Goal: Information Seeking & Learning: Check status

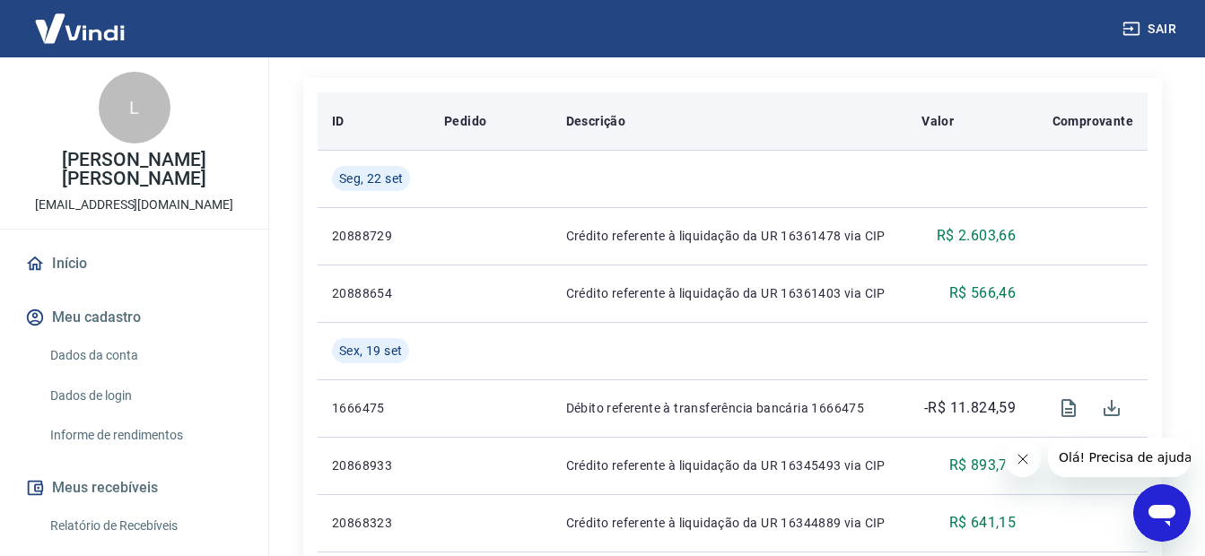
scroll to position [428, 0]
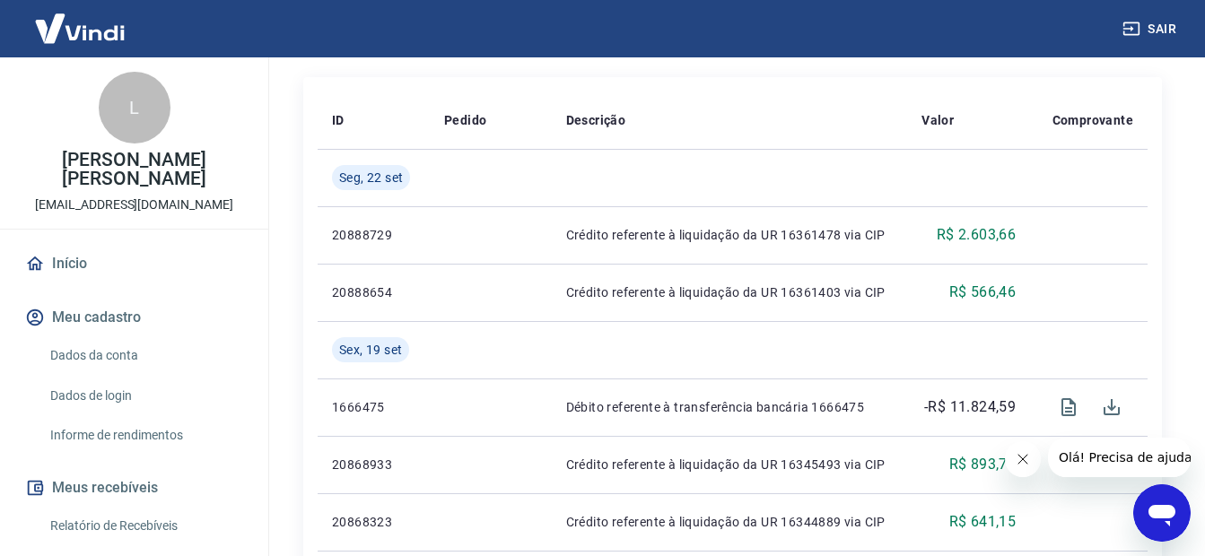
click at [122, 526] on link "Relatório de Recebíveis" at bounding box center [145, 526] width 204 height 37
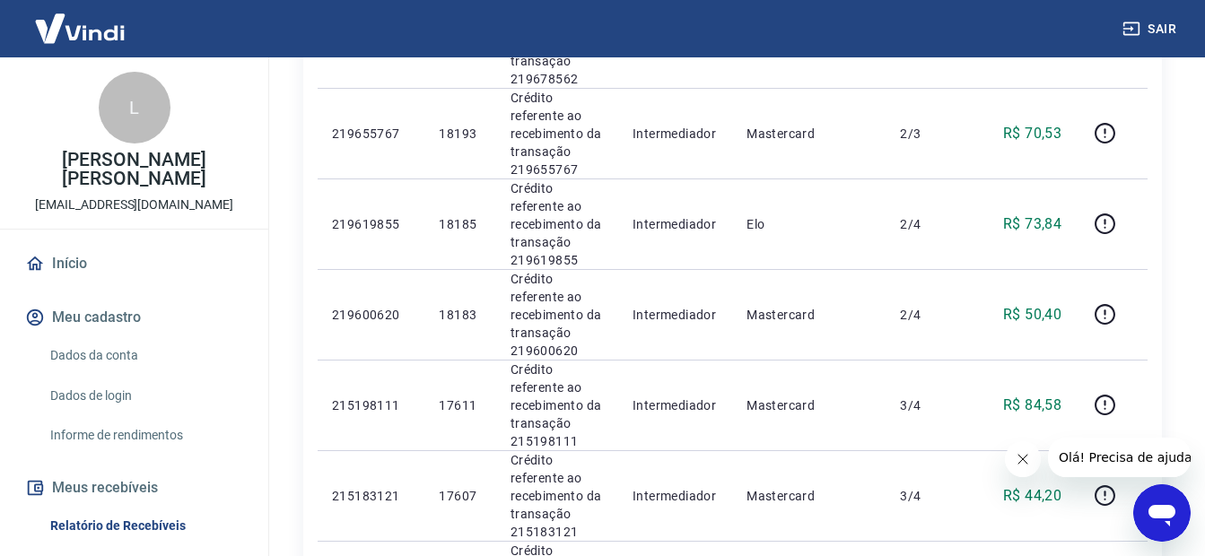
scroll to position [1937, 0]
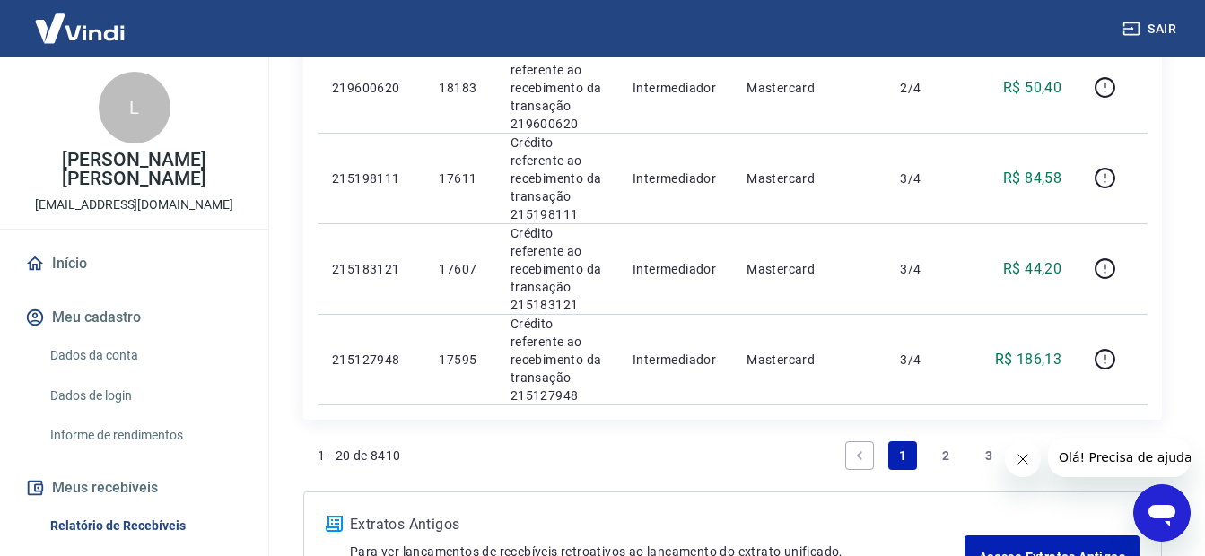
click at [941, 441] on link "2" at bounding box center [945, 455] width 29 height 29
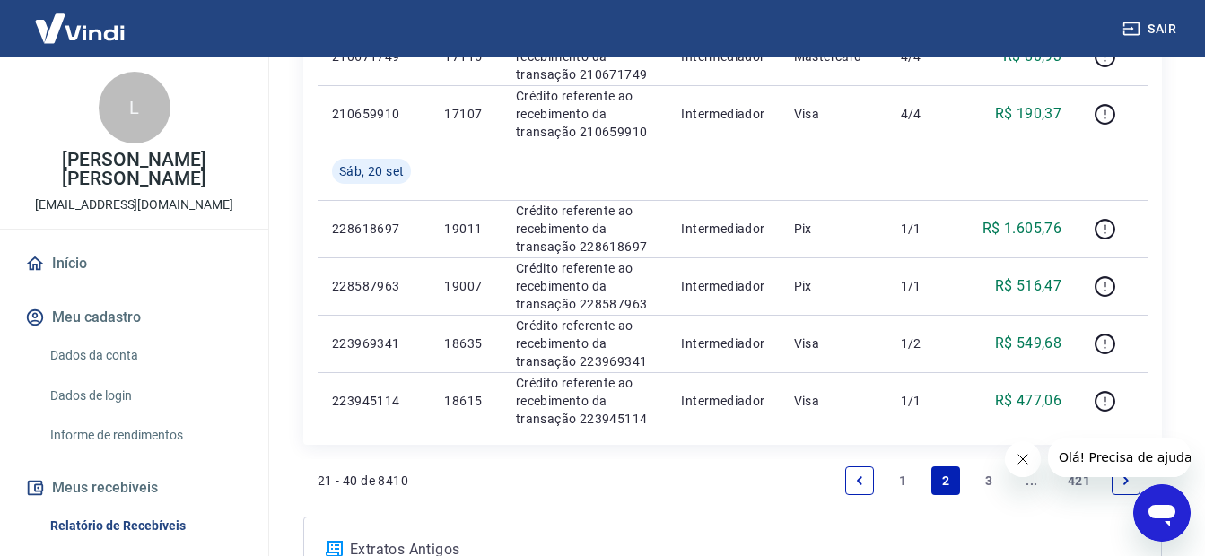
scroll to position [1532, 0]
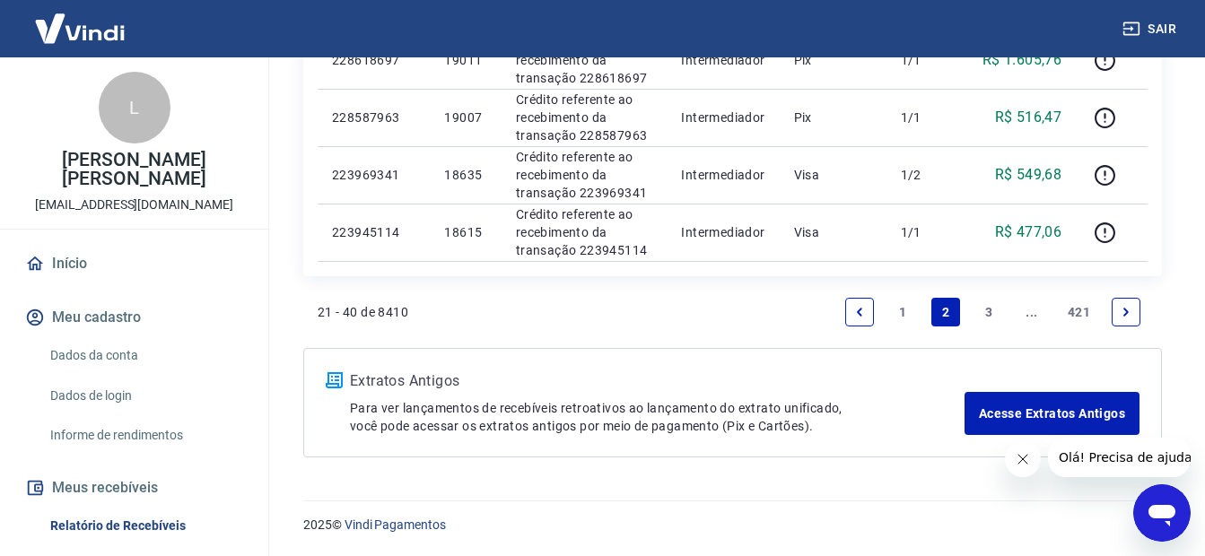
click at [982, 310] on link "3" at bounding box center [988, 312] width 29 height 29
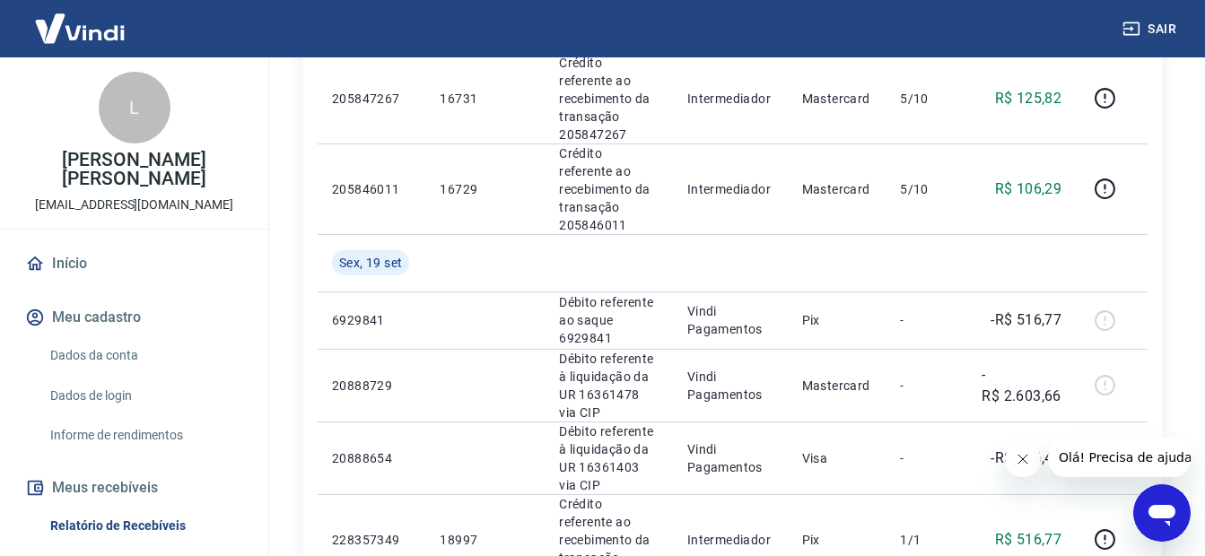
scroll to position [1764, 0]
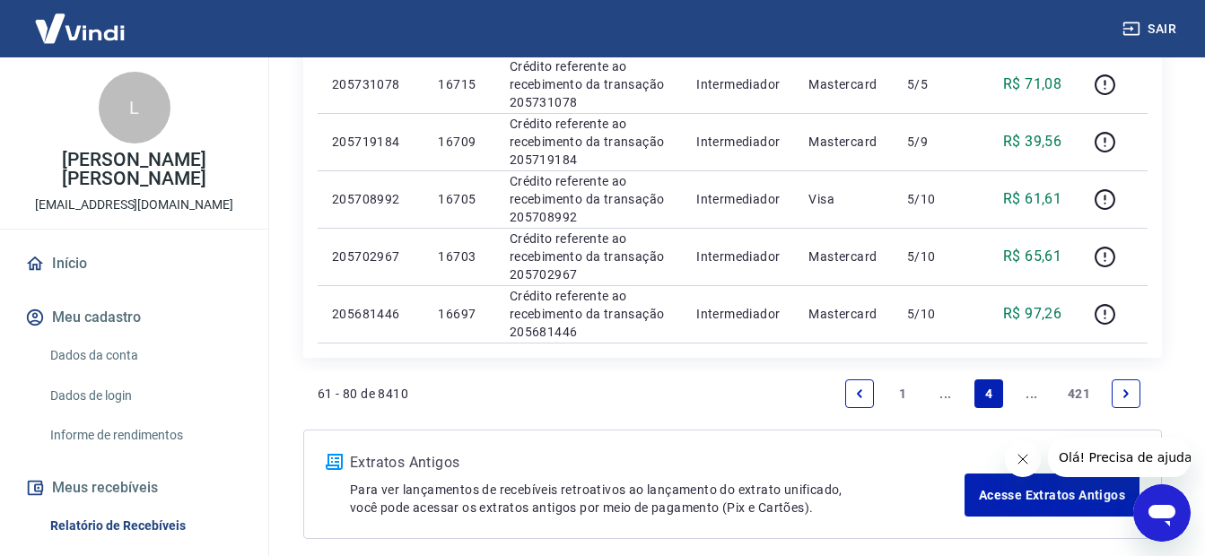
scroll to position [1417, 0]
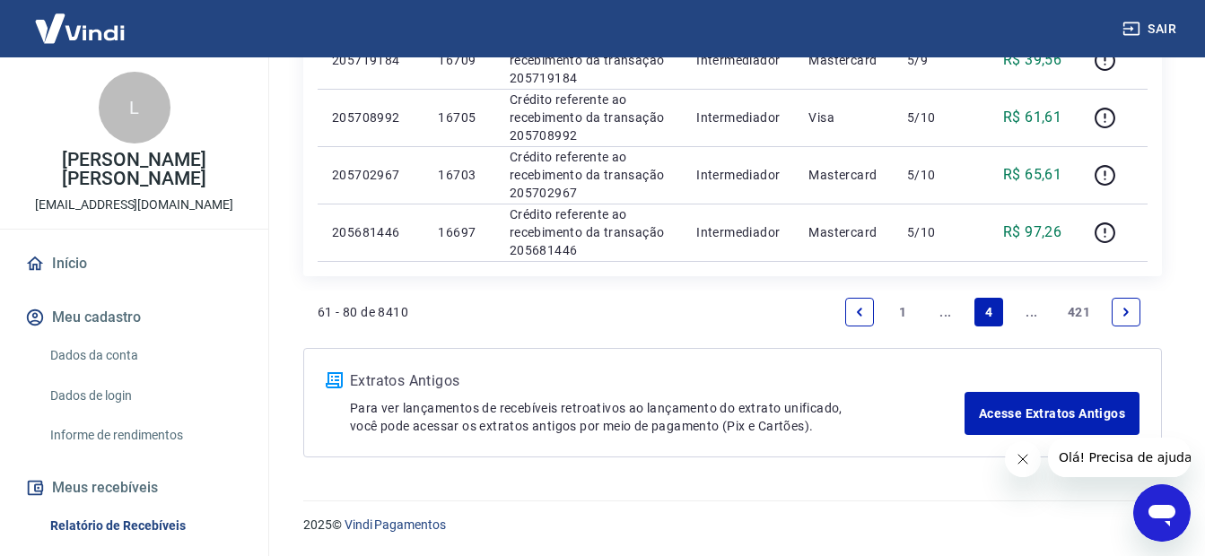
click at [1130, 307] on icon "Next page" at bounding box center [1125, 312] width 13 height 13
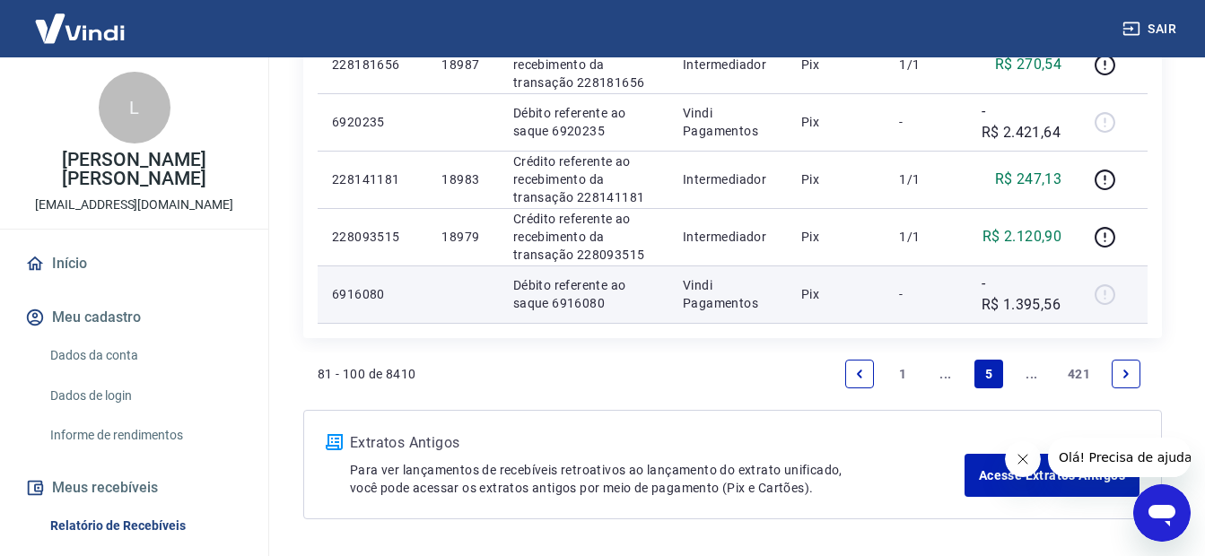
scroll to position [1532, 0]
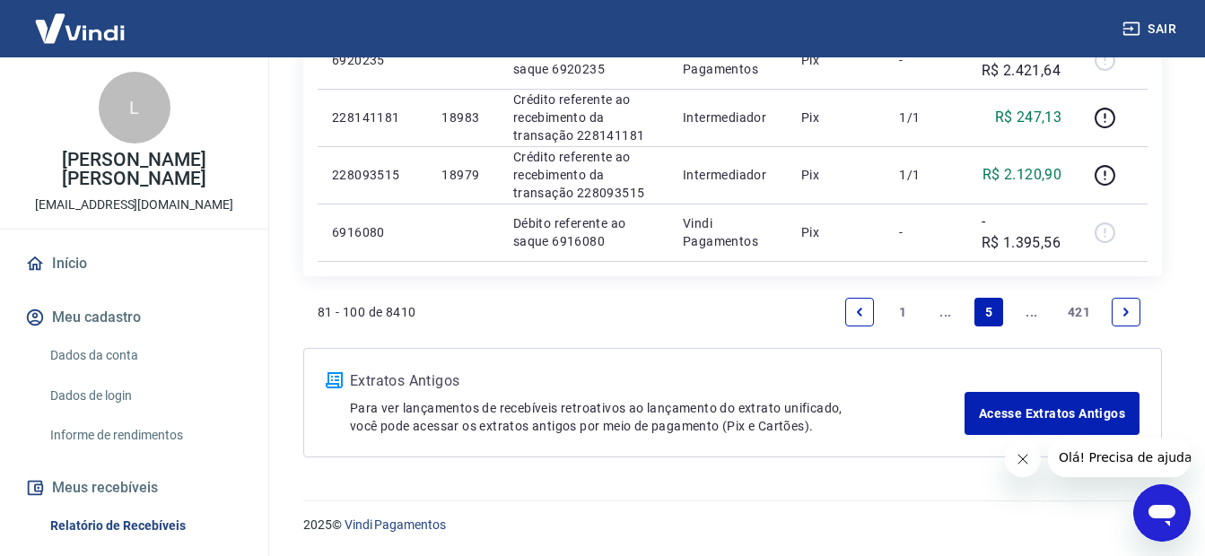
click at [1122, 311] on icon "Next page" at bounding box center [1125, 312] width 13 height 13
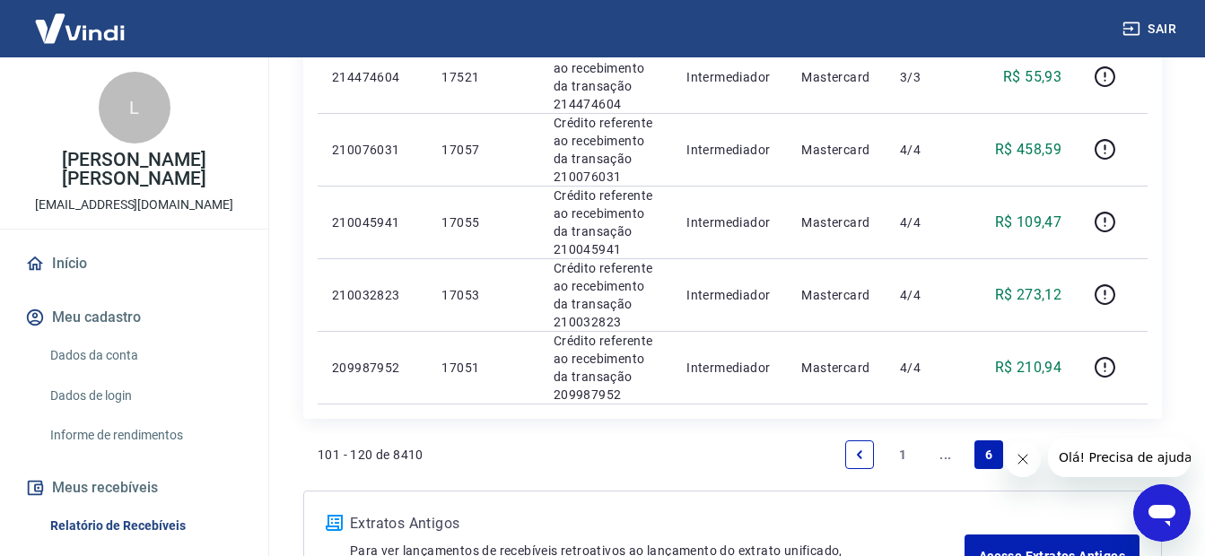
scroll to position [1692, 0]
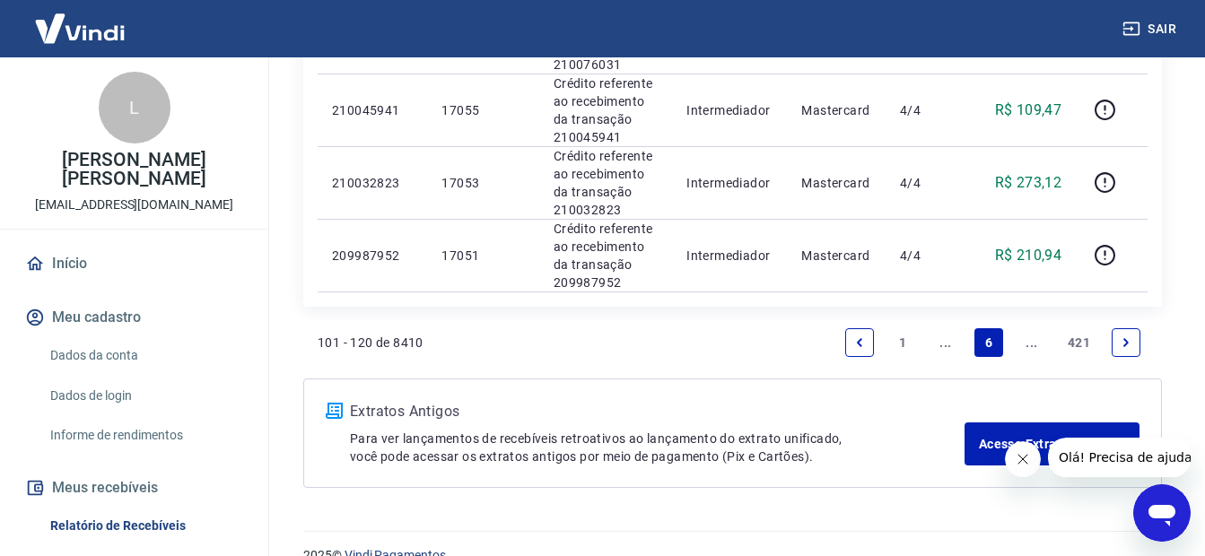
click at [866, 328] on link "Previous page" at bounding box center [859, 342] width 29 height 29
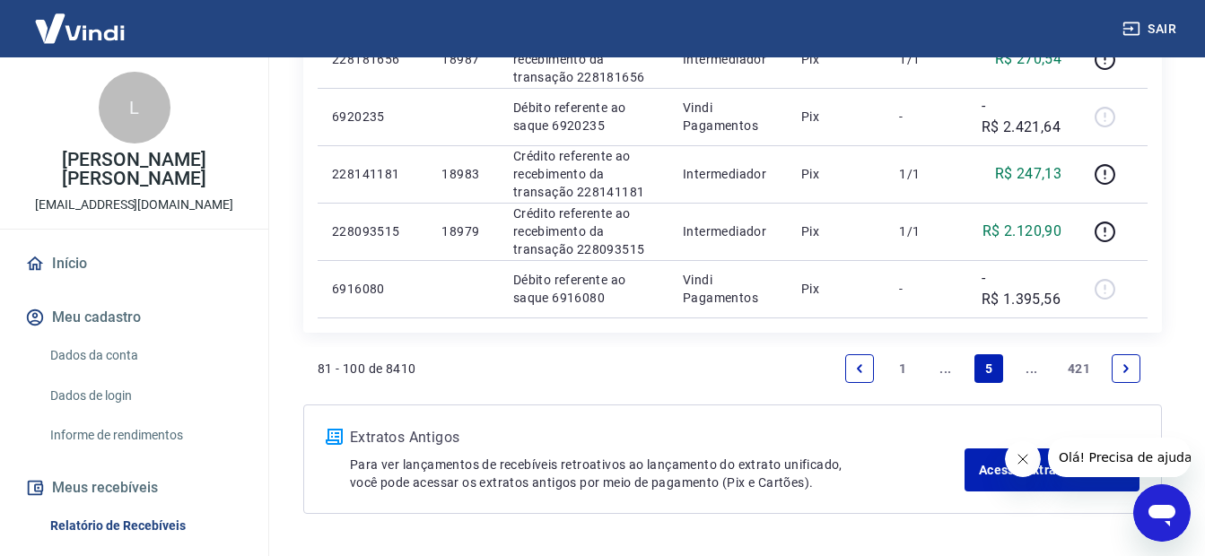
scroll to position [1532, 0]
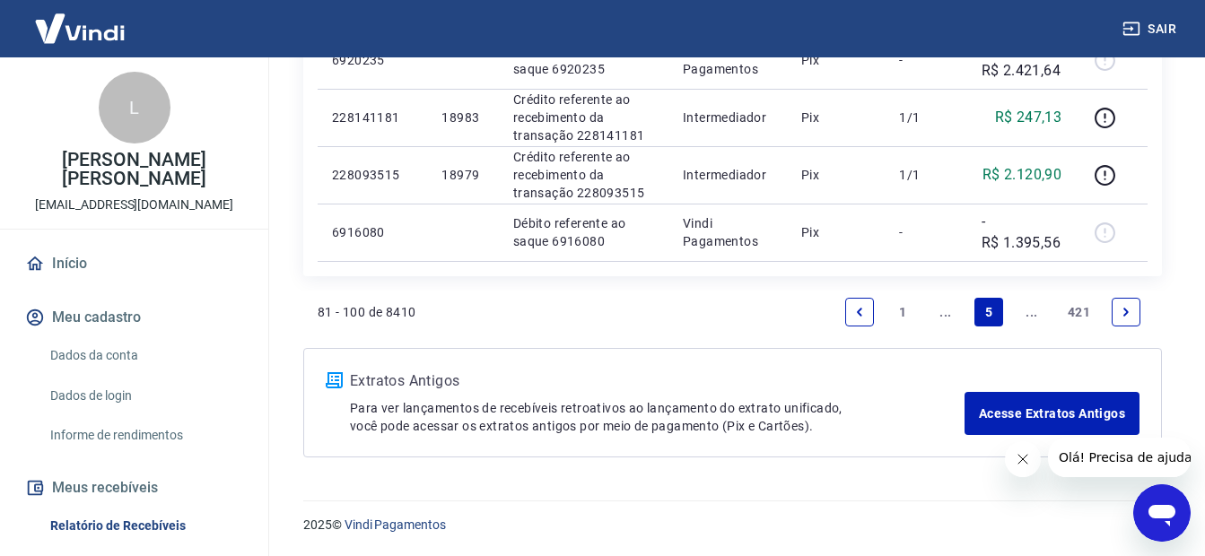
click at [1124, 307] on icon "Next page" at bounding box center [1125, 312] width 13 height 13
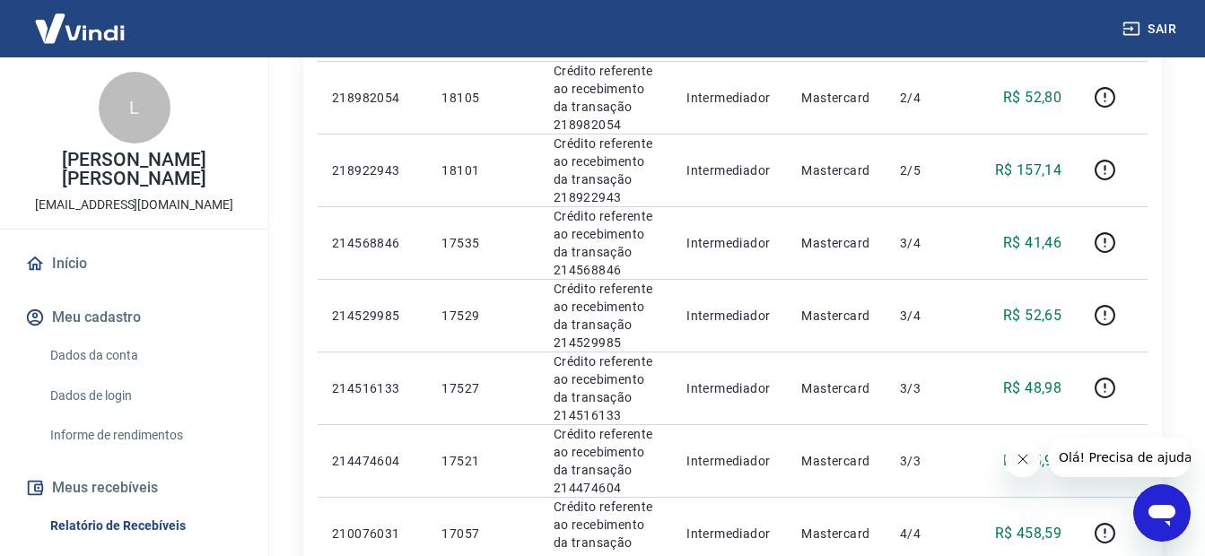
scroll to position [1692, 0]
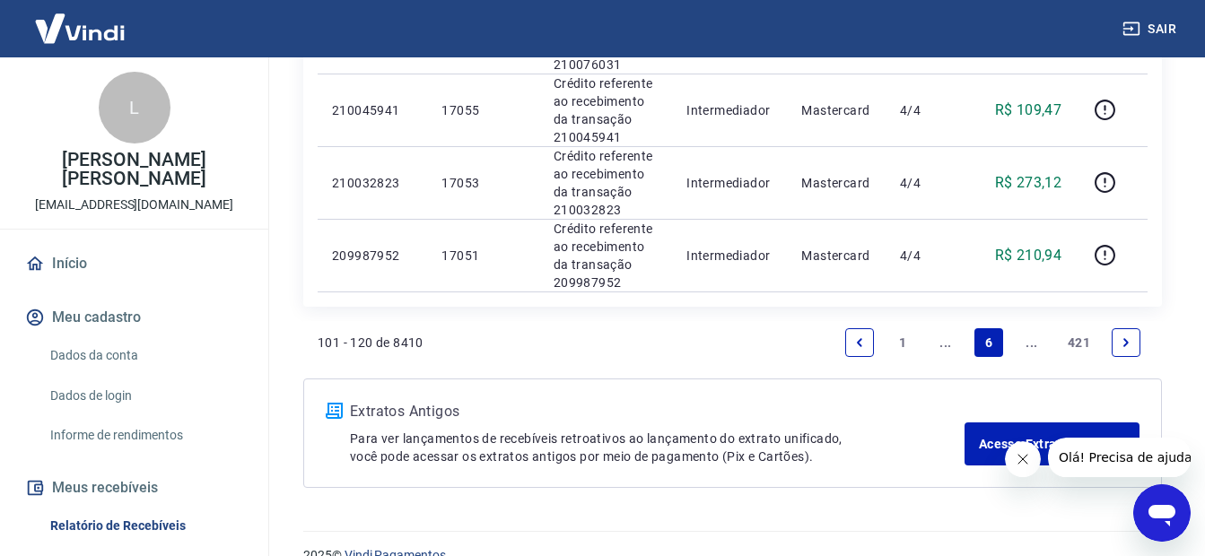
click at [1118, 328] on link "Next page" at bounding box center [1125, 342] width 29 height 29
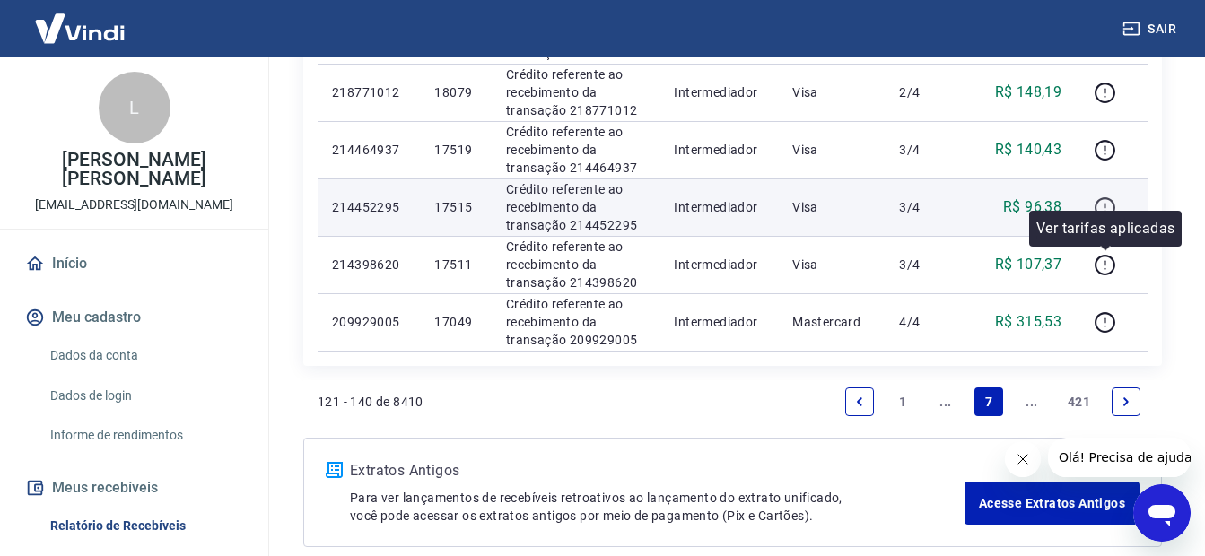
scroll to position [1417, 0]
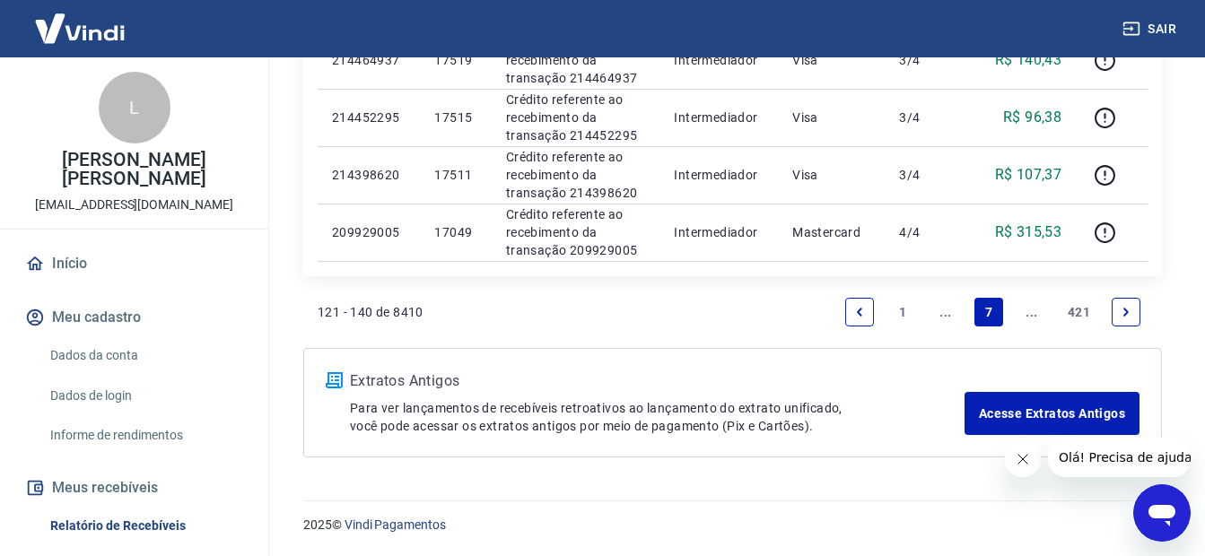
click at [1129, 312] on icon "Next page" at bounding box center [1125, 312] width 13 height 13
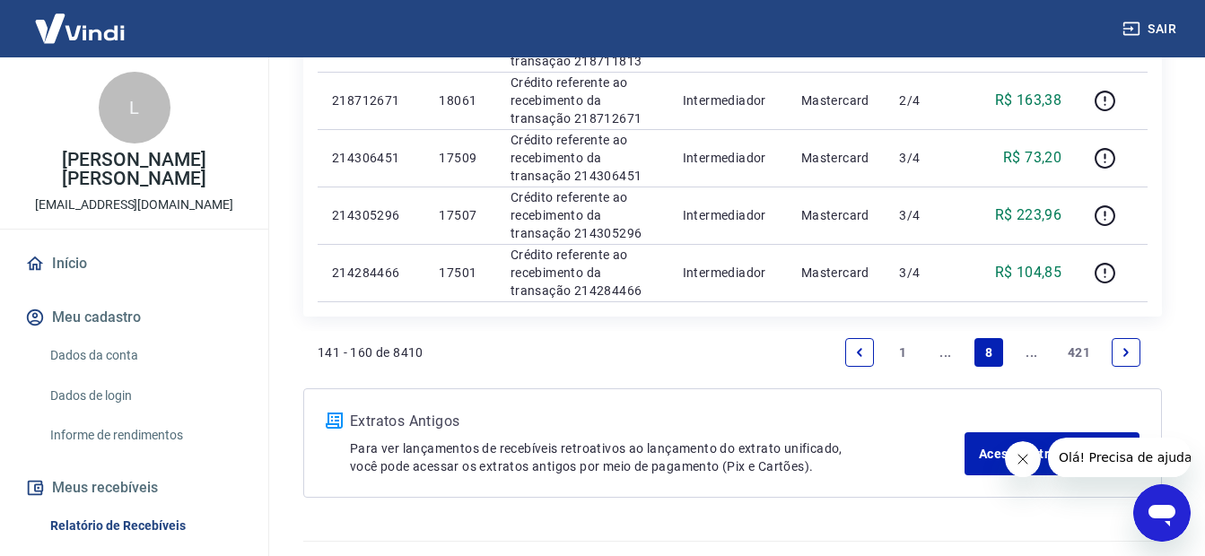
scroll to position [1475, 0]
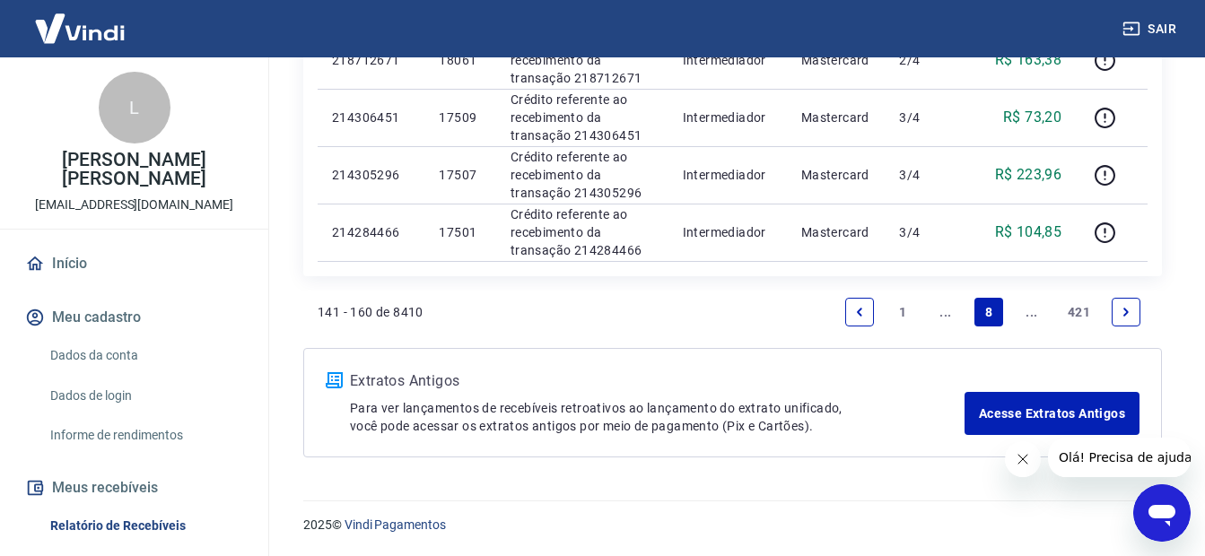
drag, startPoint x: 855, startPoint y: 316, endPoint x: 873, endPoint y: 314, distance: 18.0
click at [856, 316] on icon "Previous page" at bounding box center [859, 312] width 13 height 13
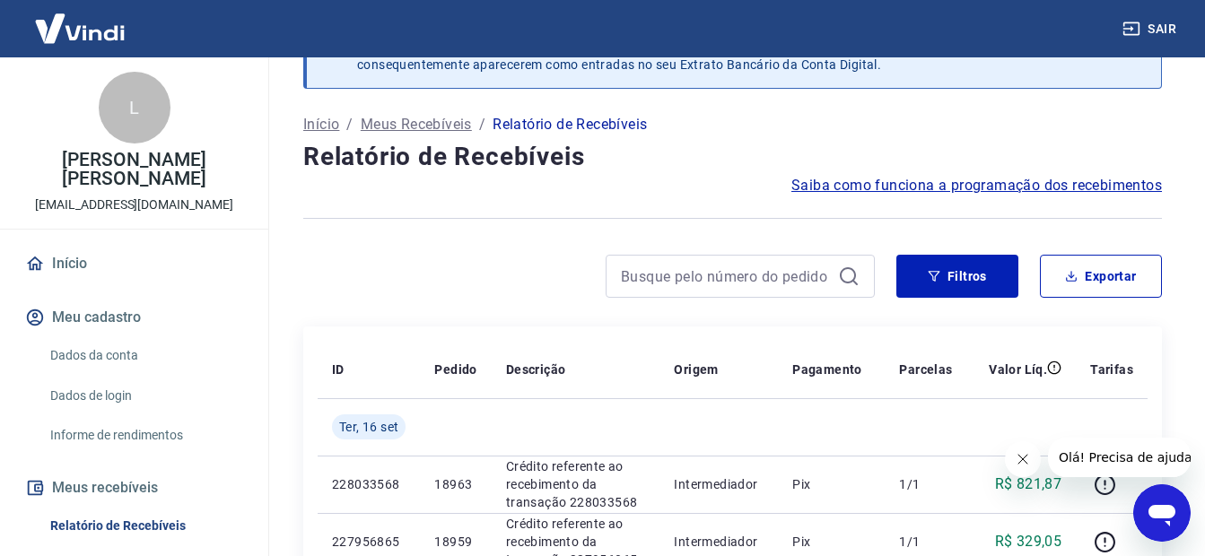
scroll to position [1417, 0]
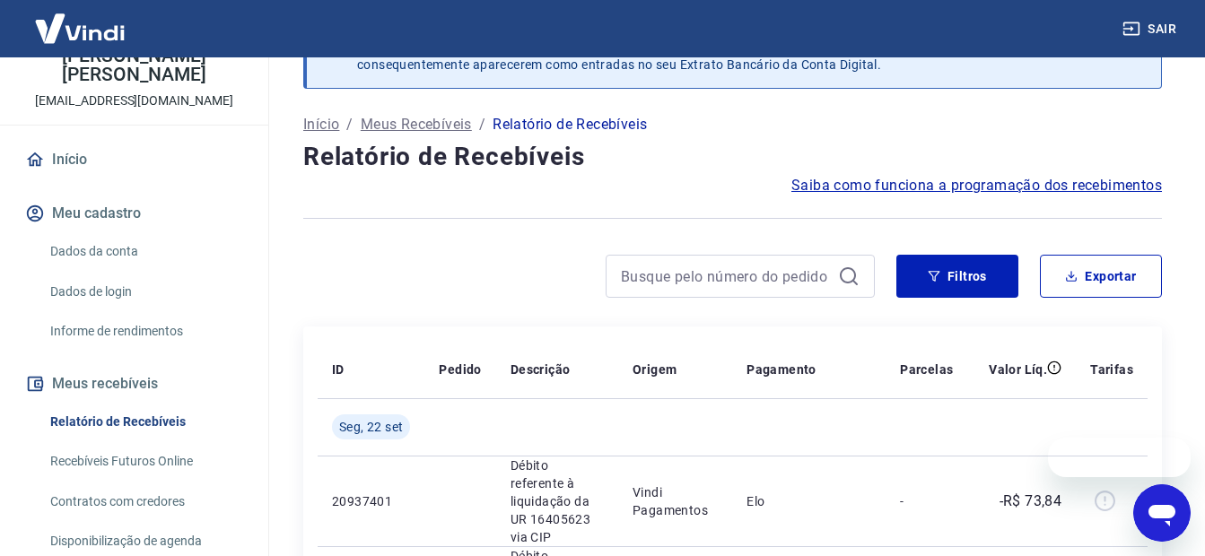
scroll to position [179, 0]
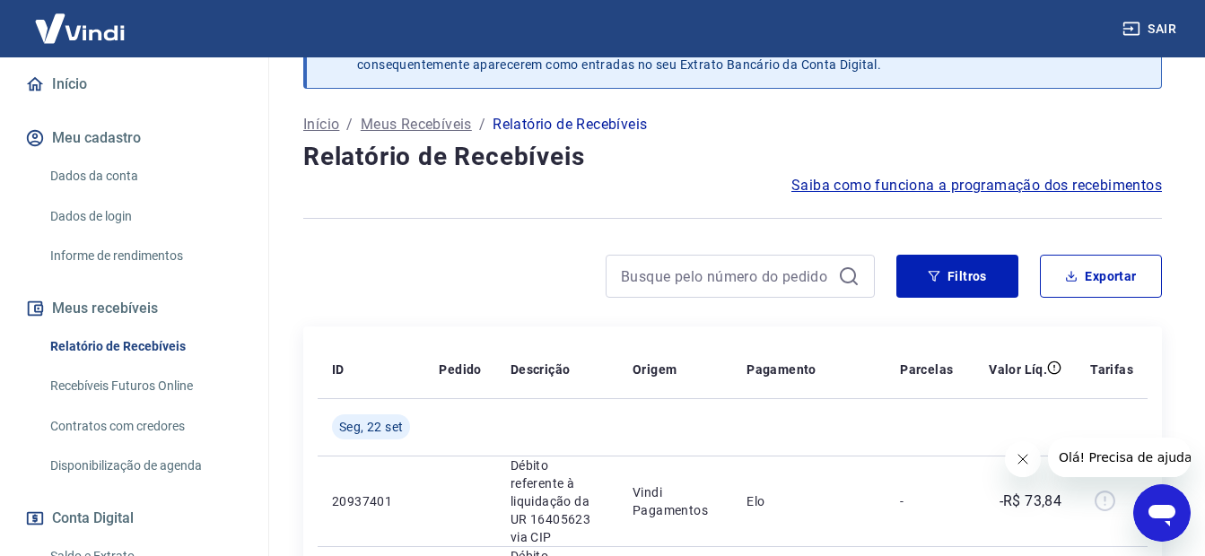
click at [144, 382] on link "Recebíveis Futuros Online" at bounding box center [145, 386] width 204 height 37
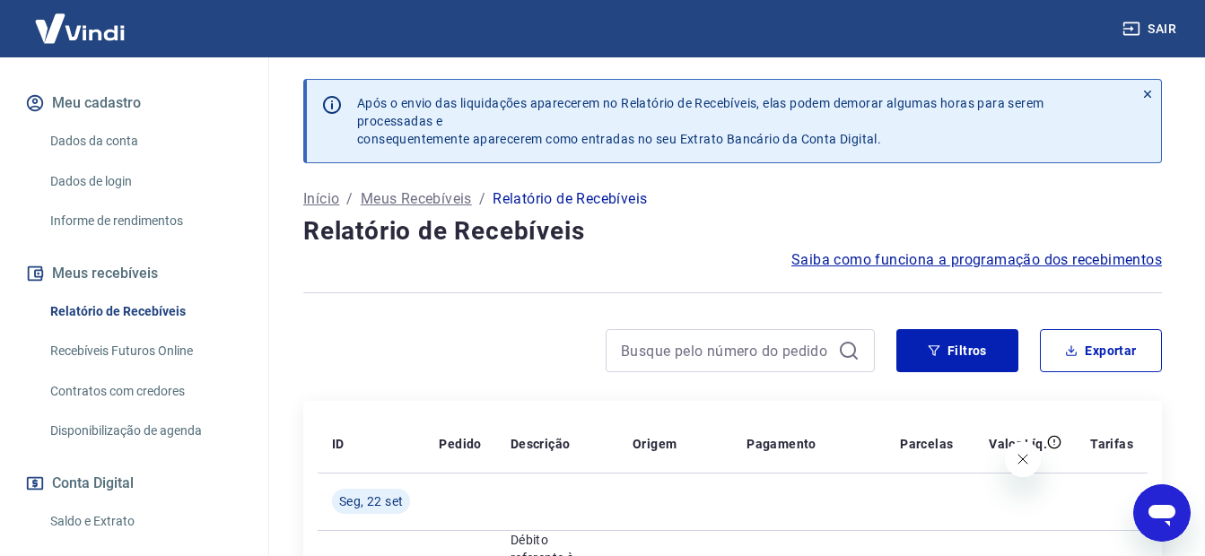
scroll to position [269, 0]
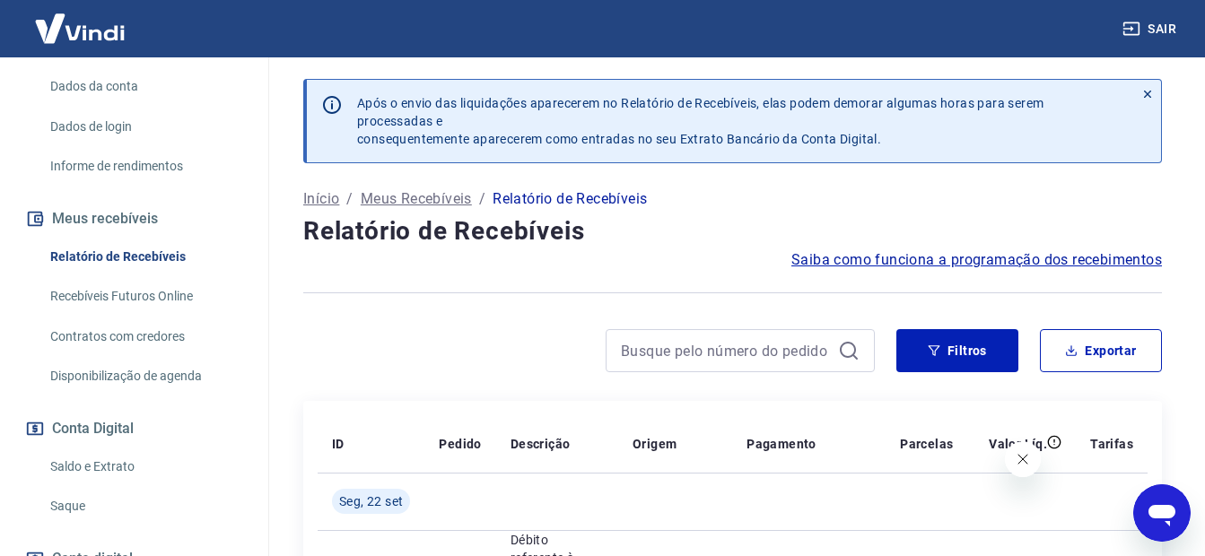
click at [124, 287] on link "Recebíveis Futuros Online" at bounding box center [145, 296] width 204 height 37
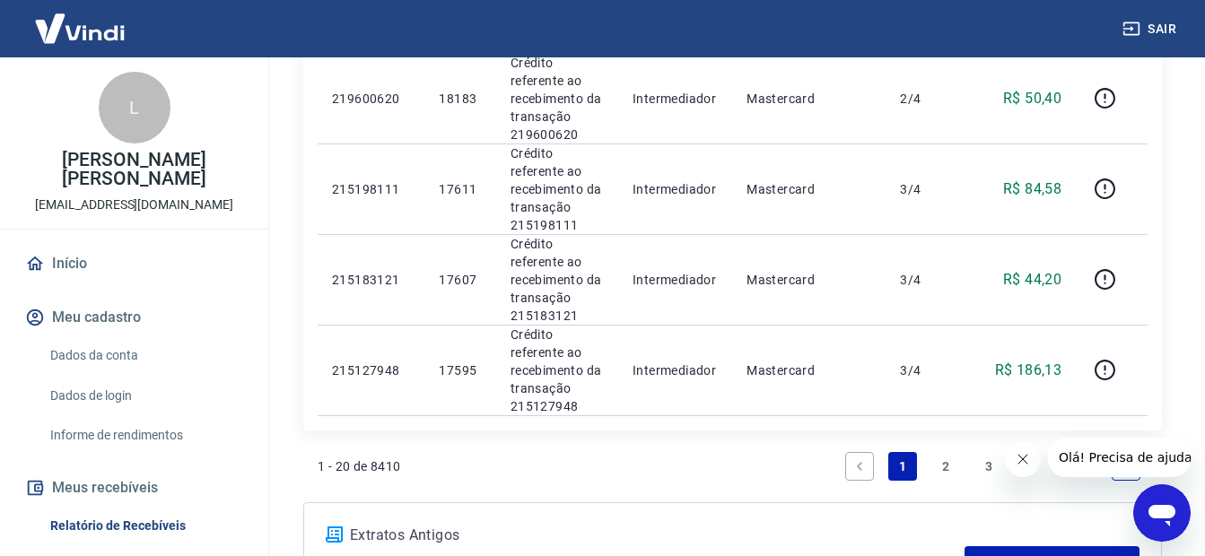
scroll to position [1937, 0]
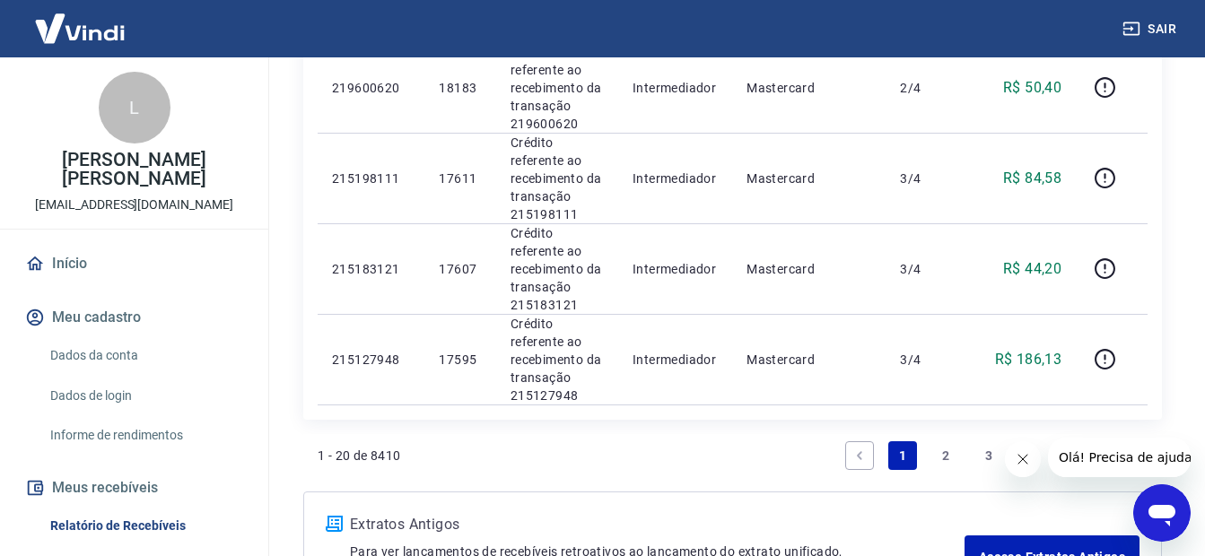
click at [944, 441] on link "2" at bounding box center [945, 455] width 29 height 29
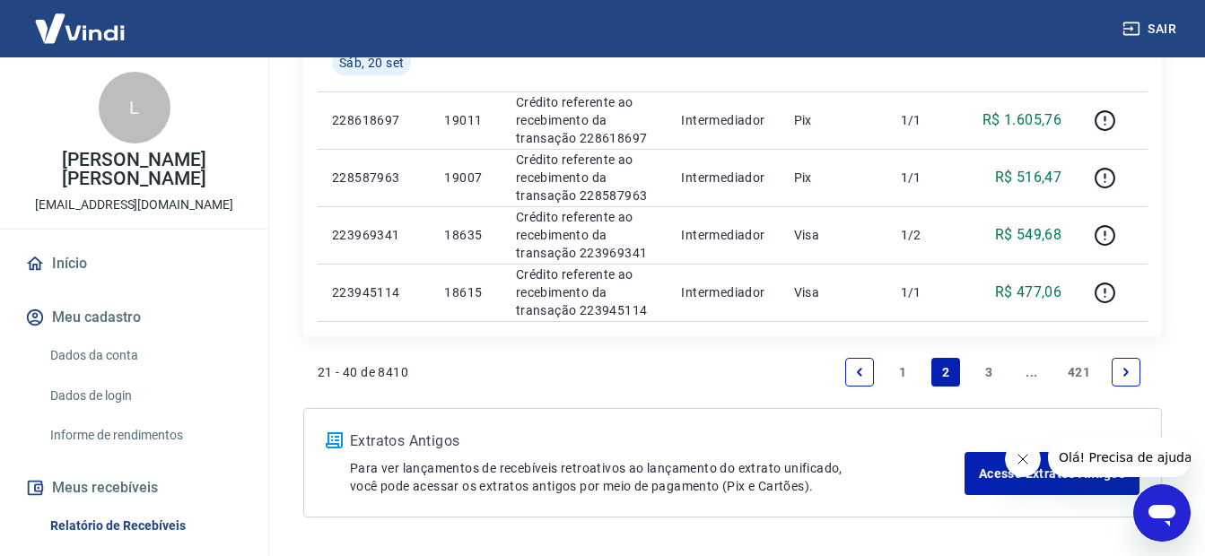
scroll to position [1532, 0]
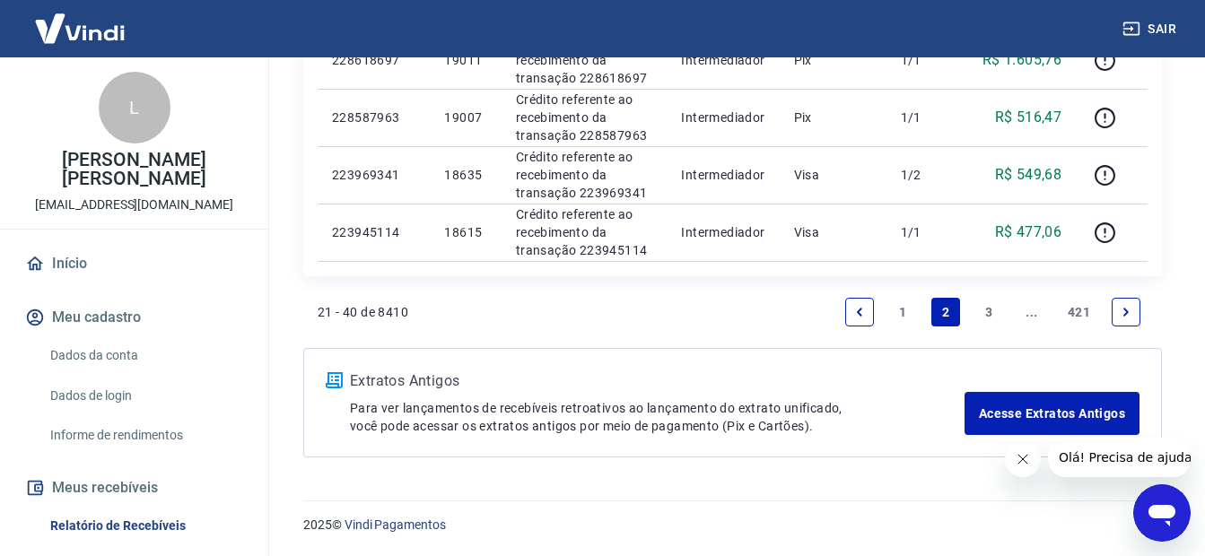
drag, startPoint x: 1125, startPoint y: 309, endPoint x: 933, endPoint y: 276, distance: 194.6
click at [1124, 309] on icon "Next page" at bounding box center [1125, 312] width 13 height 13
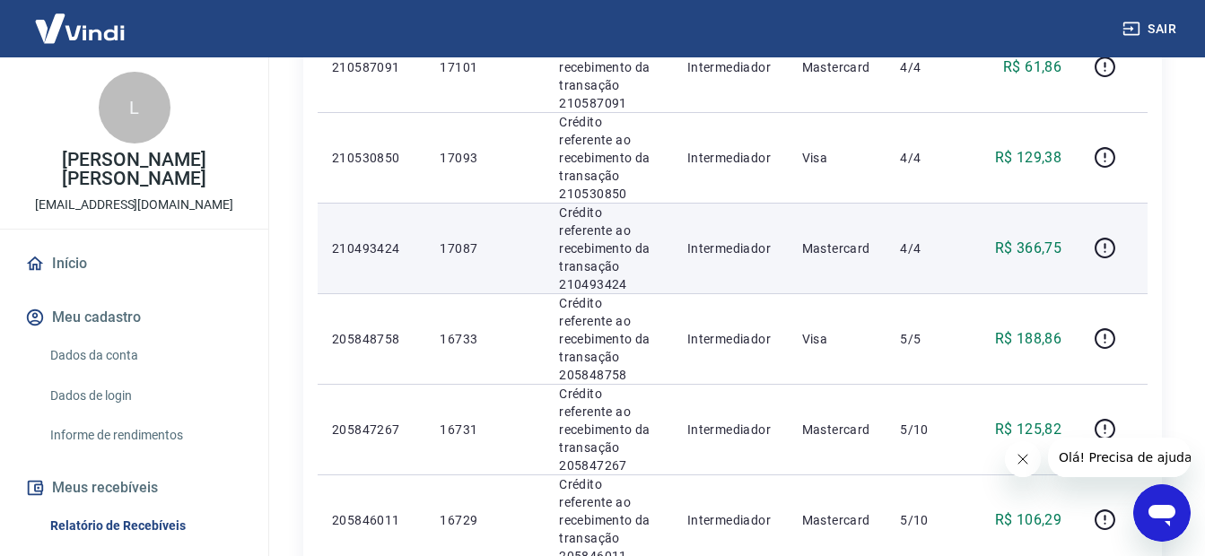
scroll to position [1316, 0]
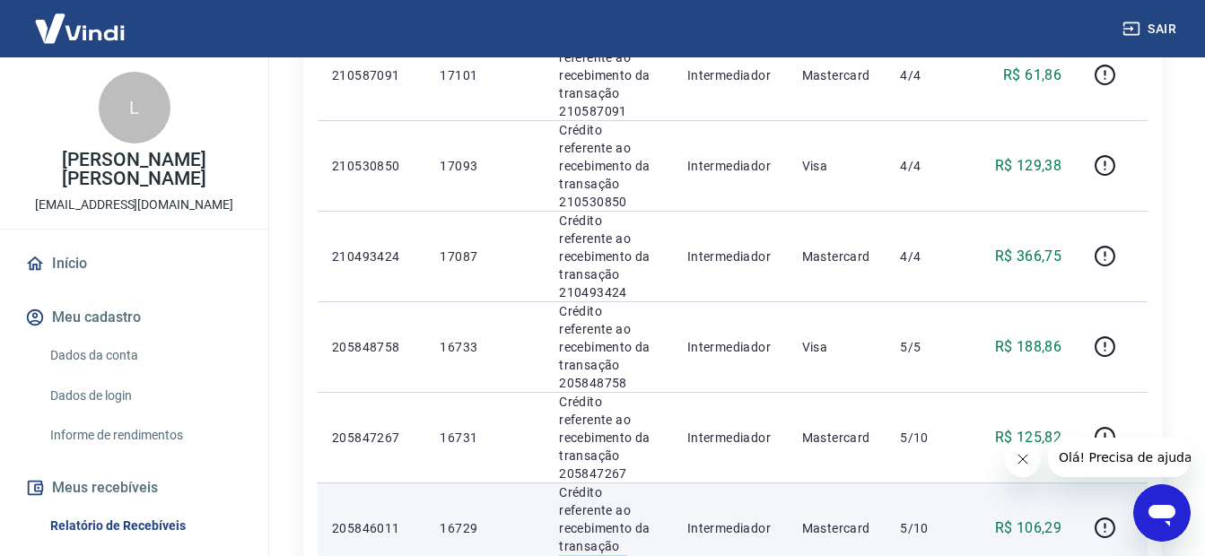
drag, startPoint x: 630, startPoint y: 287, endPoint x: 561, endPoint y: 294, distance: 68.5
click at [561, 483] on p "Crédito referente ao recebimento da transação 205846011" at bounding box center [609, 528] width 100 height 90
copy p "205846011"
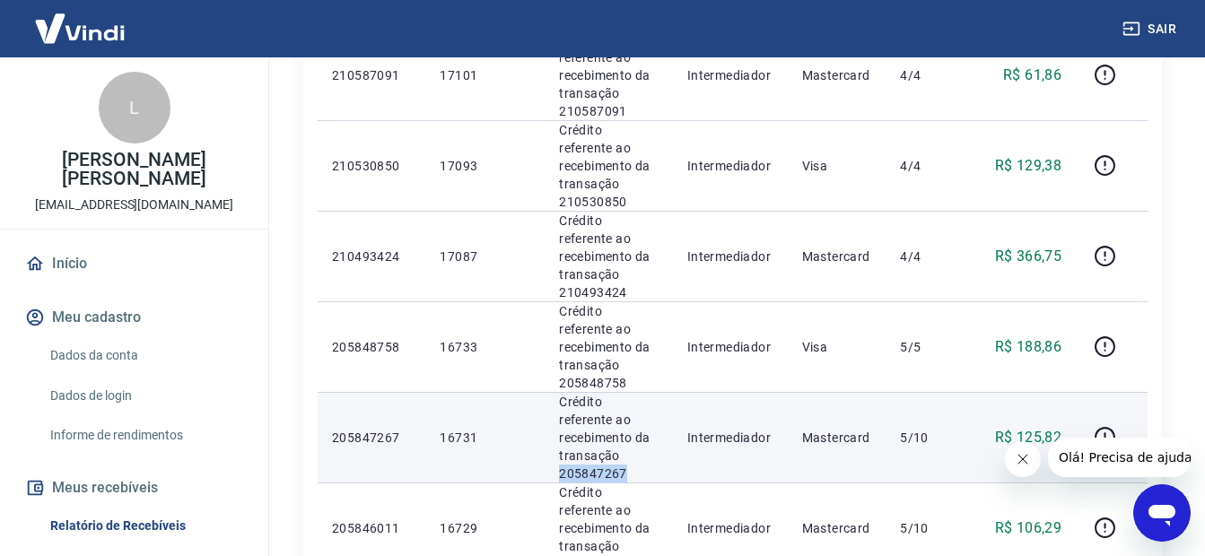
drag, startPoint x: 639, startPoint y: 223, endPoint x: 558, endPoint y: 216, distance: 81.0
click at [559, 393] on p "Crédito referente ao recebimento da transação 205847267" at bounding box center [609, 438] width 100 height 90
drag, startPoint x: 558, startPoint y: 216, endPoint x: 578, endPoint y: 221, distance: 20.2
copy p "205847267"
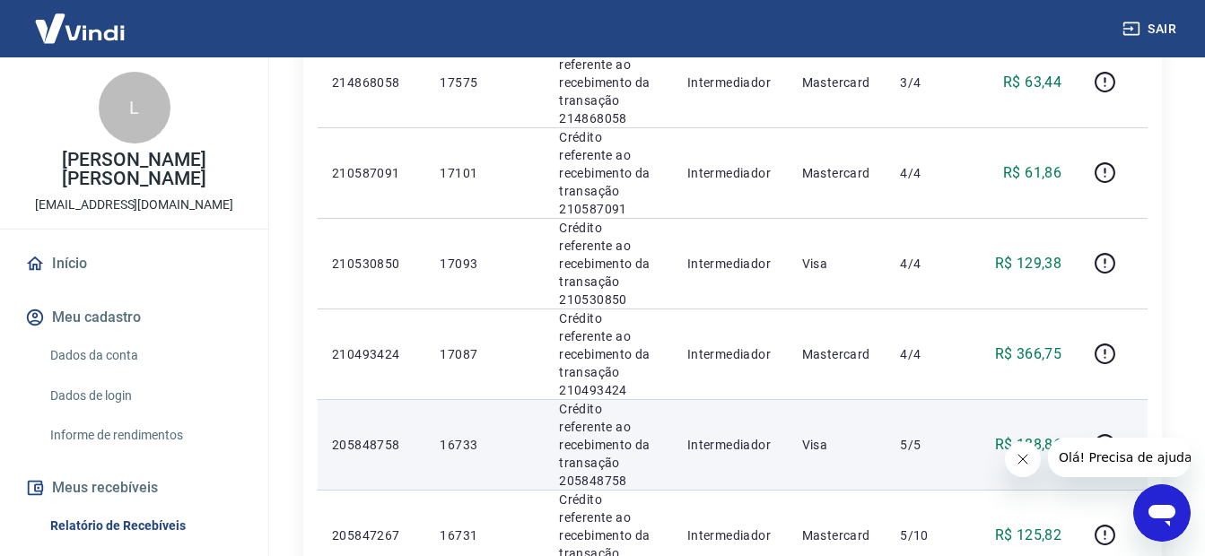
scroll to position [1136, 0]
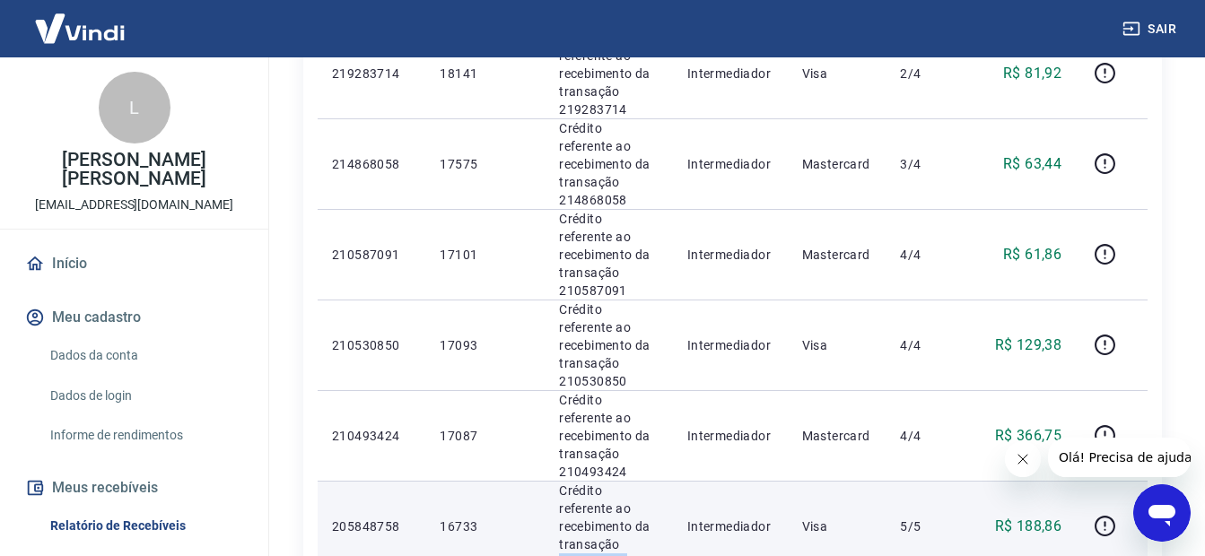
drag, startPoint x: 632, startPoint y: 331, endPoint x: 551, endPoint y: 326, distance: 81.8
click at [551, 481] on td "Crédito referente ao recebimento da transação 205848758" at bounding box center [608, 526] width 128 height 91
copy p "205848758"
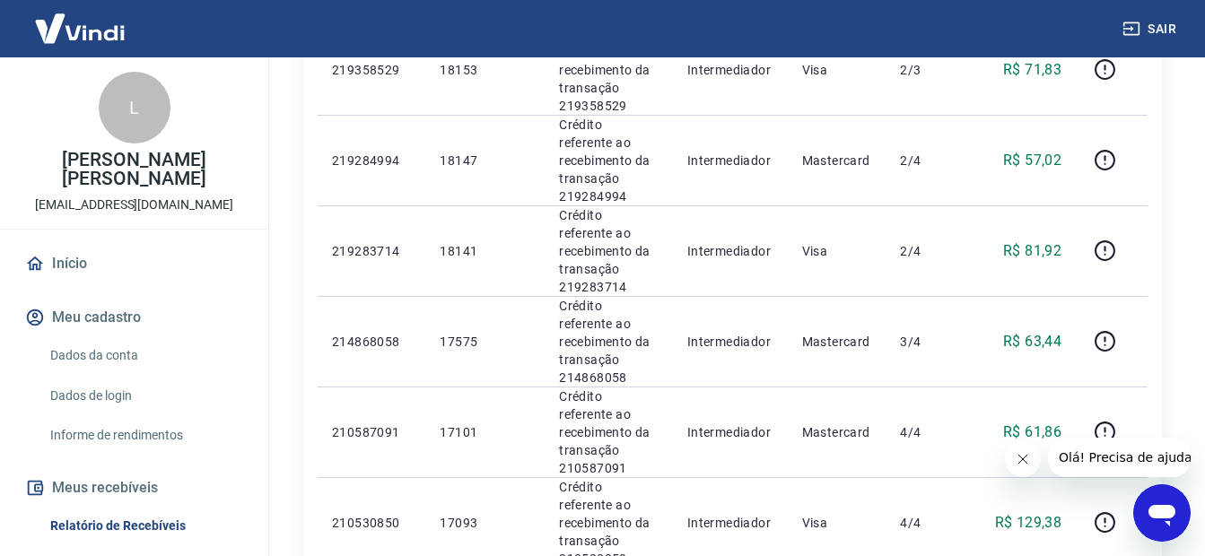
scroll to position [957, 0]
drag, startPoint x: 629, startPoint y: 436, endPoint x: 551, endPoint y: 440, distance: 78.2
copy p "210493424"
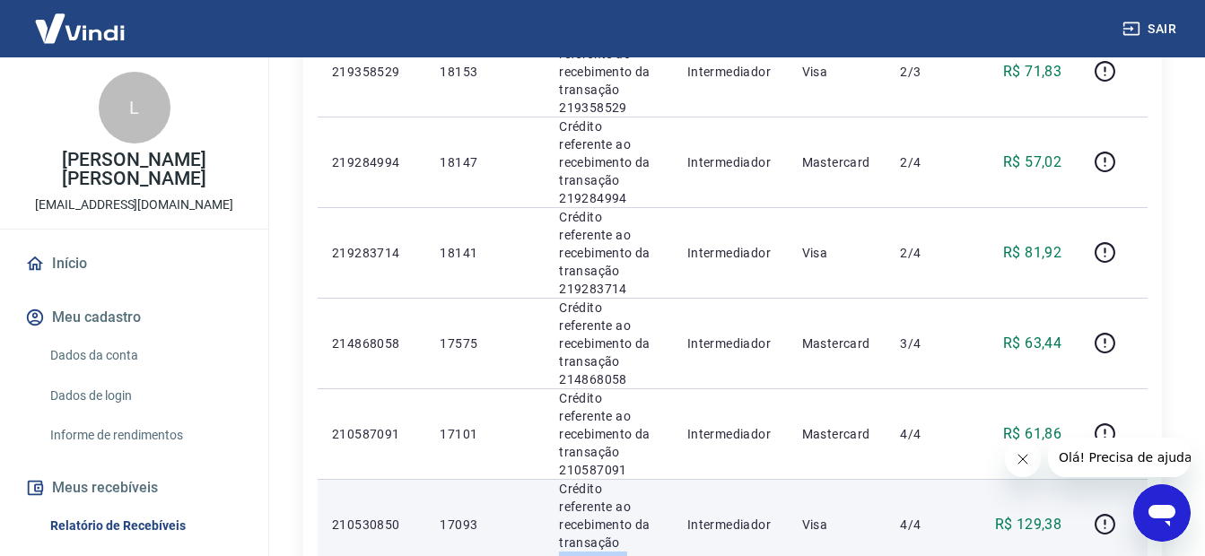
drag, startPoint x: 617, startPoint y: 364, endPoint x: 553, endPoint y: 362, distance: 64.6
click at [553, 479] on td "Crédito referente ao recebimento da transação 210530850" at bounding box center [608, 524] width 128 height 91
copy p "210530850"
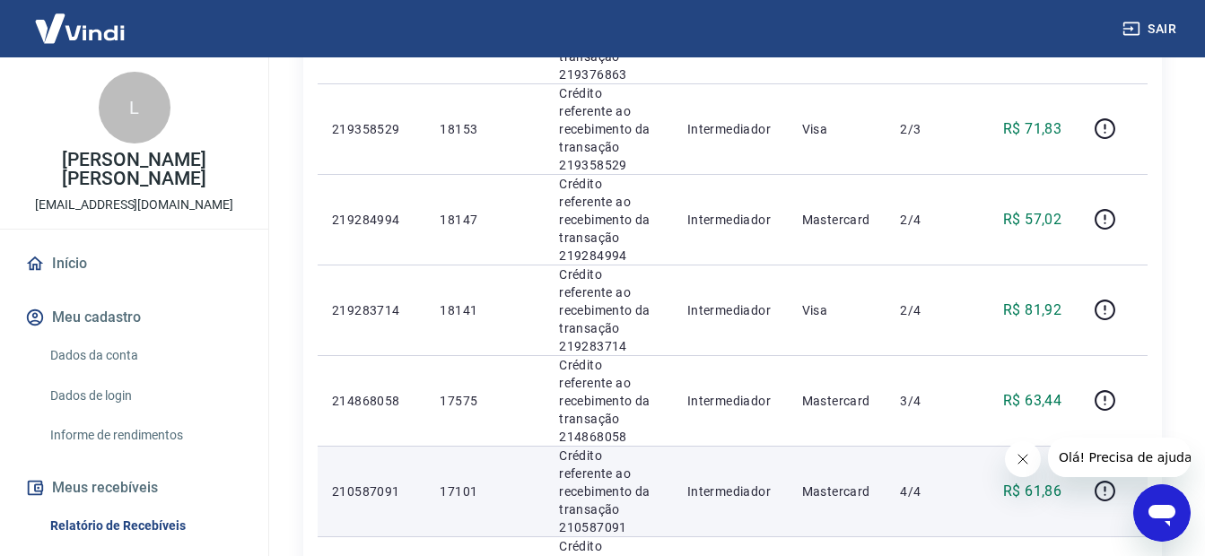
scroll to position [867, 0]
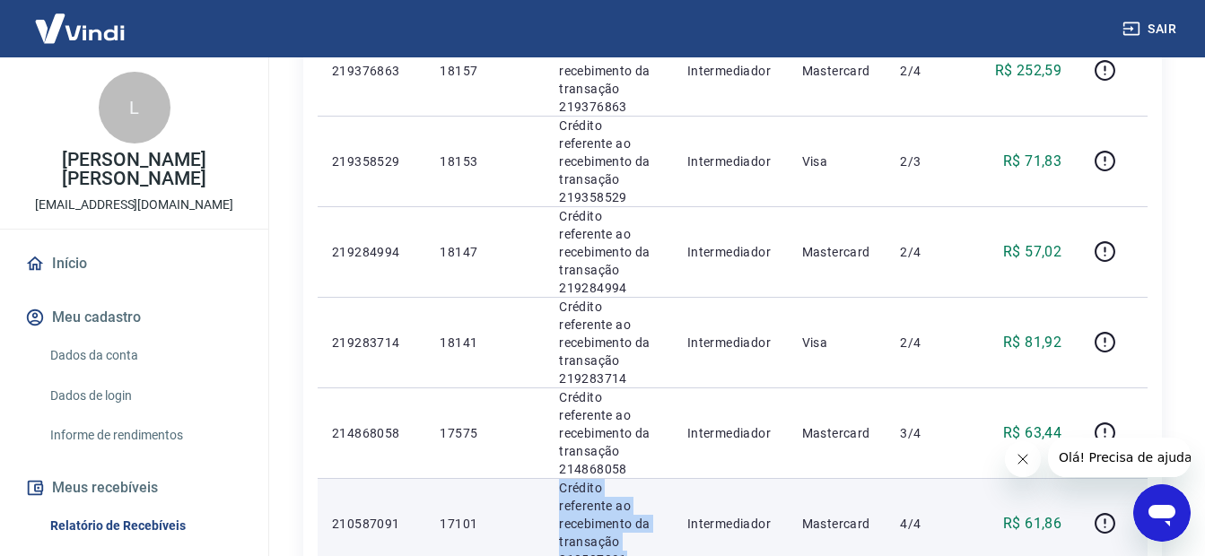
drag, startPoint x: 606, startPoint y: 374, endPoint x: 539, endPoint y: 372, distance: 67.3
click at [539, 478] on tr "210587091 17101 Crédito referente ao recebimento da transação 210587091 Interme…" at bounding box center [733, 523] width 830 height 91
drag, startPoint x: 540, startPoint y: 372, endPoint x: 621, endPoint y: 380, distance: 81.1
click at [598, 479] on p "Crédito referente ao recebimento da transação 210587091" at bounding box center [609, 524] width 100 height 90
drag, startPoint x: 633, startPoint y: 382, endPoint x: 549, endPoint y: 379, distance: 84.4
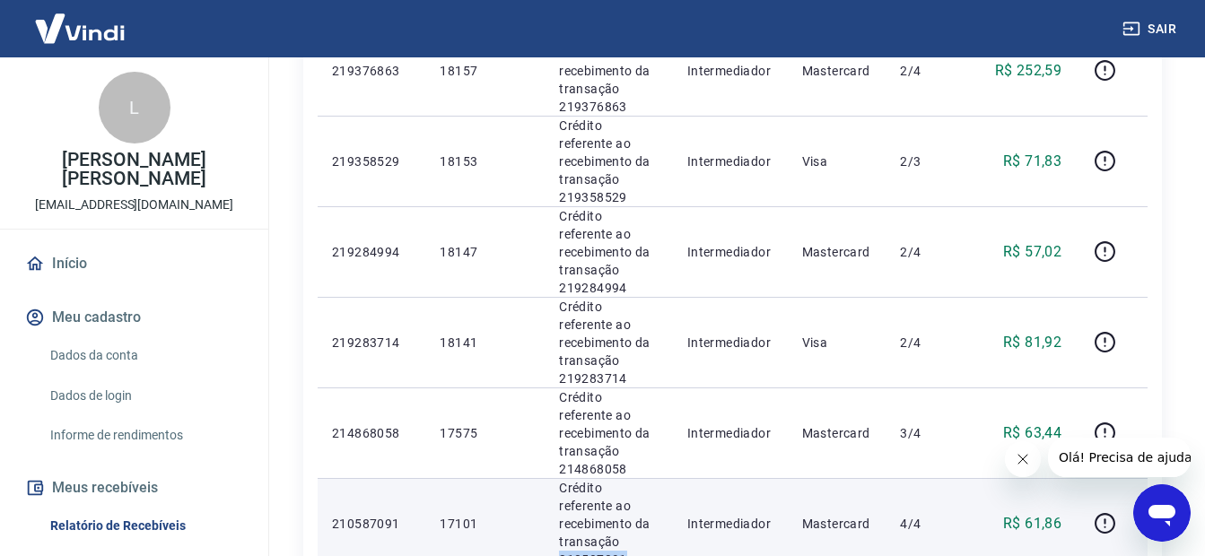
click at [549, 478] on td "Crédito referente ao recebimento da transação 210587091" at bounding box center [608, 523] width 128 height 91
copy p "210587091"
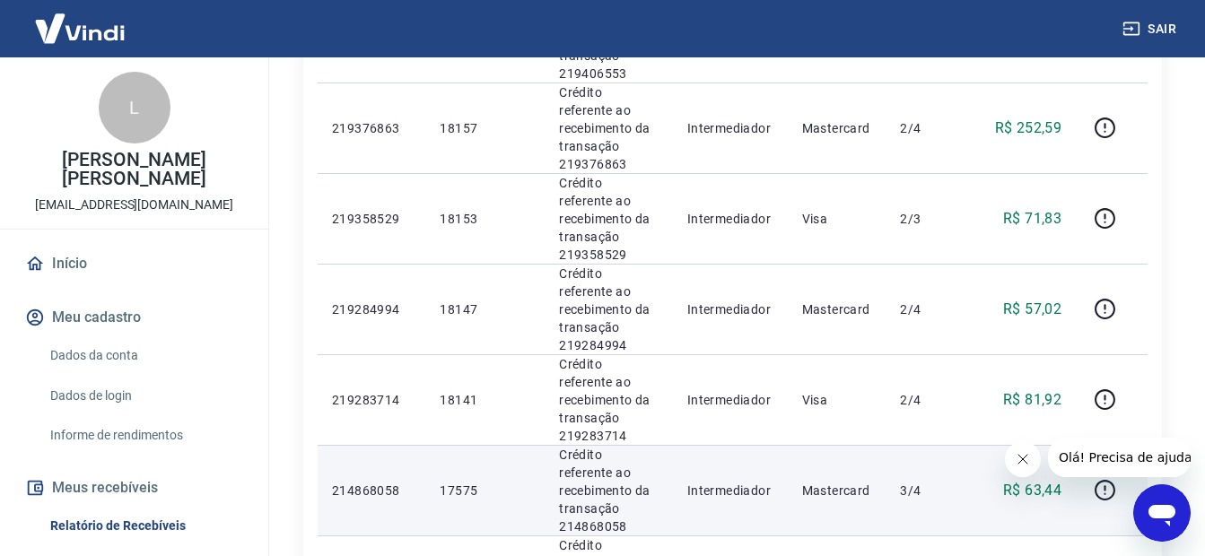
scroll to position [778, 0]
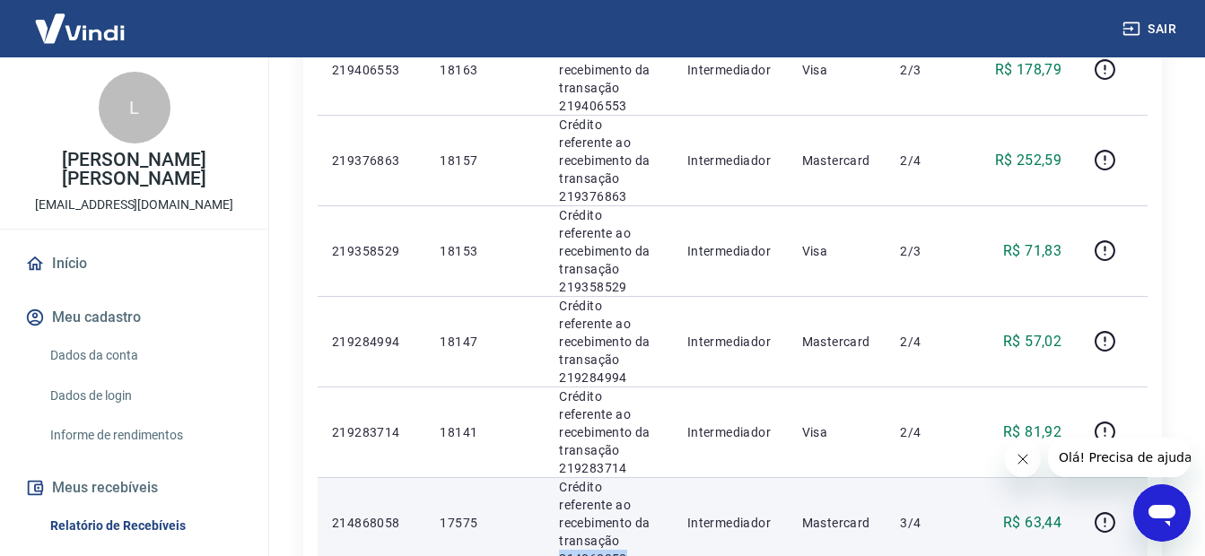
drag, startPoint x: 631, startPoint y: 391, endPoint x: 545, endPoint y: 396, distance: 85.4
click at [545, 477] on td "Crédito referente ao recebimento da transação 214868058" at bounding box center [608, 522] width 128 height 91
copy p "214868058"
drag, startPoint x: 567, startPoint y: 412, endPoint x: 544, endPoint y: 411, distance: 23.3
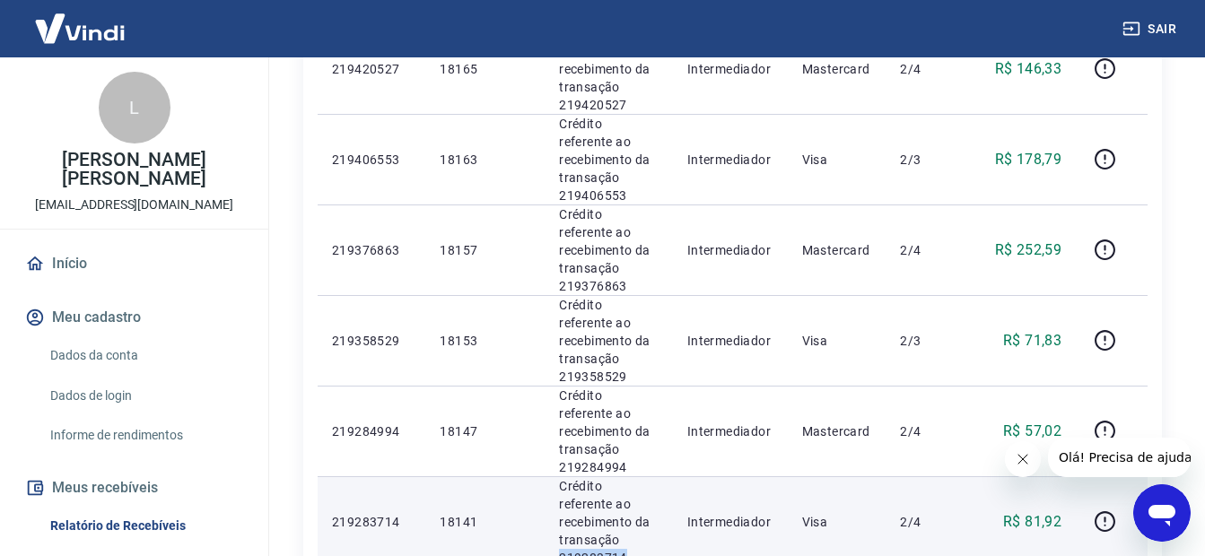
click at [544, 476] on td "Crédito referente ao recebimento da transação 219283714" at bounding box center [608, 521] width 128 height 91
copy p "219283714"
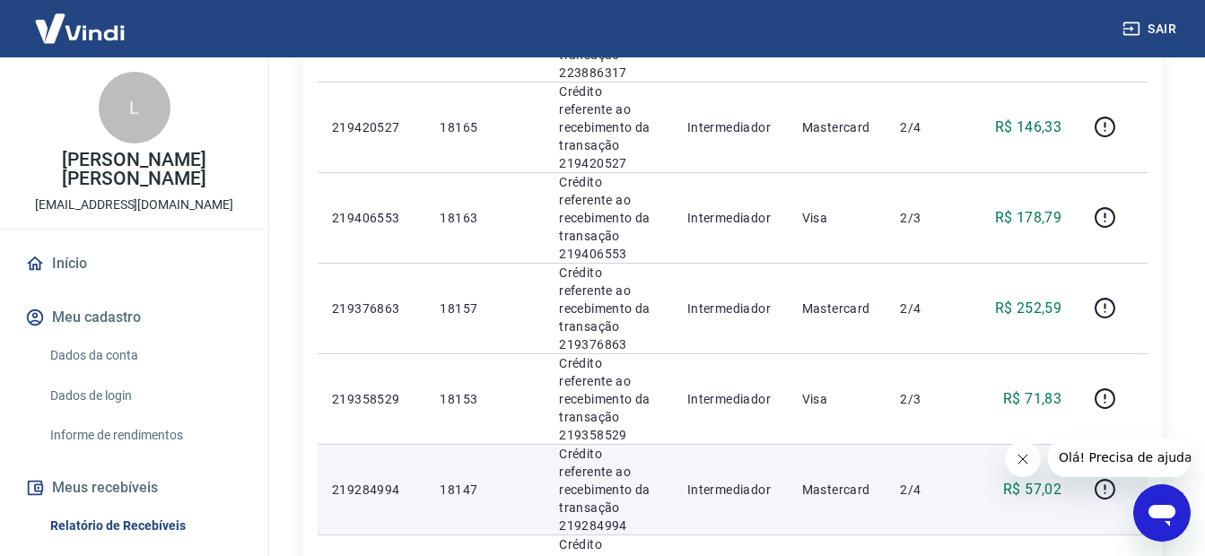
scroll to position [598, 0]
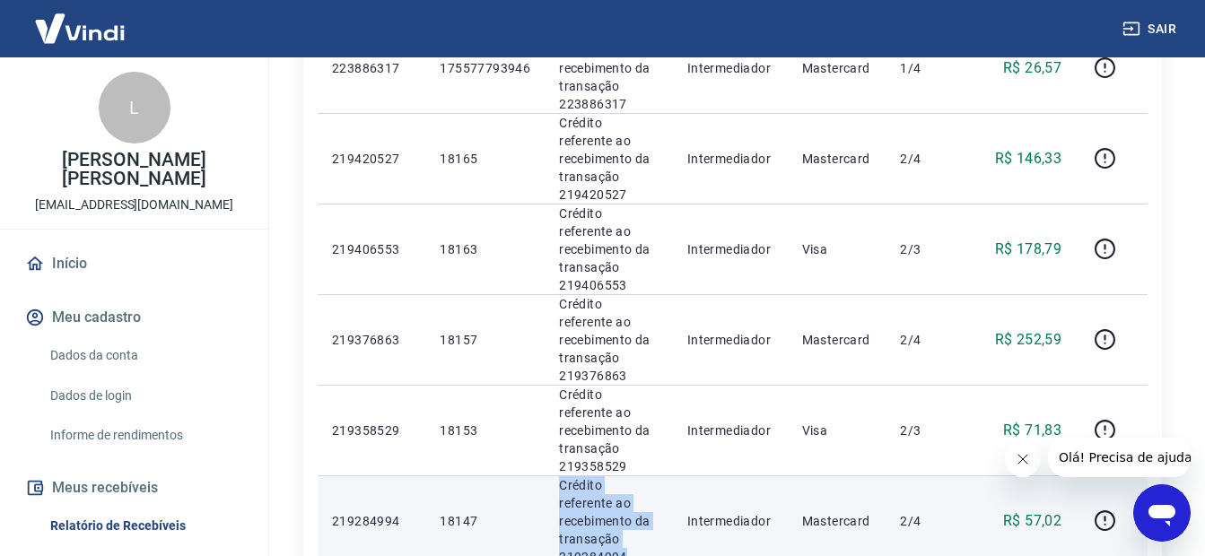
drag, startPoint x: 631, startPoint y: 425, endPoint x: 530, endPoint y: 424, distance: 100.5
click at [530, 475] on tr "219284994 18147 Crédito referente ao recebimento da transação 219284994 Interme…" at bounding box center [733, 520] width 830 height 91
drag, startPoint x: 530, startPoint y: 424, endPoint x: 555, endPoint y: 431, distance: 25.9
click at [555, 475] on td "Crédito referente ao recebimento da transação 219284994" at bounding box center [608, 520] width 128 height 91
drag, startPoint x: 636, startPoint y: 418, endPoint x: 584, endPoint y: 432, distance: 54.0
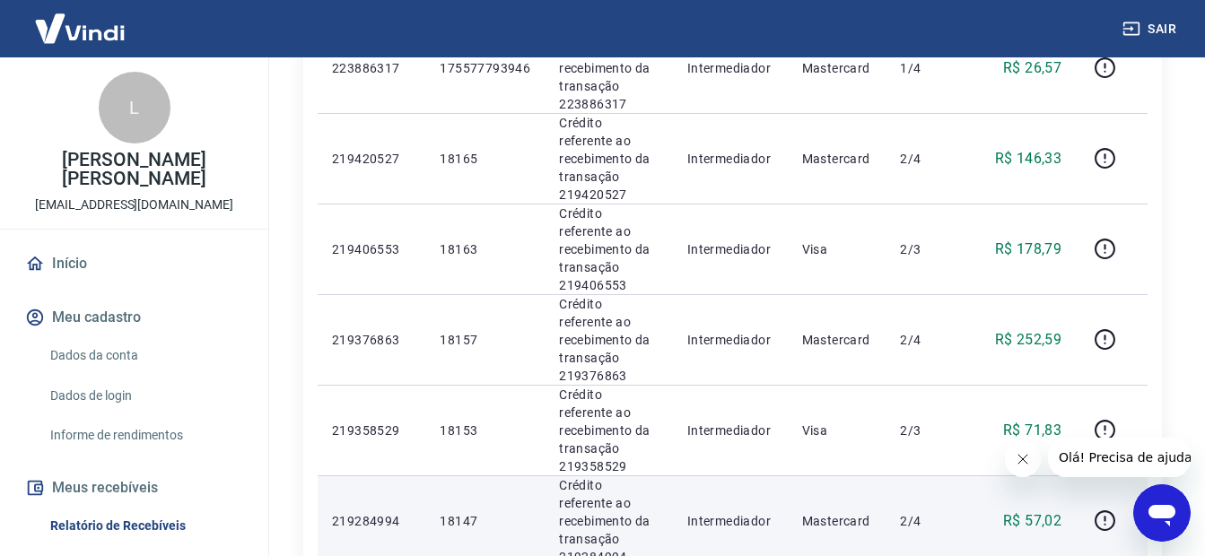
click at [546, 475] on td "Crédito referente ao recebimento da transação 219284994" at bounding box center [608, 520] width 128 height 91
drag, startPoint x: 638, startPoint y: 427, endPoint x: 545, endPoint y: 431, distance: 92.5
click at [545, 475] on td "Crédito referente ao recebimento da transação 219284994" at bounding box center [608, 520] width 128 height 91
copy p "219284994"
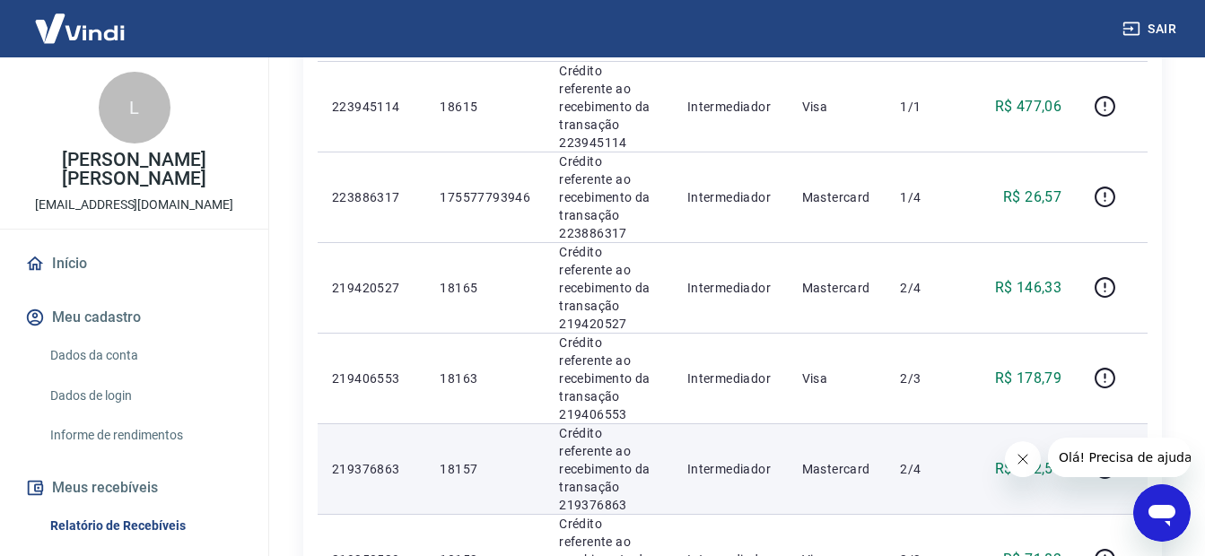
scroll to position [509, 0]
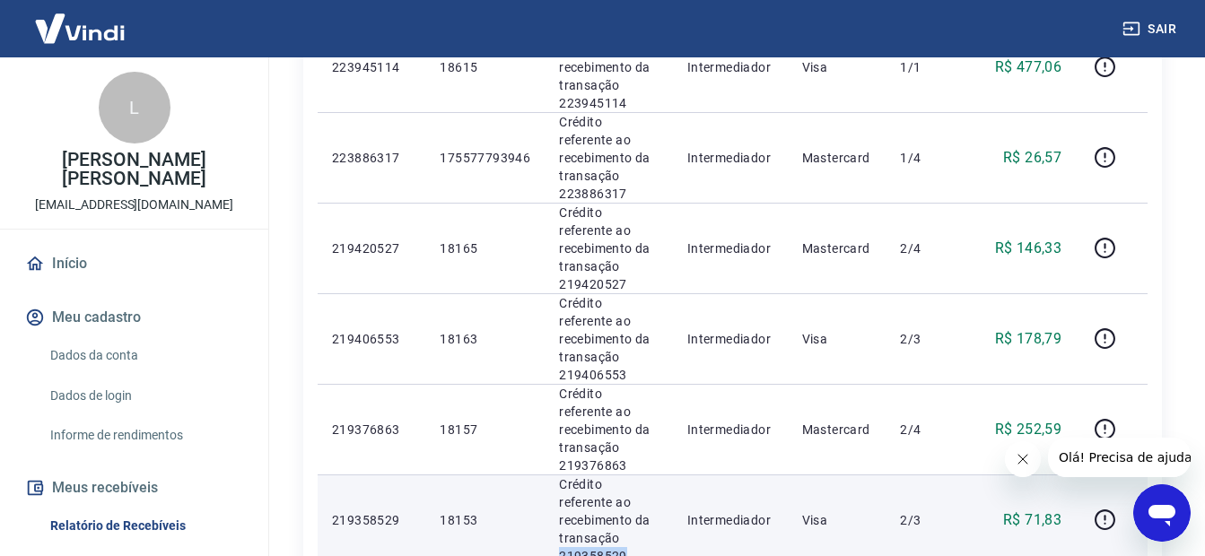
drag, startPoint x: 634, startPoint y: 451, endPoint x: 556, endPoint y: 448, distance: 78.1
click at [556, 474] on td "Crédito referente ao recebimento da transação 219358529" at bounding box center [608, 519] width 128 height 91
drag, startPoint x: 556, startPoint y: 448, endPoint x: 565, endPoint y: 448, distance: 9.0
drag, startPoint x: 565, startPoint y: 448, endPoint x: 579, endPoint y: 452, distance: 14.8
click at [579, 475] on p "Crédito referente ao recebimento da transação 219358529" at bounding box center [609, 520] width 100 height 90
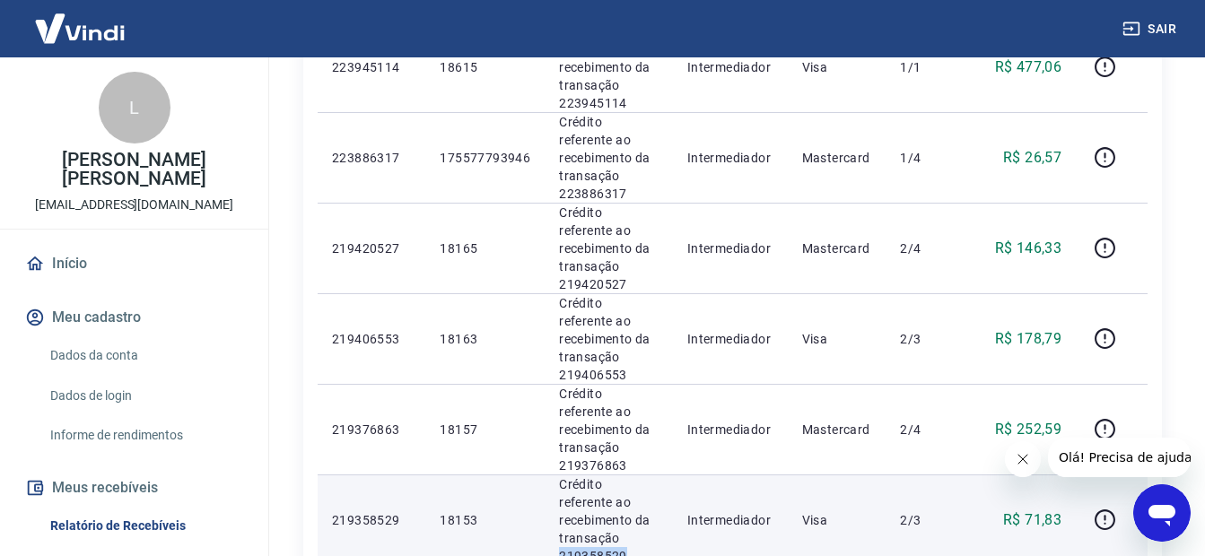
drag, startPoint x: 615, startPoint y: 447, endPoint x: 548, endPoint y: 445, distance: 67.3
click at [548, 474] on td "Crédito referente ao recebimento da transação 219358529" at bounding box center [608, 519] width 128 height 91
copy p "219358529"
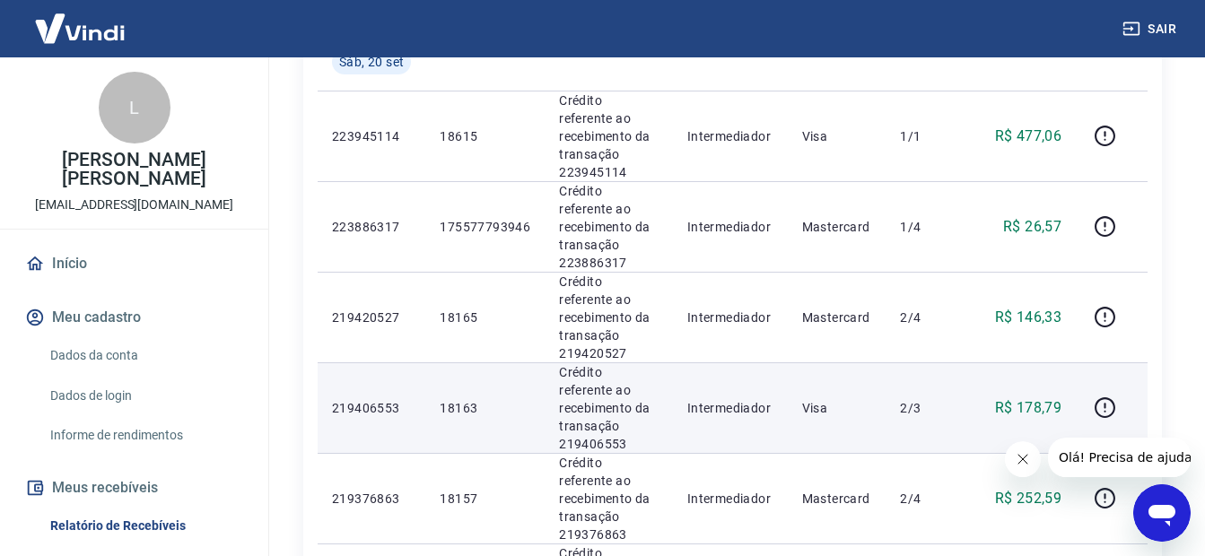
scroll to position [419, 0]
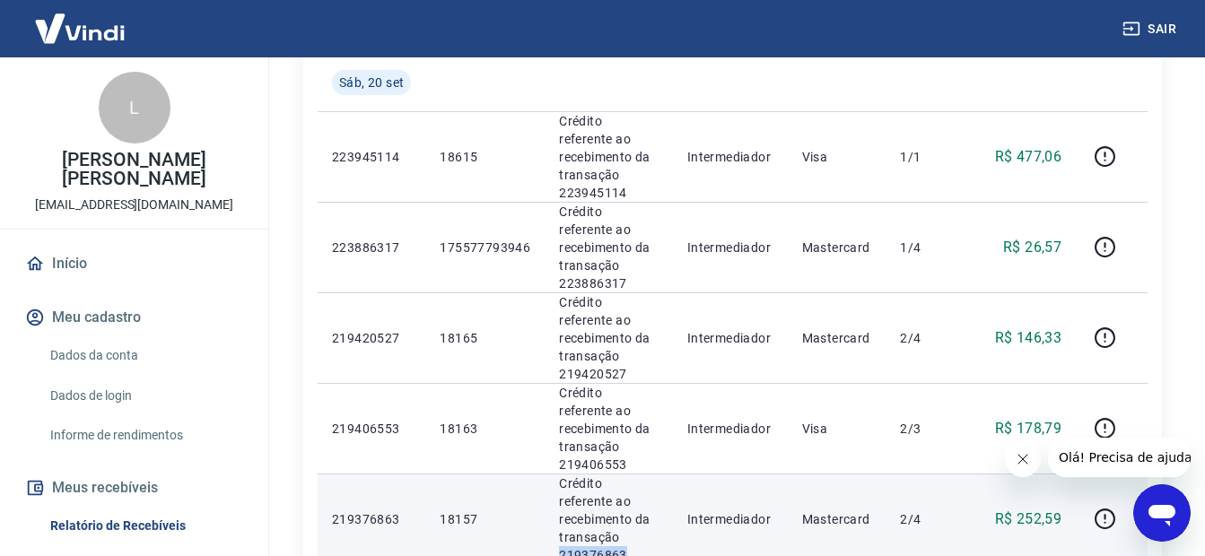
drag, startPoint x: 628, startPoint y: 466, endPoint x: 549, endPoint y: 465, distance: 78.9
click at [549, 474] on td "Crédito referente ao recebimento da transação 219376863" at bounding box center [608, 519] width 128 height 91
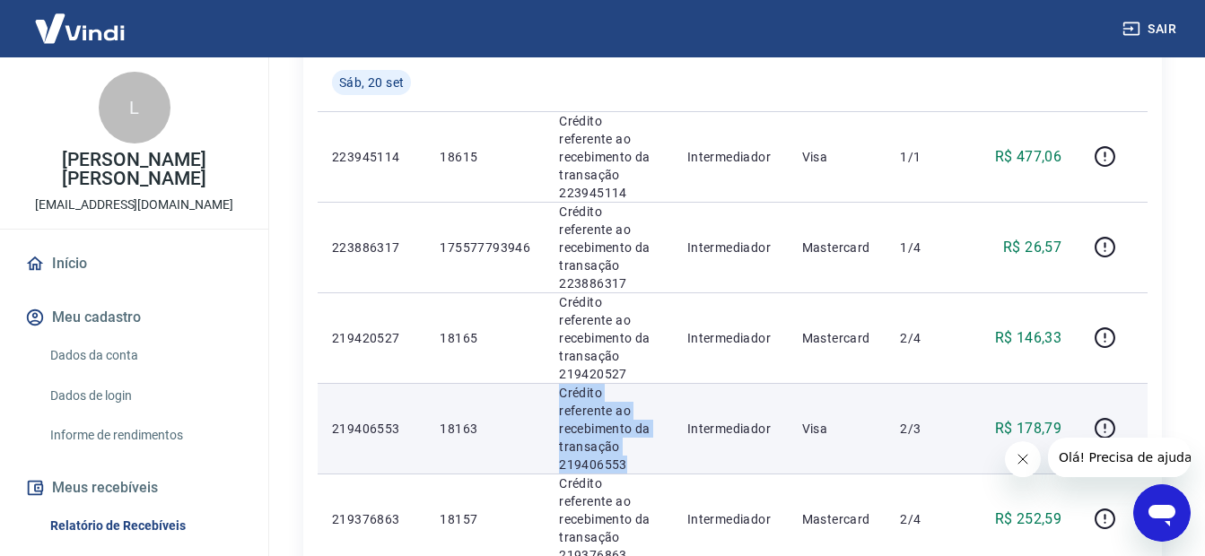
drag, startPoint x: 637, startPoint y: 396, endPoint x: 538, endPoint y: 394, distance: 98.7
click at [538, 394] on tr "219406553 18163 Crédito referente ao recebimento da transação 219406553 Interme…" at bounding box center [733, 428] width 830 height 91
drag, startPoint x: 543, startPoint y: 394, endPoint x: 601, endPoint y: 386, distance: 58.9
click at [587, 387] on p "Crédito referente ao recebimento da transação 219406553" at bounding box center [609, 429] width 100 height 90
drag, startPoint x: 631, startPoint y: 385, endPoint x: 550, endPoint y: 390, distance: 81.8
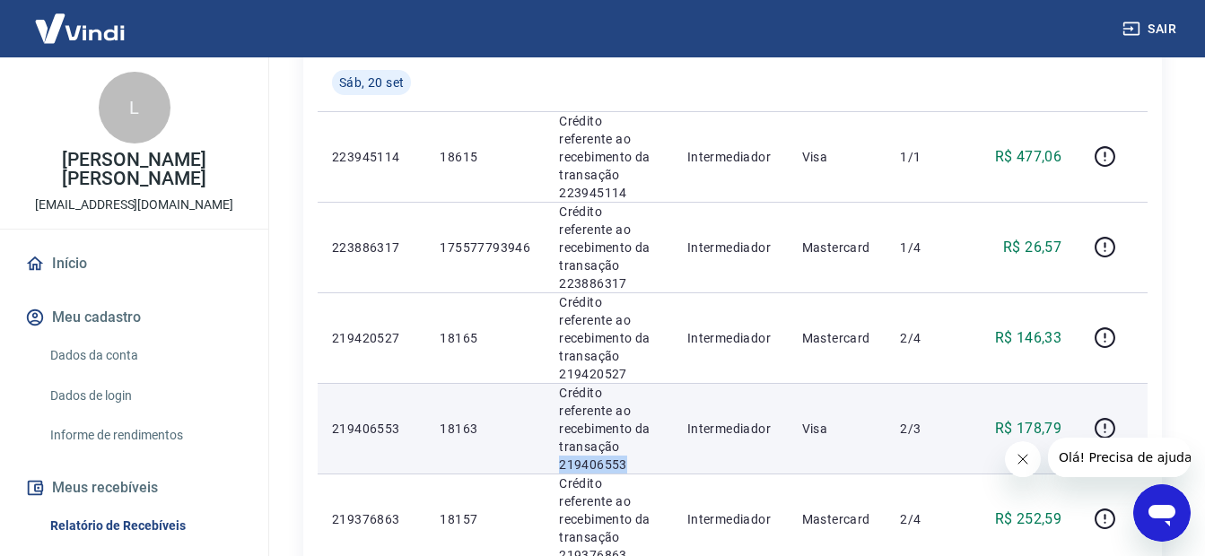
click at [548, 390] on td "Crédito referente ao recebimento da transação 219406553" at bounding box center [608, 428] width 128 height 91
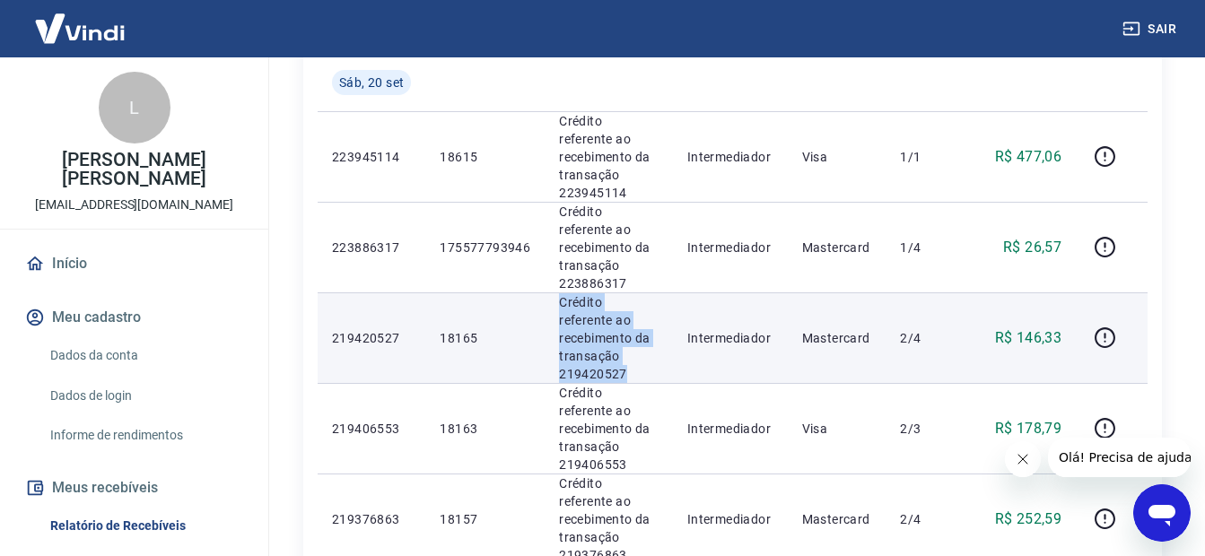
drag, startPoint x: 632, startPoint y: 324, endPoint x: 542, endPoint y: 312, distance: 91.3
click at [542, 312] on tr "219420527 18165 Crédito referente ao recebimento da transação 219420527 Interme…" at bounding box center [733, 337] width 830 height 91
drag, startPoint x: 542, startPoint y: 312, endPoint x: 593, endPoint y: 311, distance: 51.1
click at [592, 311] on p "Crédito referente ao recebimento da transação 219420527" at bounding box center [609, 338] width 100 height 90
click at [628, 318] on p "Crédito referente ao recebimento da transação 219420527" at bounding box center [609, 338] width 100 height 90
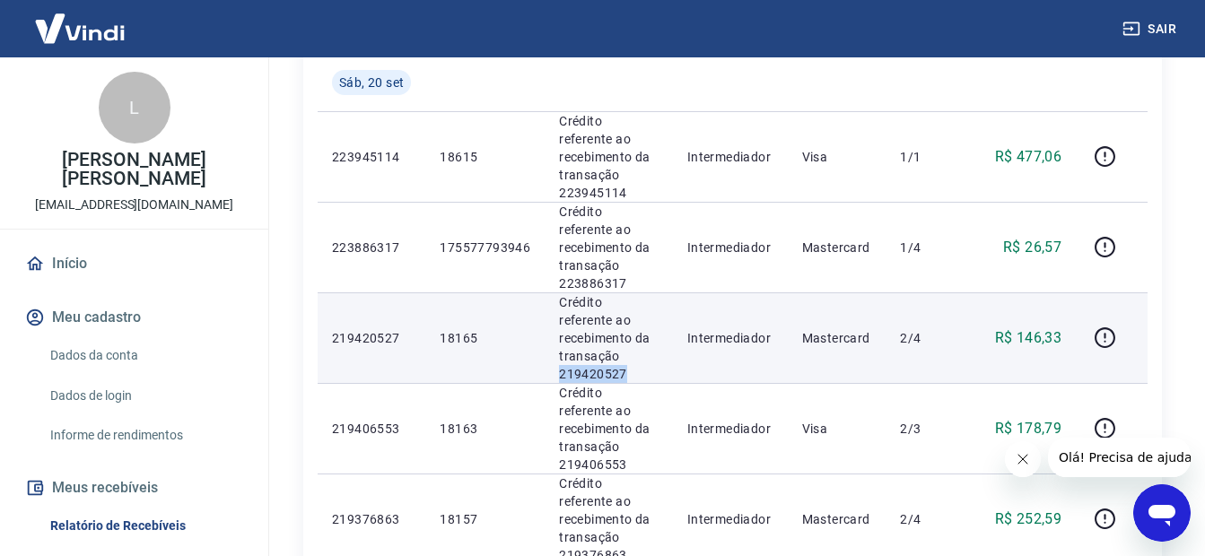
drag, startPoint x: 628, startPoint y: 319, endPoint x: 549, endPoint y: 320, distance: 78.9
click at [549, 320] on td "Crédito referente ao recebimento da transação 219420527" at bounding box center [608, 337] width 128 height 91
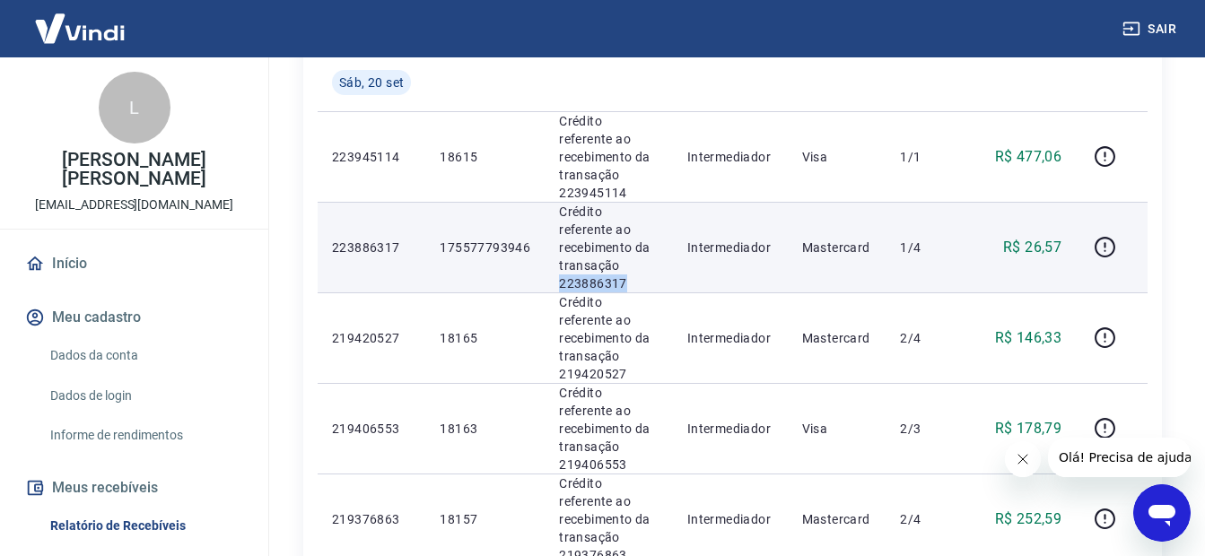
drag, startPoint x: 634, startPoint y: 243, endPoint x: 553, endPoint y: 244, distance: 80.7
click at [553, 244] on td "Crédito referente ao recebimento da transação 223886317" at bounding box center [608, 247] width 128 height 91
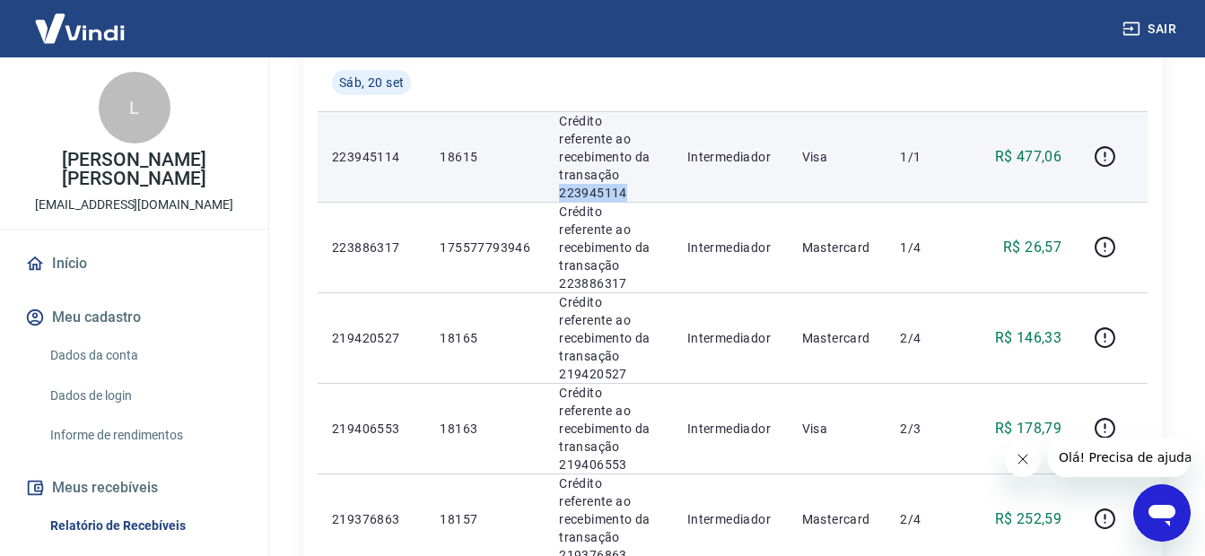
drag, startPoint x: 628, startPoint y: 175, endPoint x: 548, endPoint y: 174, distance: 79.8
click at [548, 174] on td "Crédito referente ao recebimento da transação 223945114" at bounding box center [608, 156] width 128 height 91
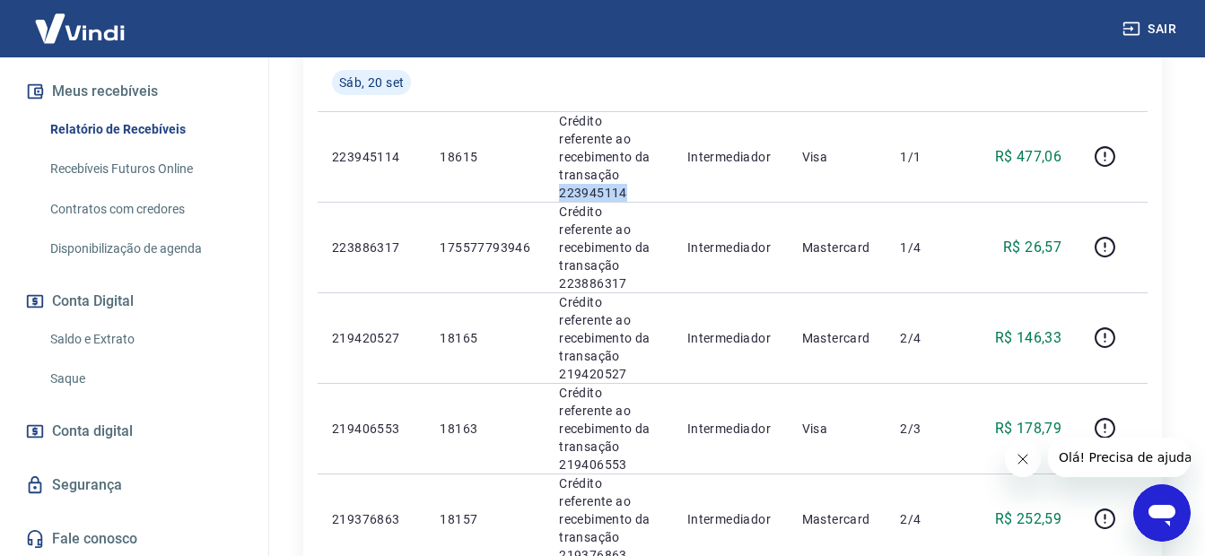
scroll to position [399, 0]
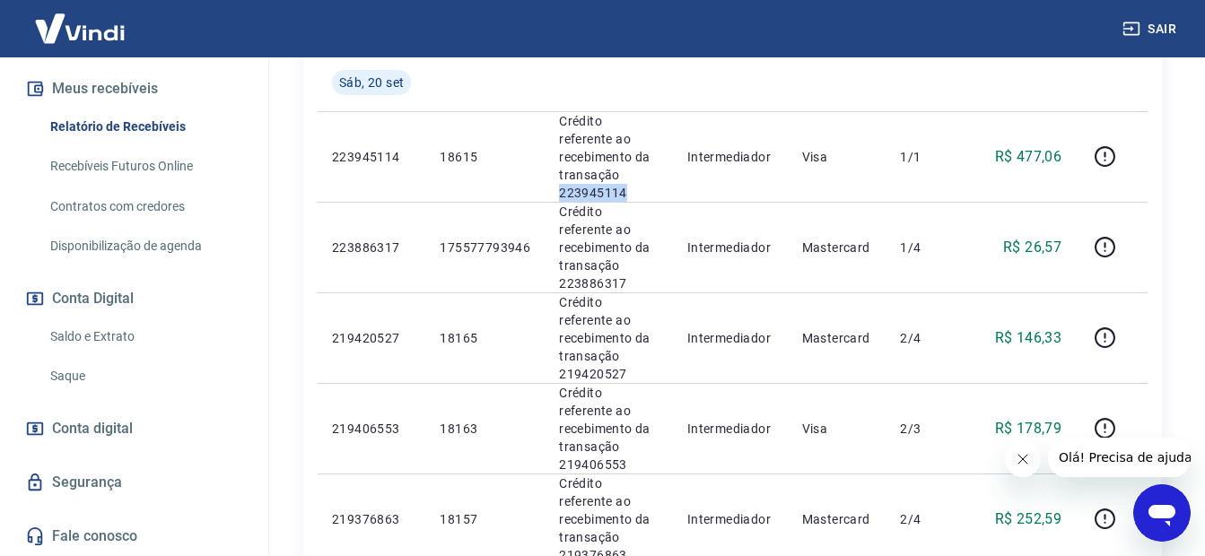
click at [133, 335] on link "Saldo e Extrato" at bounding box center [145, 336] width 204 height 37
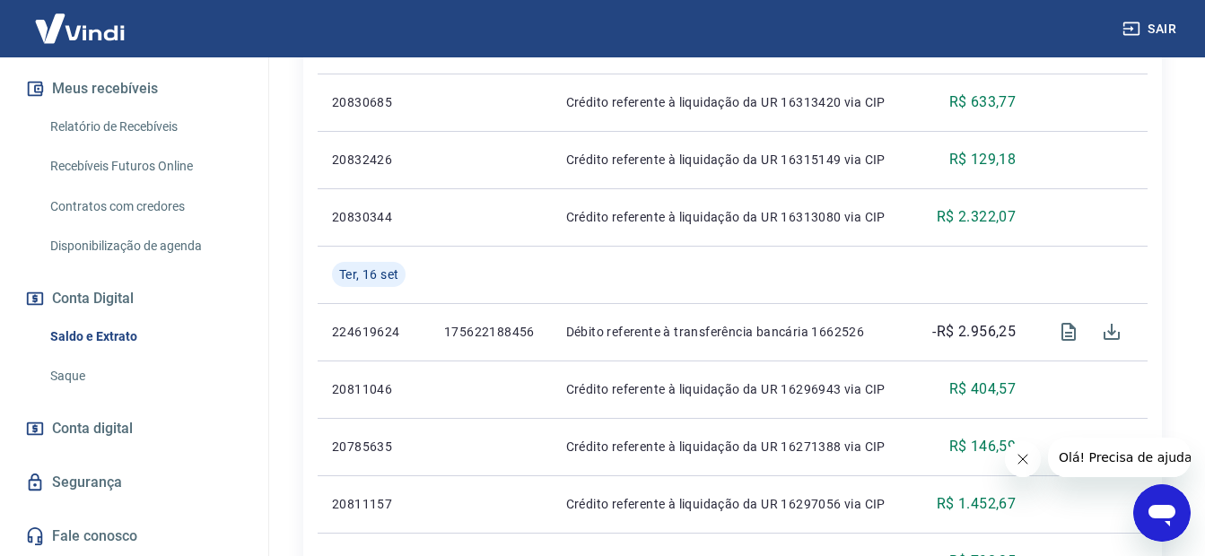
scroll to position [1166, 0]
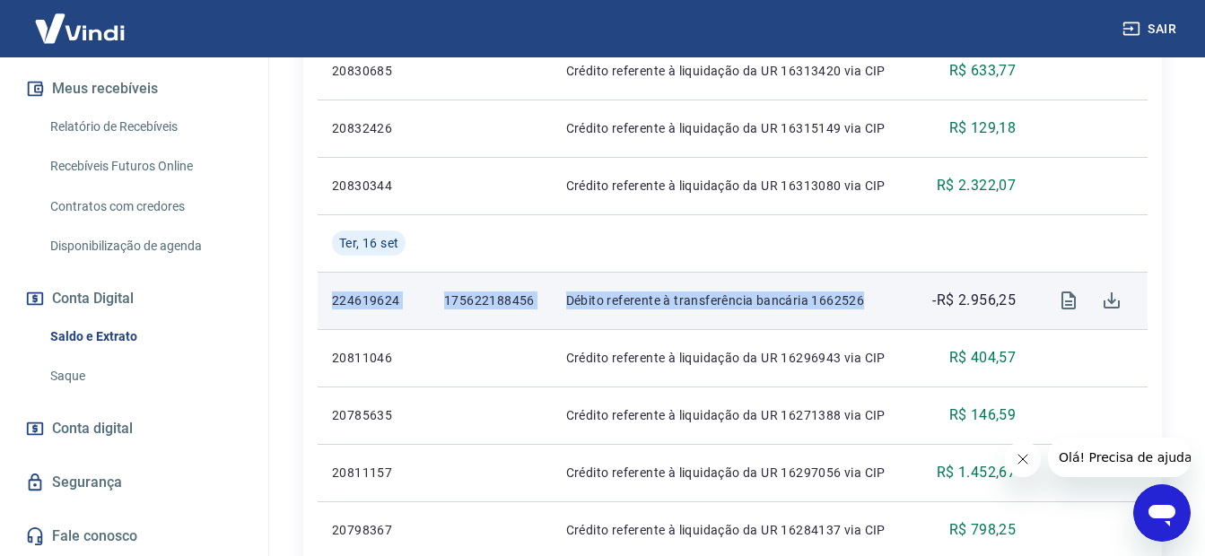
drag, startPoint x: 889, startPoint y: 300, endPoint x: 319, endPoint y: 289, distance: 569.7
click at [319, 290] on tr "224619624 175622188456 Débito referente à transferência bancária 1662526 -R$ 2.…" at bounding box center [733, 300] width 830 height 57
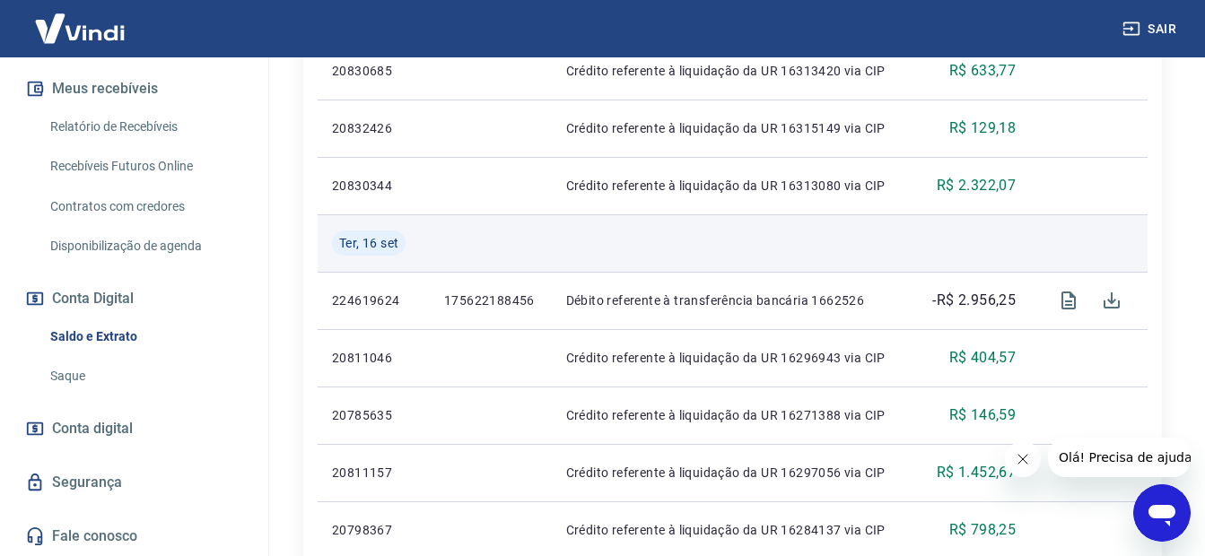
drag, startPoint x: 319, startPoint y: 289, endPoint x: 554, endPoint y: 248, distance: 238.4
click at [554, 248] on td at bounding box center [730, 242] width 356 height 57
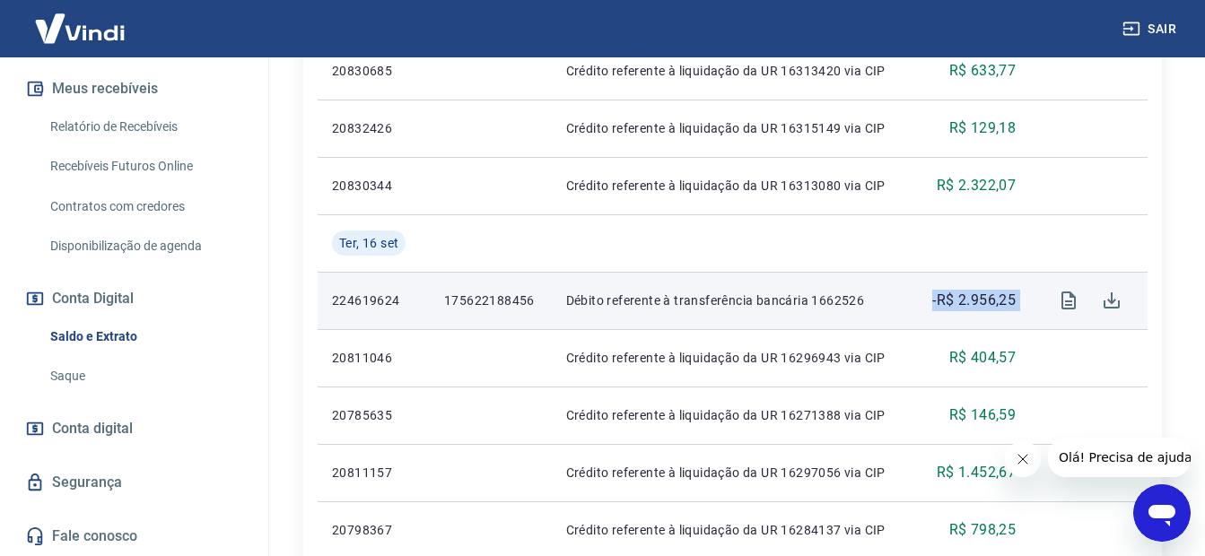
drag, startPoint x: 930, startPoint y: 304, endPoint x: 1045, endPoint y: 298, distance: 115.0
click at [1045, 298] on tr "224619624 175622188456 Débito referente à transferência bancária 1662526 -R$ 2.…" at bounding box center [733, 300] width 830 height 57
drag, startPoint x: 1045, startPoint y: 298, endPoint x: 1066, endPoint y: 308, distance: 22.9
click at [1066, 308] on icon "Visualizar" at bounding box center [1068, 301] width 14 height 18
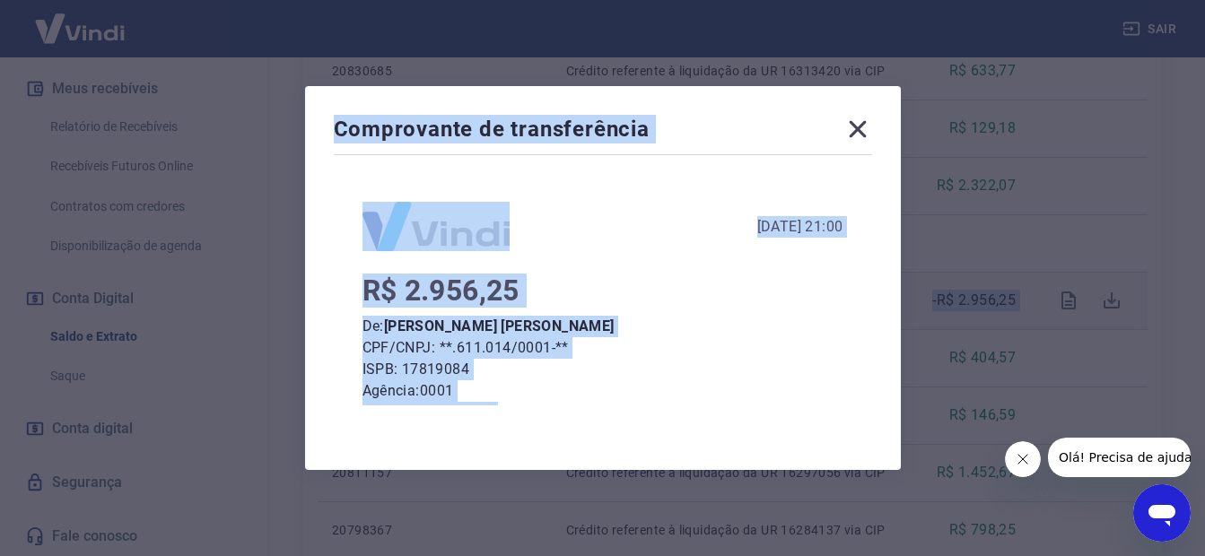
click at [774, 309] on div "R$ 2.956,25 De: [PERSON_NAME] [PERSON_NAME] CPF/CNPJ: **.611.014/0001-** ISPB: …" at bounding box center [602, 452] width 481 height 344
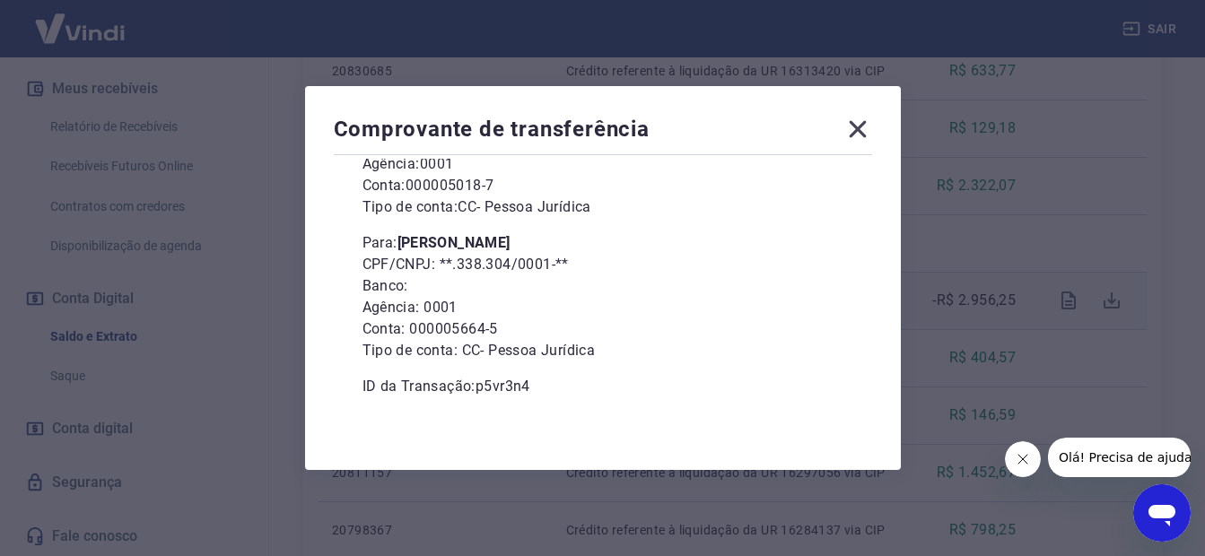
scroll to position [233, 0]
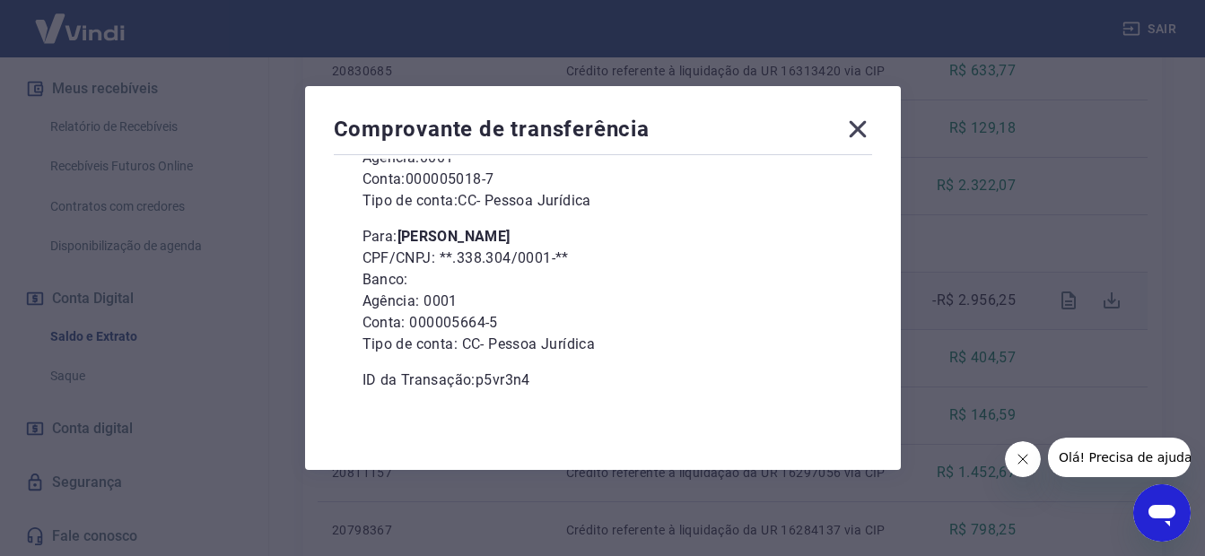
click at [866, 135] on icon at bounding box center [857, 129] width 17 height 17
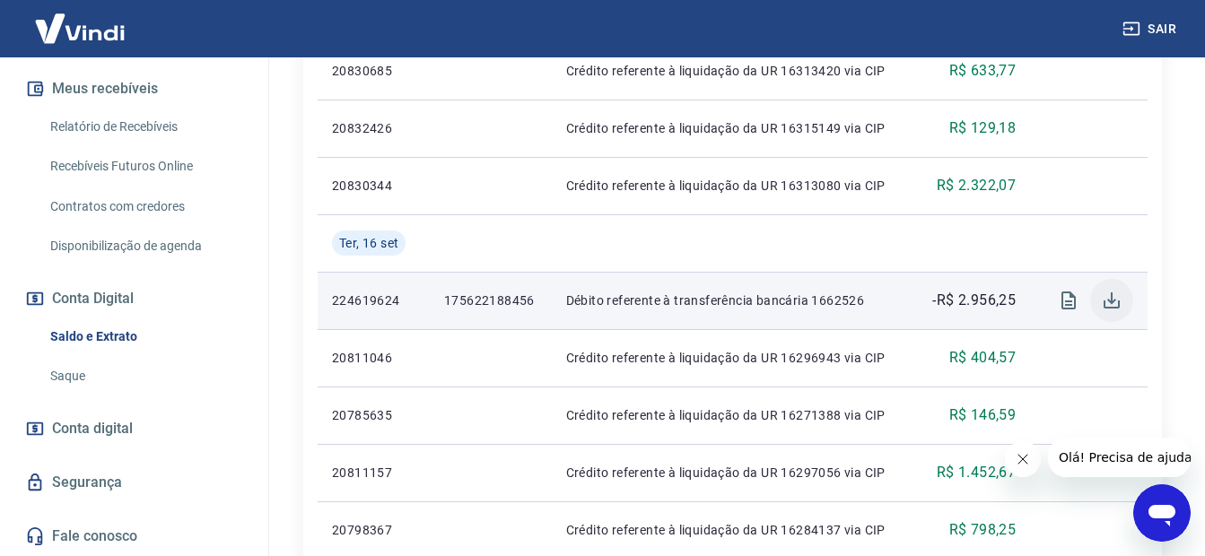
click at [1109, 307] on icon "Download" at bounding box center [1111, 300] width 16 height 16
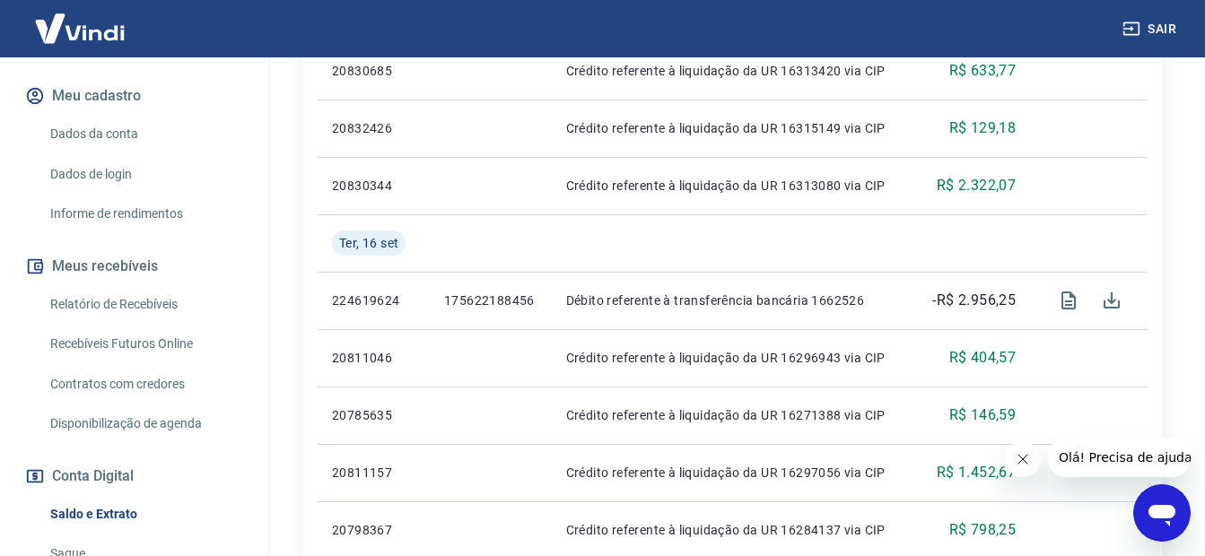
scroll to position [220, 0]
click at [122, 308] on link "Relatório de Recebíveis" at bounding box center [145, 306] width 204 height 37
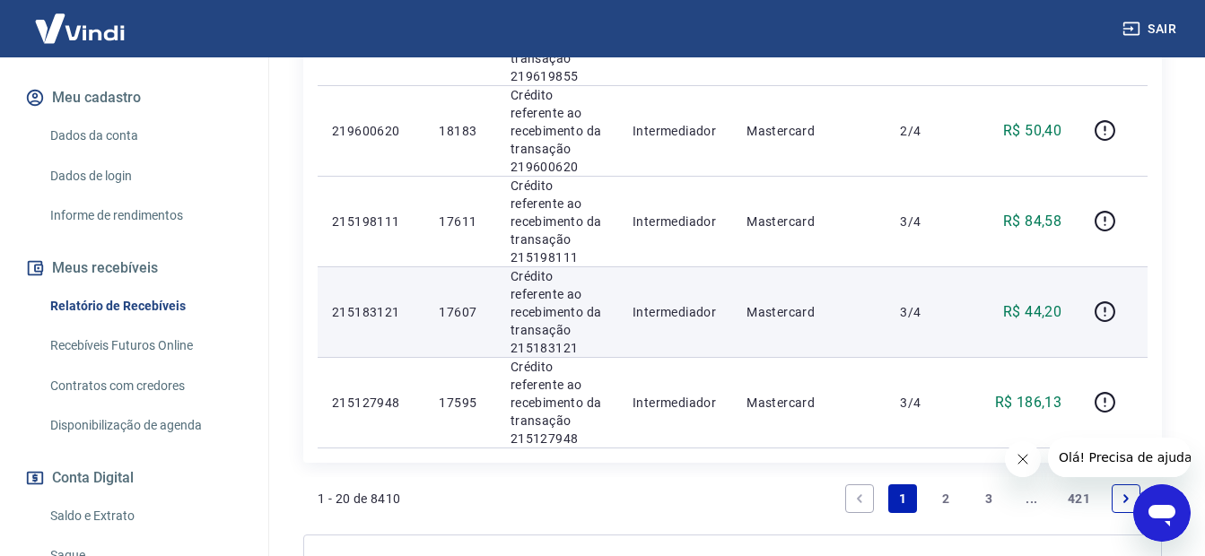
scroll to position [1937, 0]
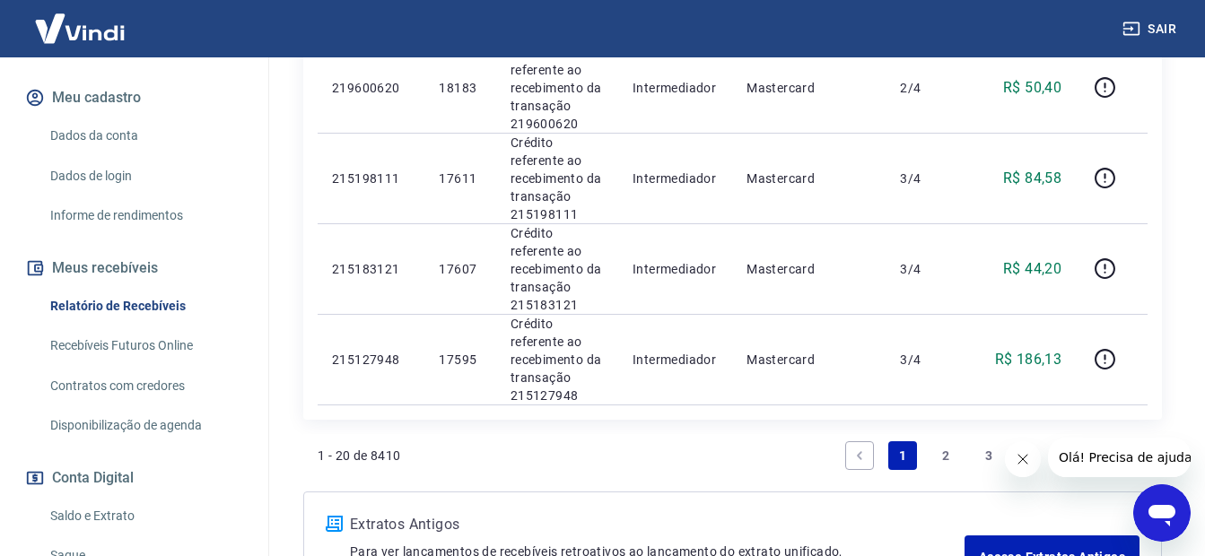
click at [936, 441] on link "2" at bounding box center [945, 455] width 29 height 29
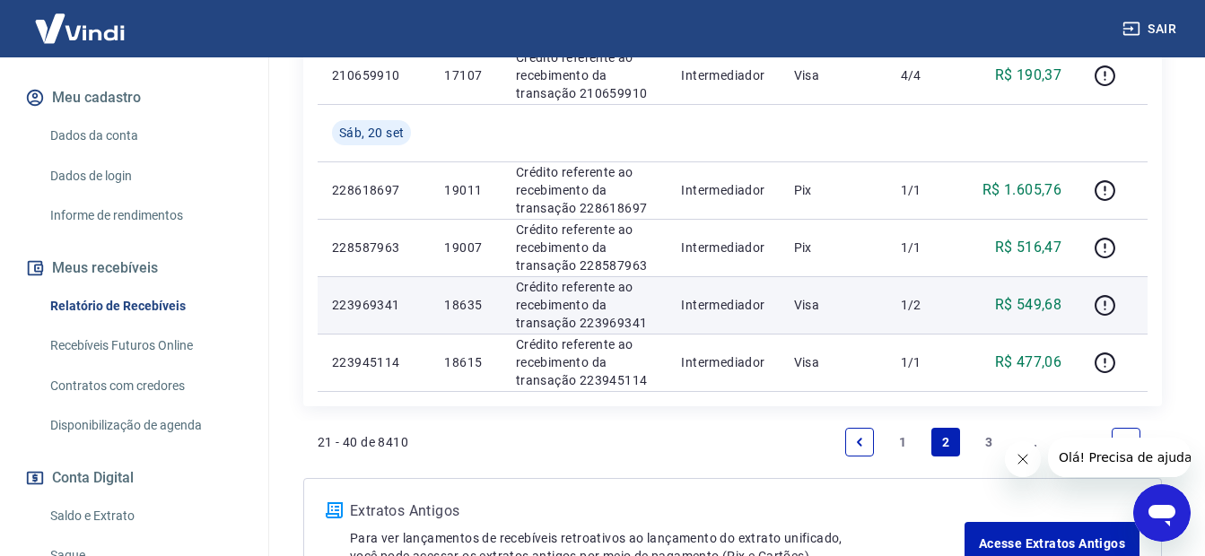
scroll to position [1442, 0]
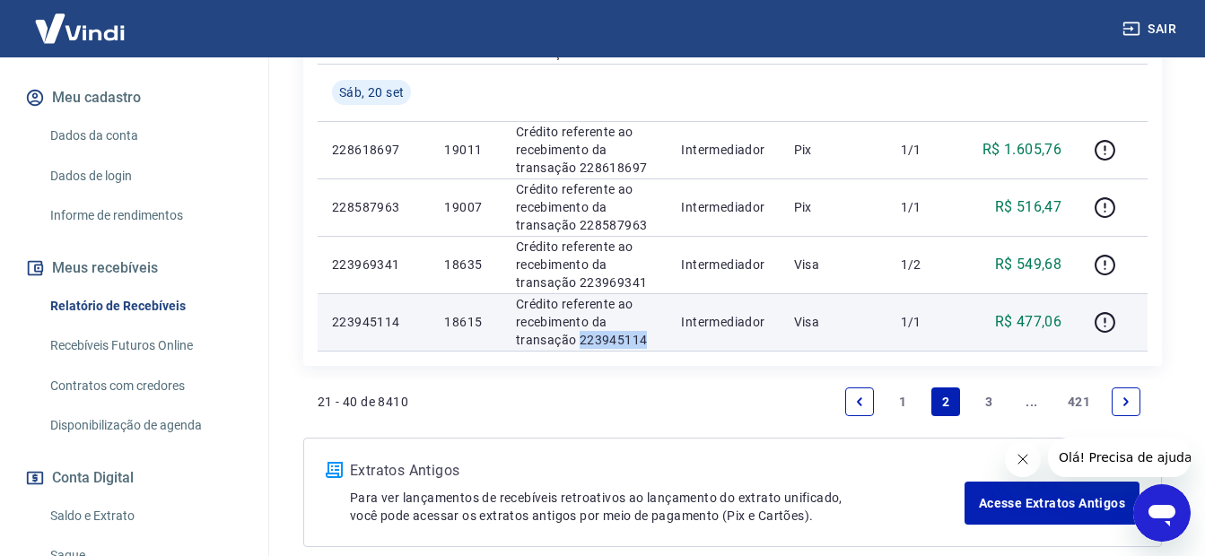
drag, startPoint x: 653, startPoint y: 337, endPoint x: 581, endPoint y: 342, distance: 71.9
click at [581, 342] on p "Crédito referente ao recebimento da transação 223945114" at bounding box center [584, 322] width 137 height 54
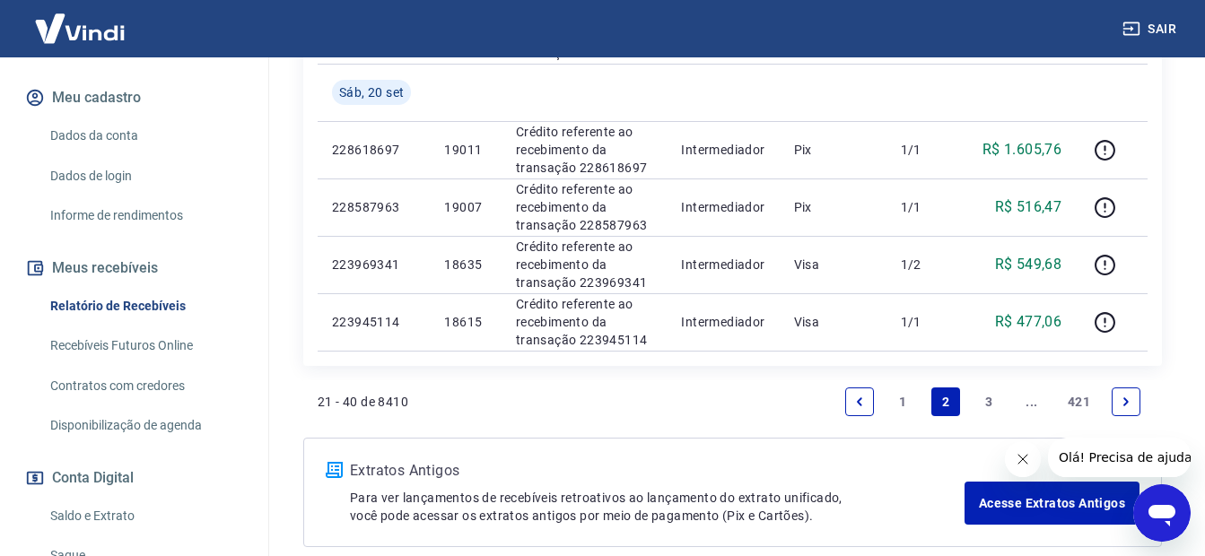
click at [1136, 401] on link "Next page" at bounding box center [1125, 401] width 29 height 29
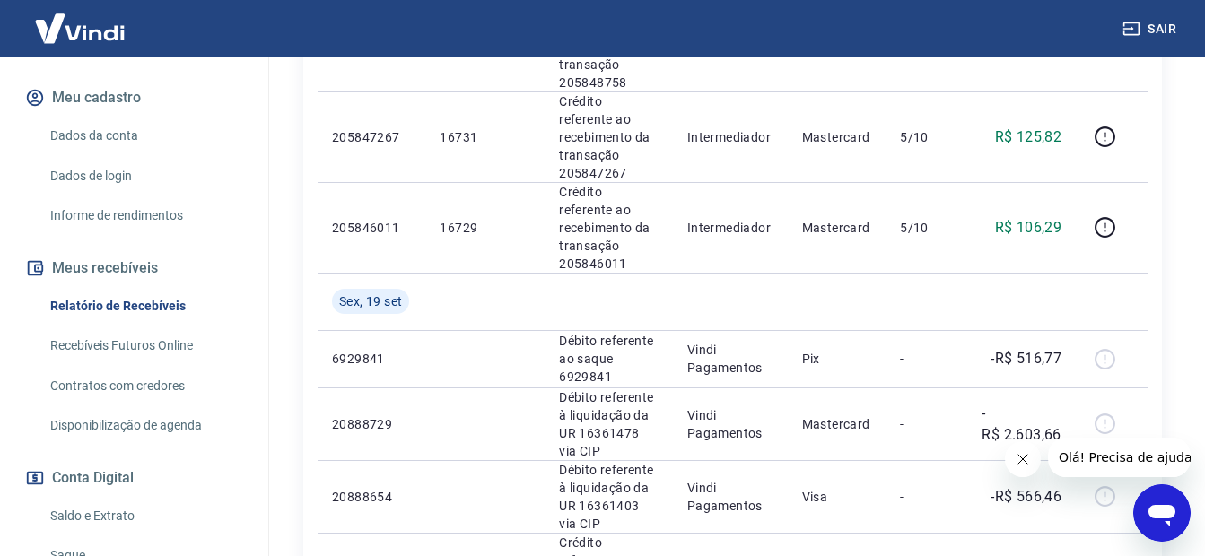
scroll to position [1764, 0]
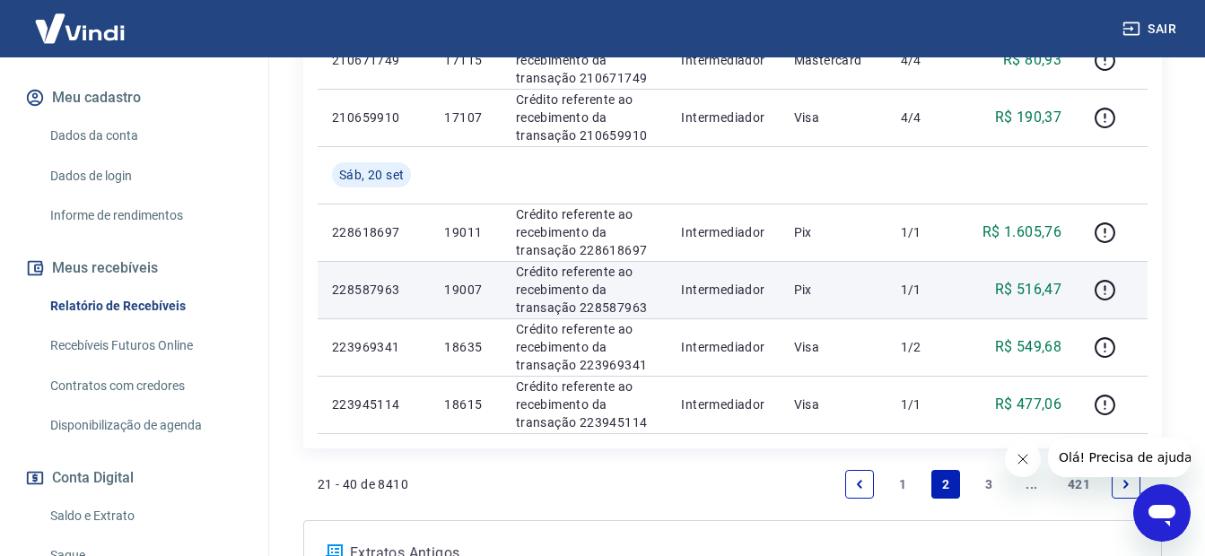
scroll to position [1353, 0]
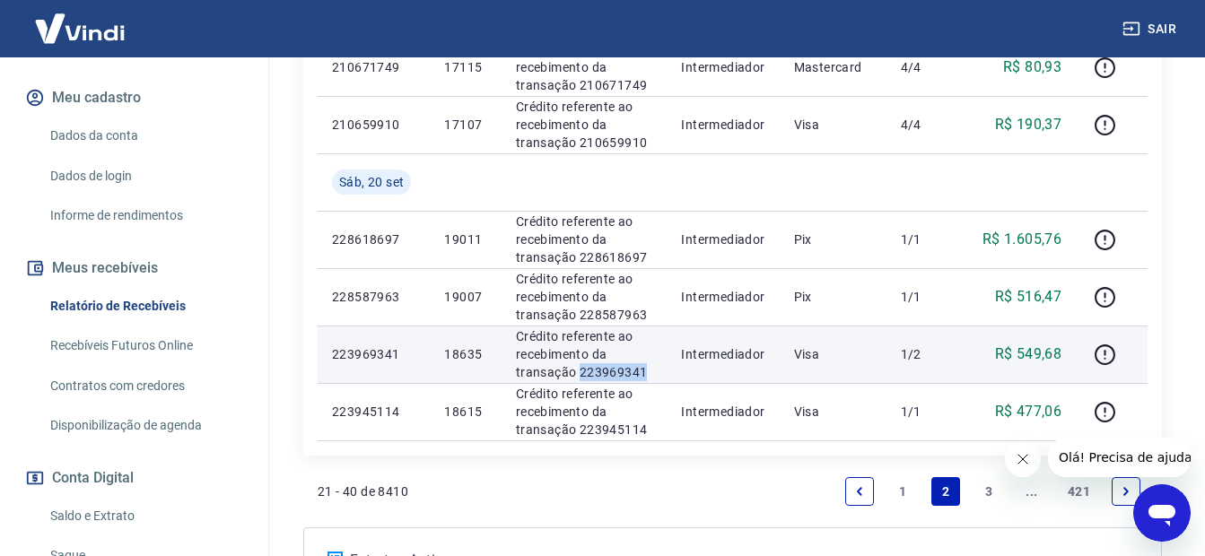
drag, startPoint x: 606, startPoint y: 361, endPoint x: 577, endPoint y: 373, distance: 31.8
click at [577, 373] on td "Crédito referente ao recebimento da transação 223969341" at bounding box center [584, 354] width 166 height 57
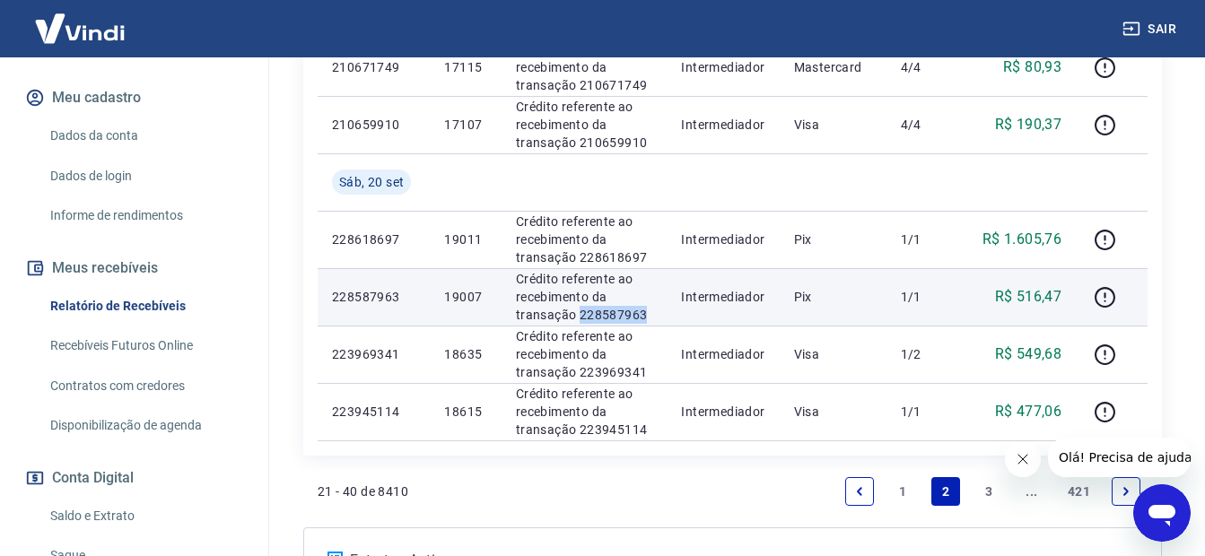
drag, startPoint x: 659, startPoint y: 316, endPoint x: 579, endPoint y: 311, distance: 80.0
click at [579, 311] on td "Crédito referente ao recebimento da transação 228587963" at bounding box center [584, 296] width 166 height 57
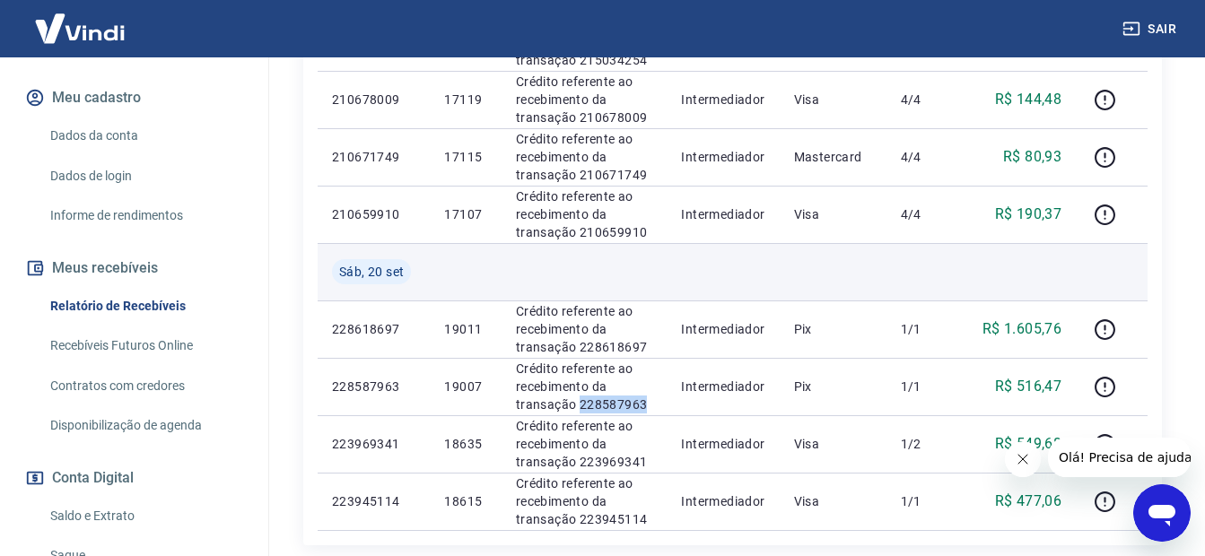
scroll to position [1173, 0]
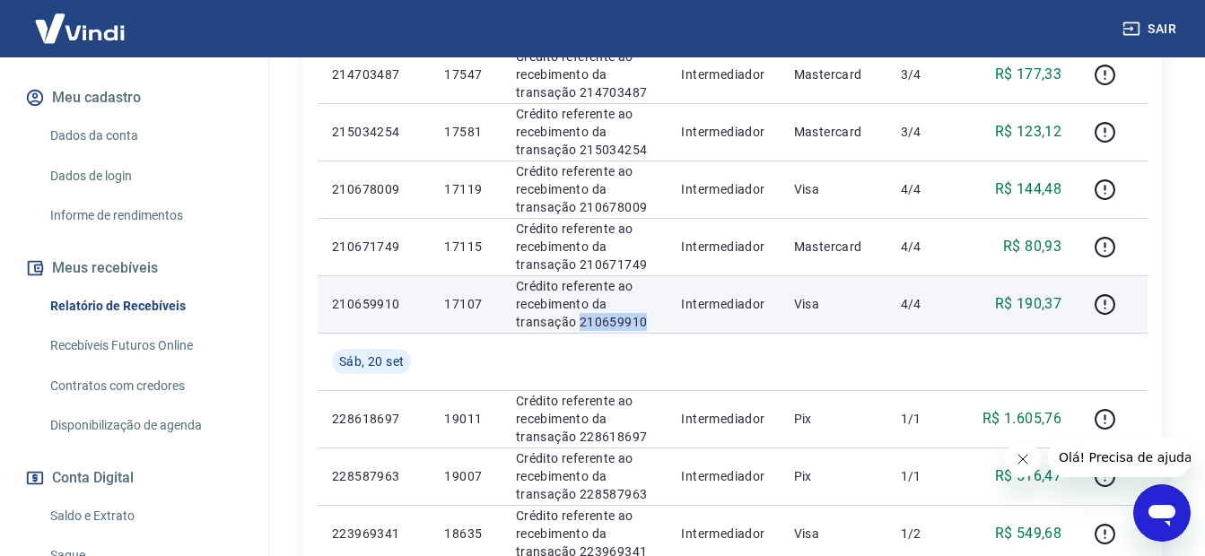
drag, startPoint x: 651, startPoint y: 319, endPoint x: 578, endPoint y: 319, distance: 73.5
click at [578, 319] on p "Crédito referente ao recebimento da transação 210659910" at bounding box center [584, 304] width 137 height 54
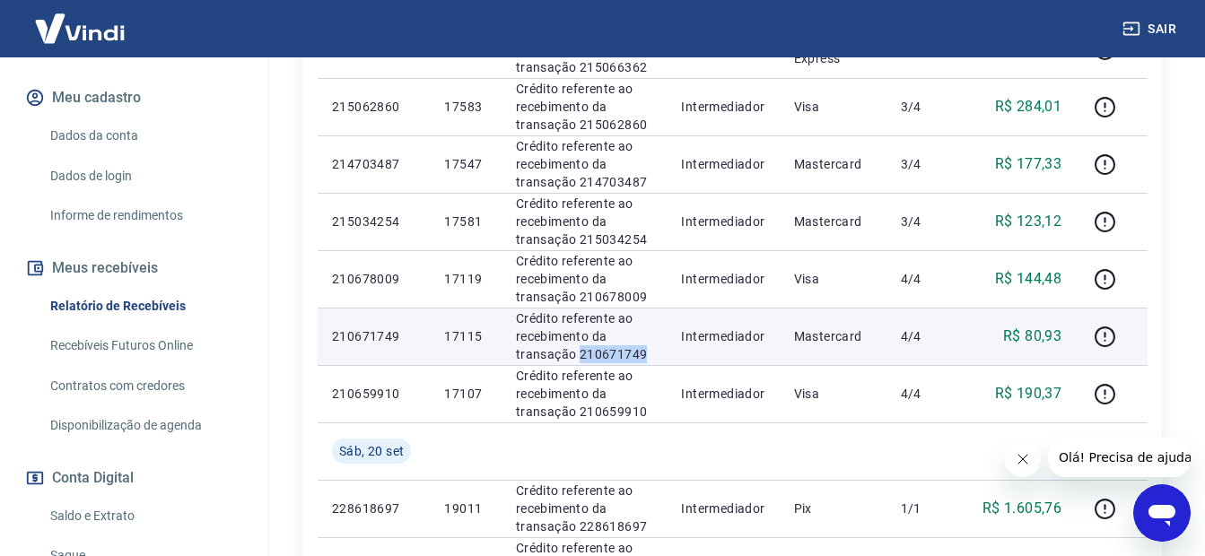
drag, startPoint x: 623, startPoint y: 353, endPoint x: 577, endPoint y: 353, distance: 46.6
click at [577, 353] on p "Crédito referente ao recebimento da transação 210671749" at bounding box center [584, 336] width 137 height 54
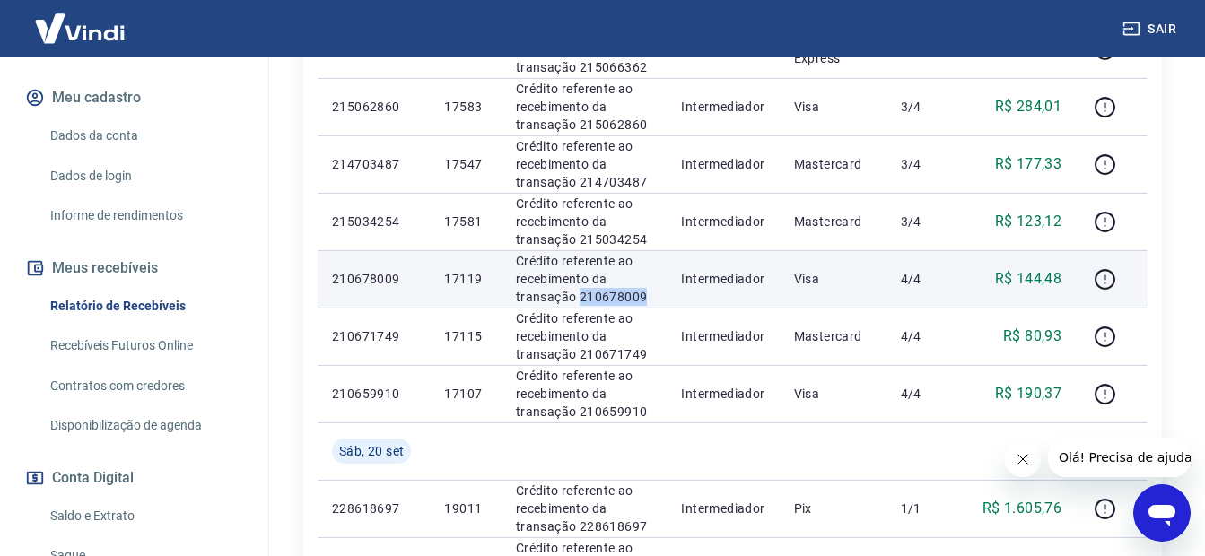
drag, startPoint x: 649, startPoint y: 298, endPoint x: 581, endPoint y: 298, distance: 68.2
click at [581, 298] on p "Crédito referente ao recebimento da transação 210678009" at bounding box center [584, 279] width 137 height 54
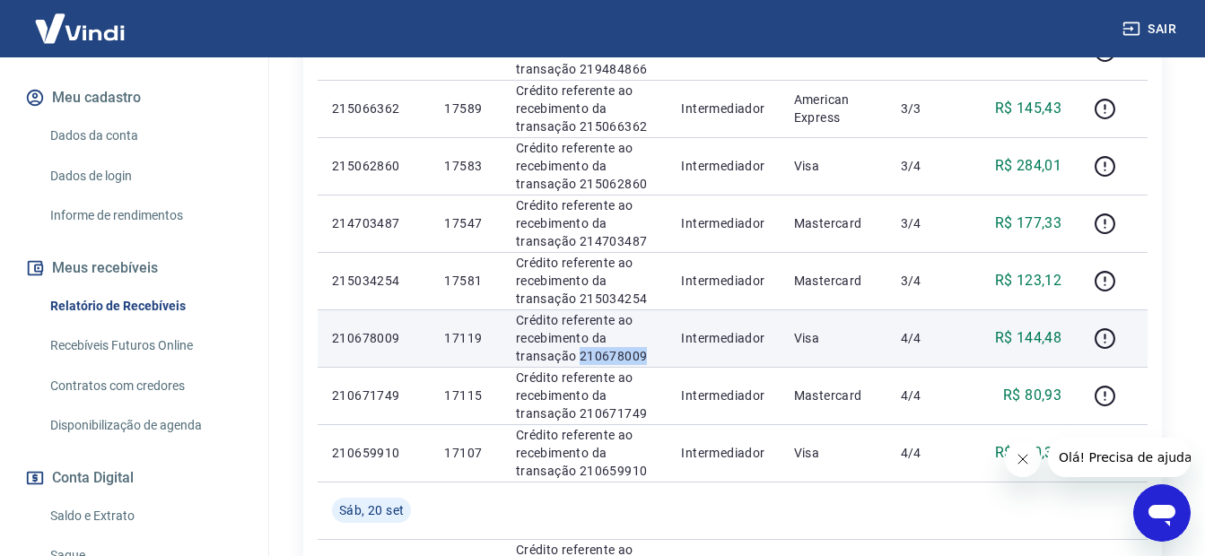
scroll to position [994, 0]
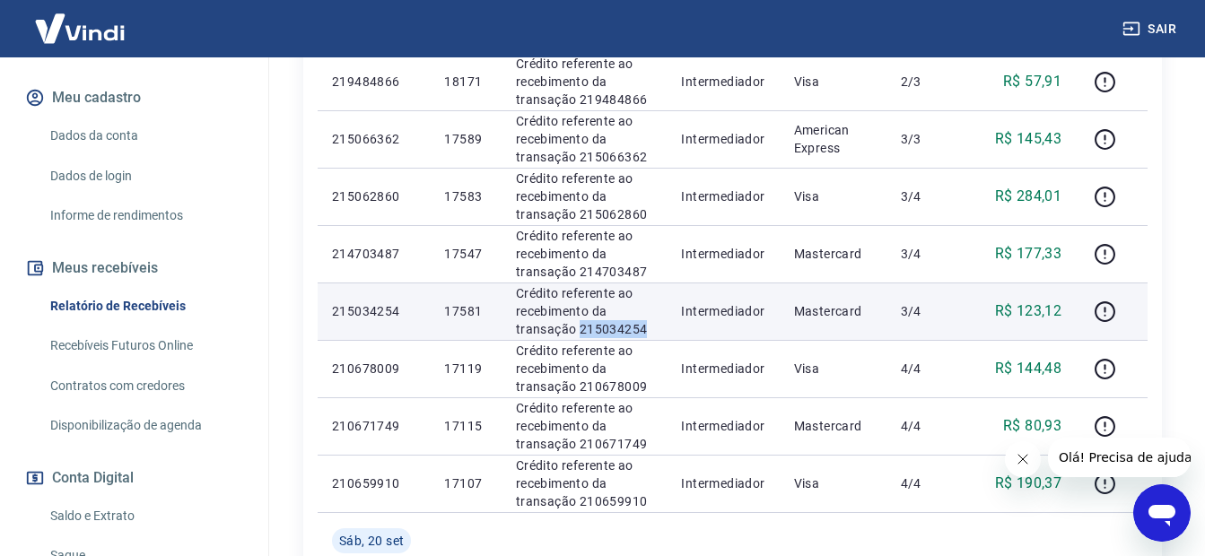
drag, startPoint x: 654, startPoint y: 323, endPoint x: 579, endPoint y: 330, distance: 74.8
click at [579, 330] on p "Crédito referente ao recebimento da transação 215034254" at bounding box center [584, 311] width 137 height 54
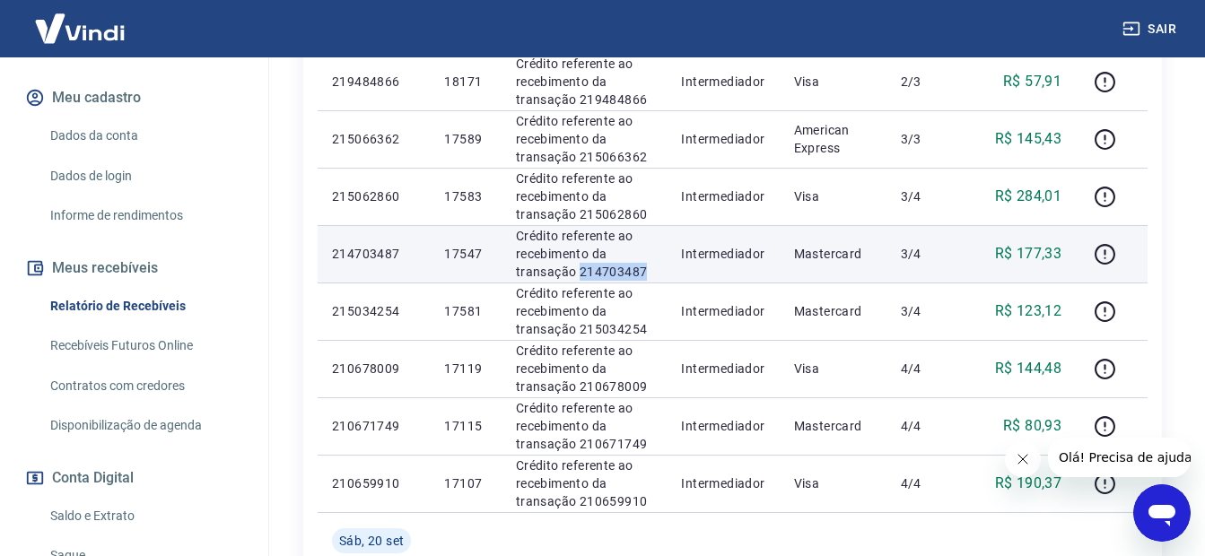
drag, startPoint x: 655, startPoint y: 268, endPoint x: 579, endPoint y: 270, distance: 75.4
click at [579, 270] on p "Crédito referente ao recebimento da transação 214703487" at bounding box center [584, 254] width 137 height 54
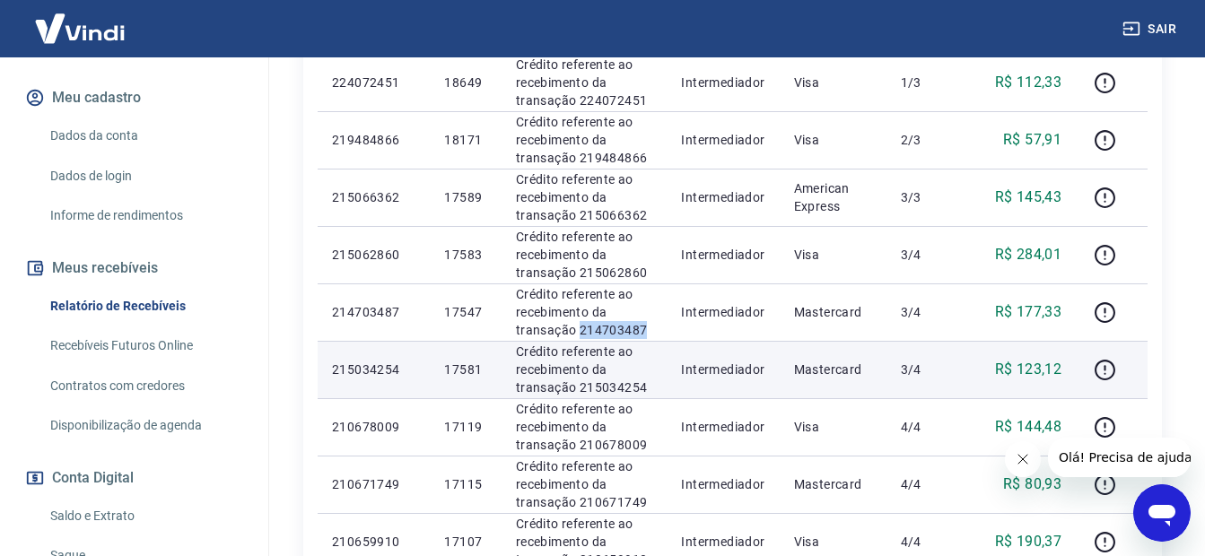
scroll to position [904, 0]
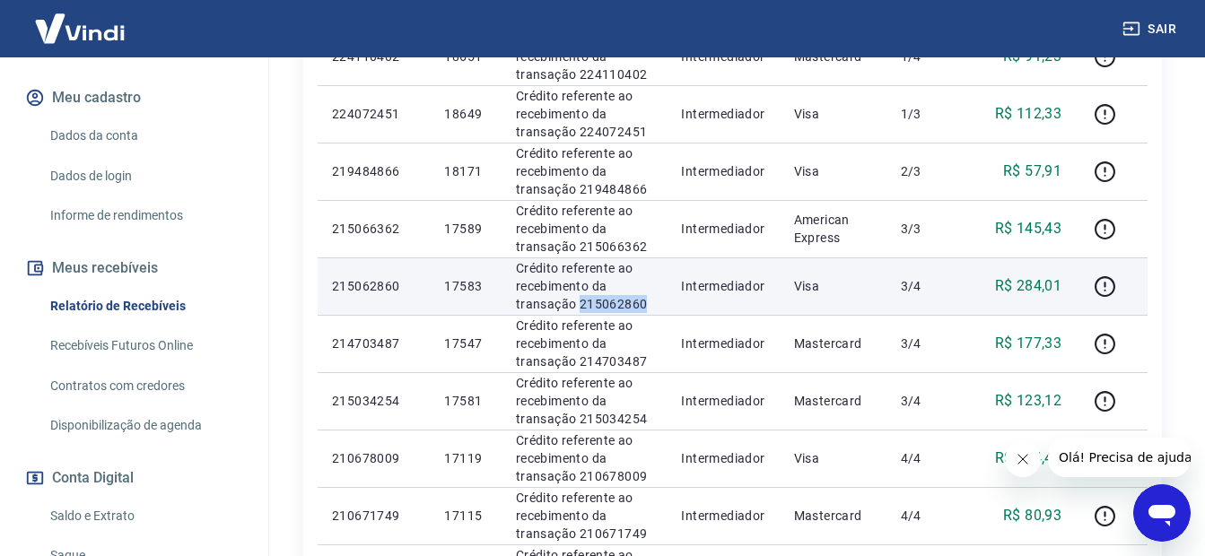
drag, startPoint x: 660, startPoint y: 300, endPoint x: 579, endPoint y: 308, distance: 81.0
click at [579, 308] on td "Crédito referente ao recebimento da transação 215062860" at bounding box center [584, 285] width 166 height 57
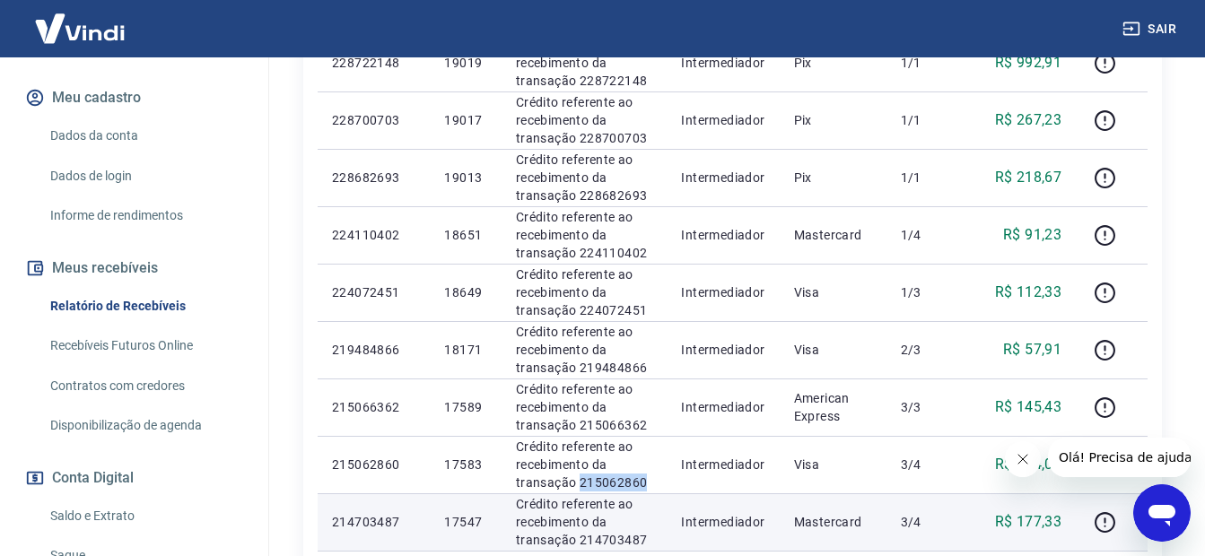
scroll to position [725, 0]
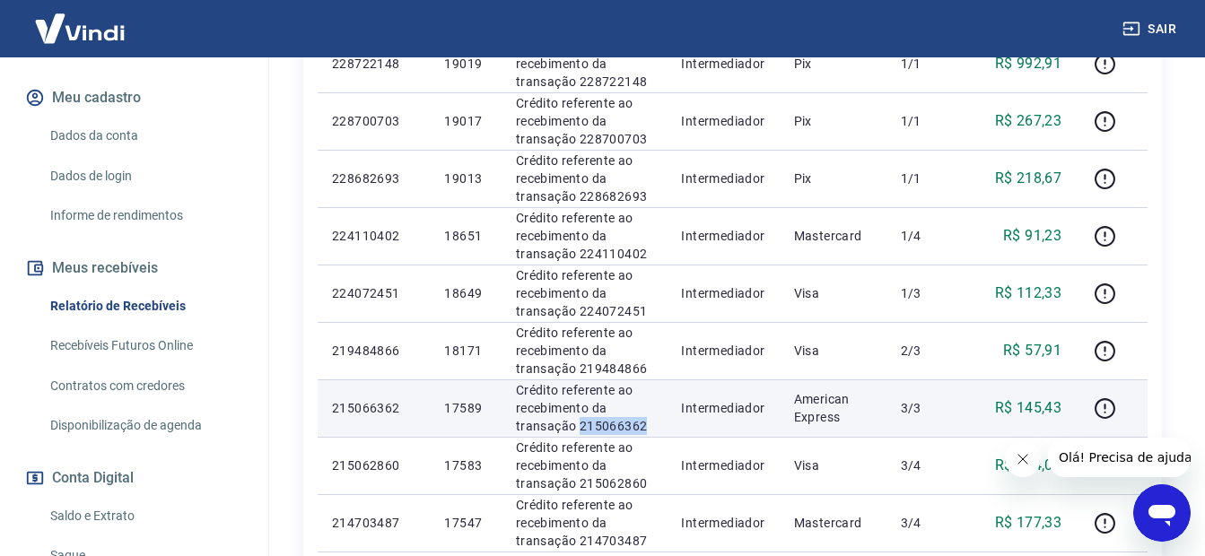
drag, startPoint x: 657, startPoint y: 425, endPoint x: 577, endPoint y: 424, distance: 80.7
click at [577, 424] on td "Crédito referente ao recebimento da transação 215066362" at bounding box center [584, 407] width 166 height 57
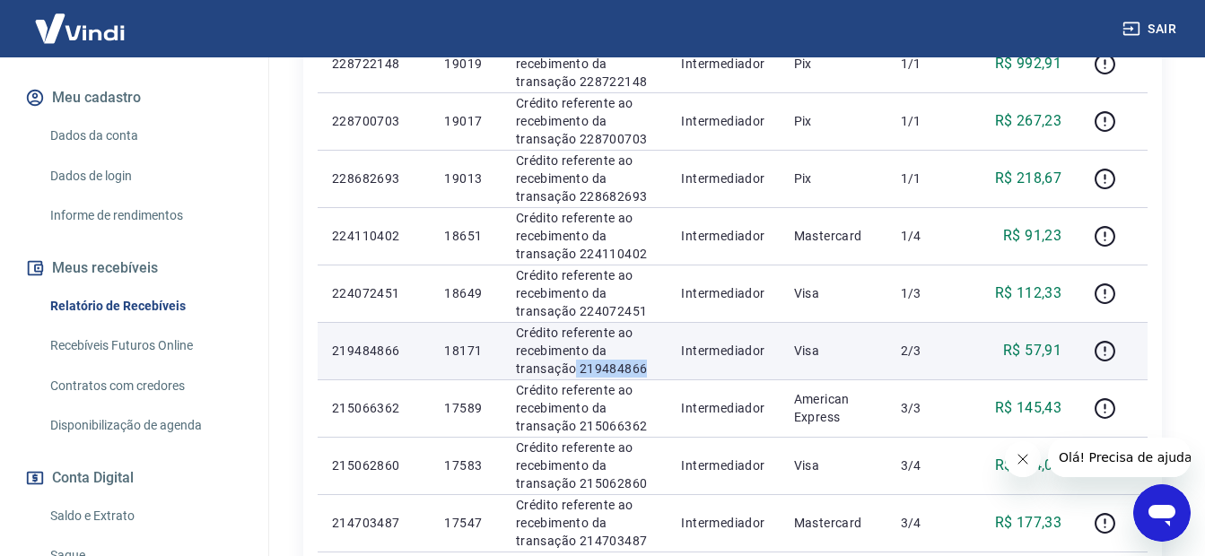
drag, startPoint x: 659, startPoint y: 371, endPoint x: 575, endPoint y: 360, distance: 85.1
click at [575, 360] on td "Crédito referente ao recebimento da transação 219484866" at bounding box center [584, 350] width 166 height 57
drag, startPoint x: 575, startPoint y: 360, endPoint x: 600, endPoint y: 363, distance: 25.4
click at [595, 363] on p "Crédito referente ao recebimento da transação 219484866" at bounding box center [584, 351] width 137 height 54
drag, startPoint x: 668, startPoint y: 364, endPoint x: 579, endPoint y: 370, distance: 89.0
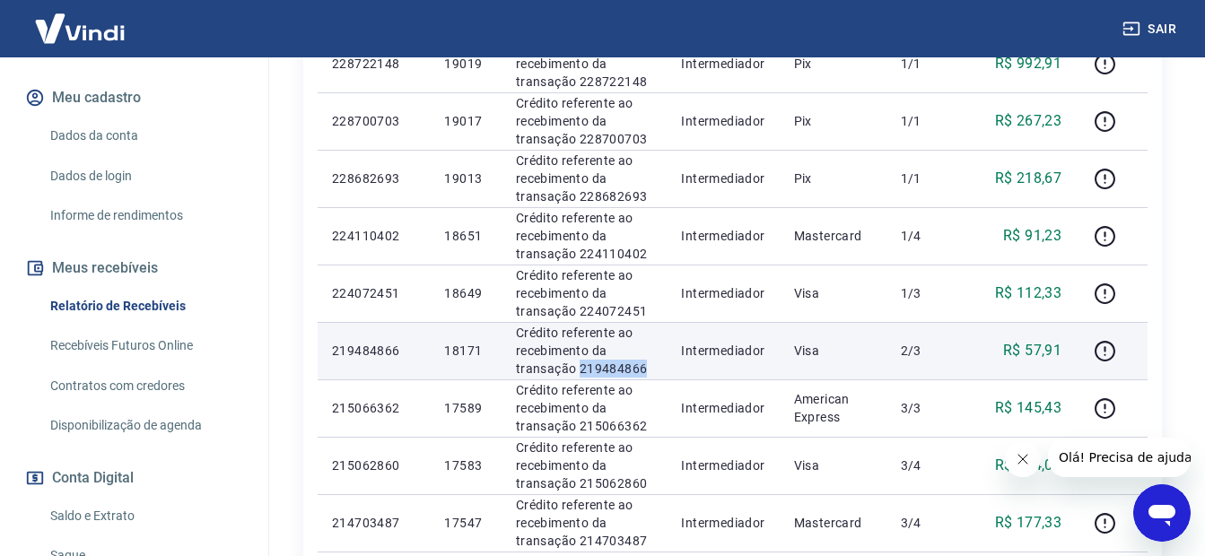
click at [579, 370] on td "Crédito referente ao recebimento da transação 219484866" at bounding box center [584, 350] width 166 height 57
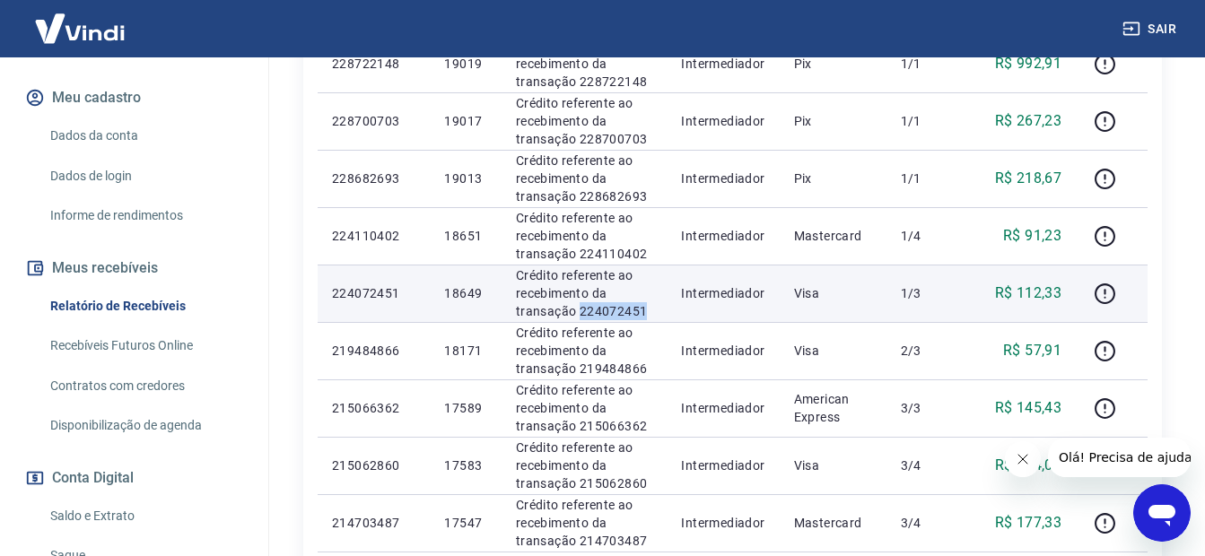
drag, startPoint x: 653, startPoint y: 310, endPoint x: 578, endPoint y: 315, distance: 75.5
click at [578, 315] on p "Crédito referente ao recebimento da transação 224072451" at bounding box center [584, 293] width 137 height 54
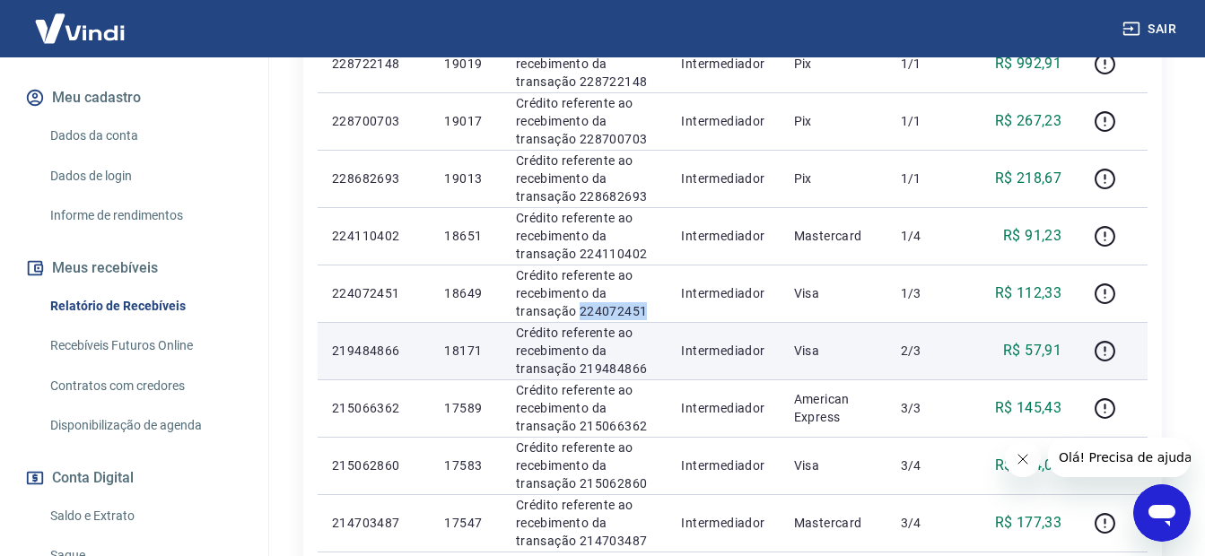
scroll to position [635, 0]
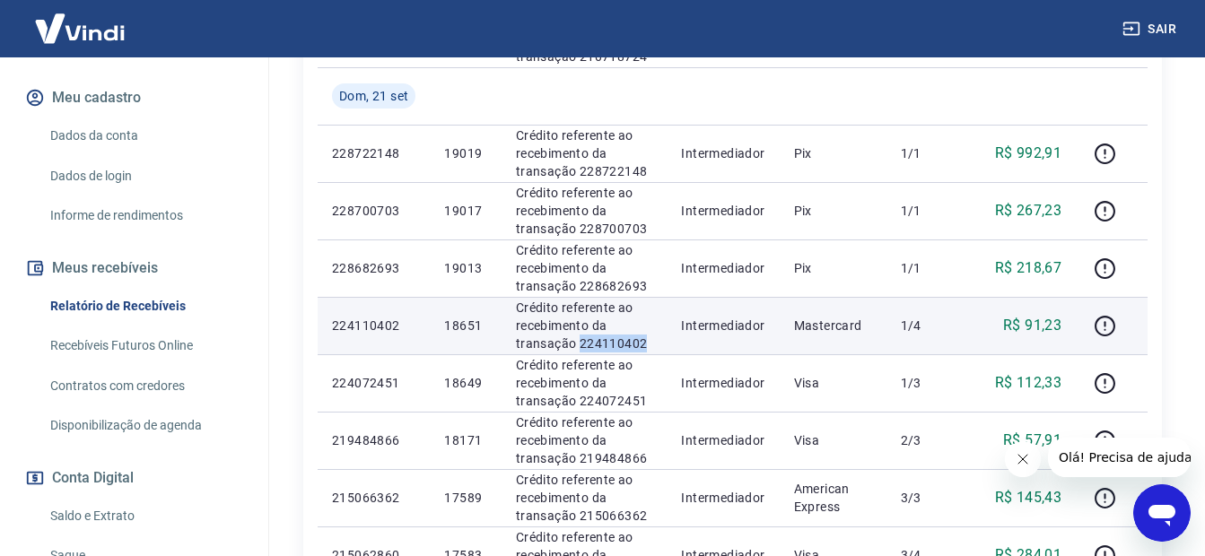
drag, startPoint x: 651, startPoint y: 337, endPoint x: 579, endPoint y: 350, distance: 72.8
click at [579, 350] on p "Crédito referente ao recebimento da transação 224110402" at bounding box center [584, 326] width 137 height 54
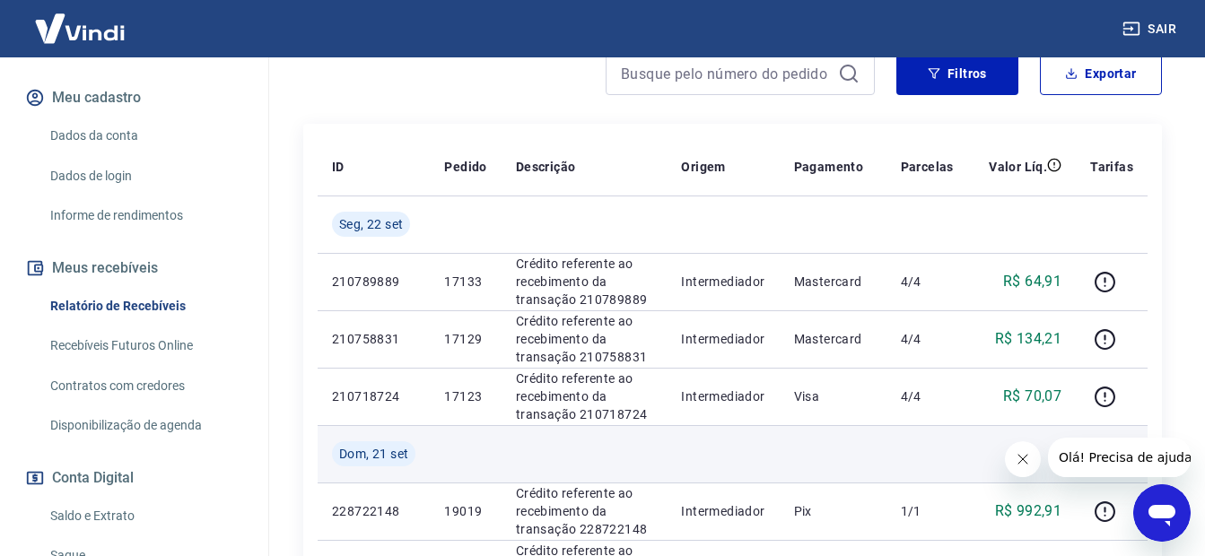
scroll to position [276, 0]
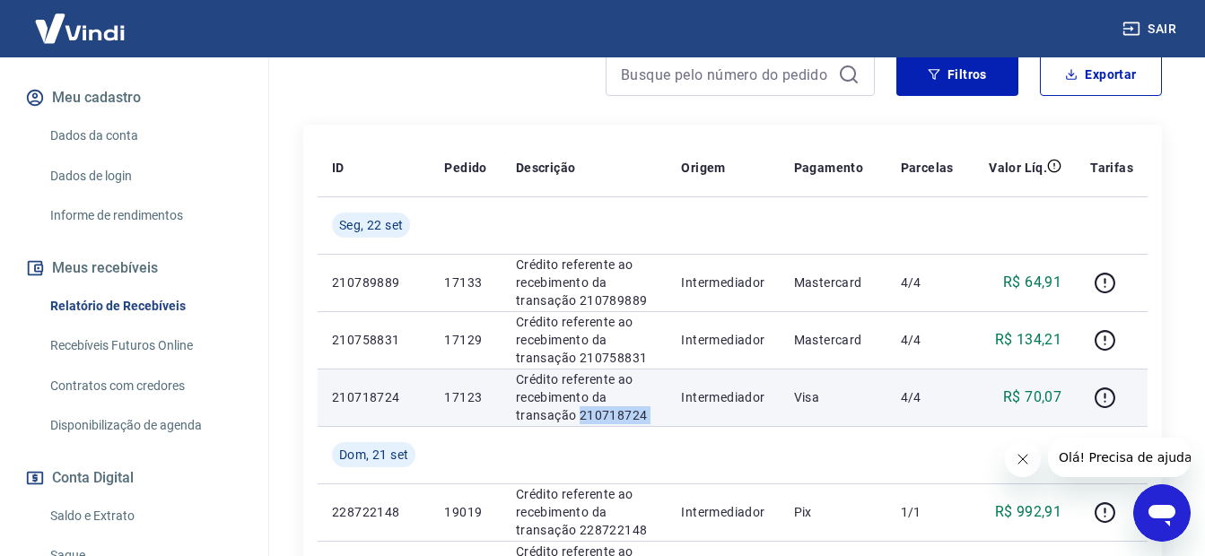
drag, startPoint x: 672, startPoint y: 409, endPoint x: 579, endPoint y: 410, distance: 92.4
click at [579, 410] on tr "210718724 17123 Crédito referente ao recebimento da transação 210718724 Interme…" at bounding box center [733, 397] width 830 height 57
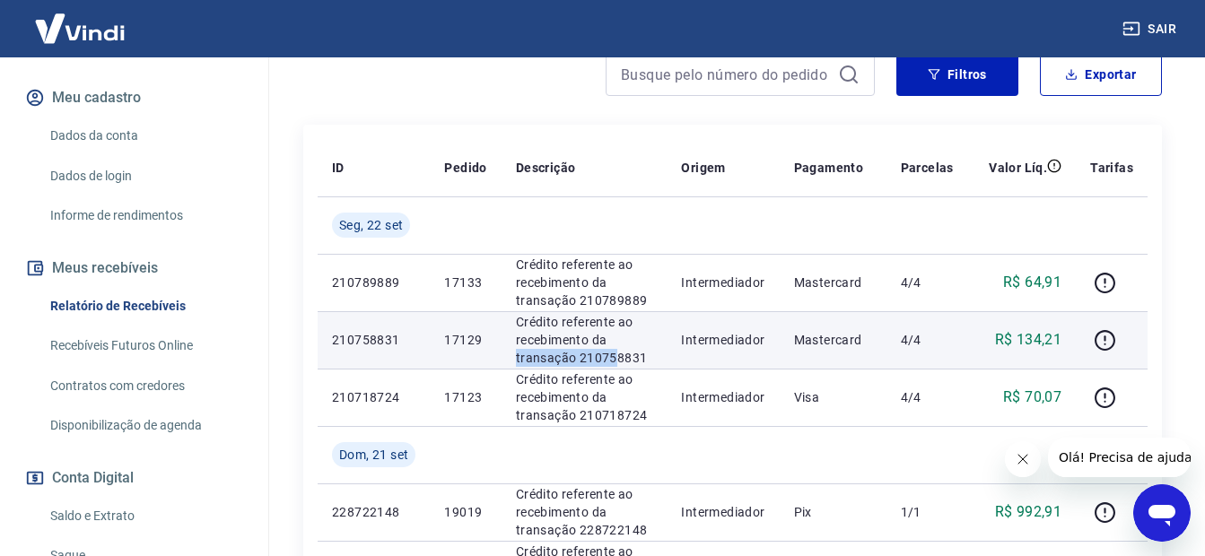
drag, startPoint x: 638, startPoint y: 349, endPoint x: 621, endPoint y: 360, distance: 20.2
click at [621, 360] on p "Crédito referente ao recebimento da transação 210758831" at bounding box center [584, 340] width 137 height 54
drag, startPoint x: 621, startPoint y: 360, endPoint x: 579, endPoint y: 359, distance: 41.3
click at [579, 359] on p "Crédito referente ao recebimento da transação 210758831" at bounding box center [584, 340] width 137 height 54
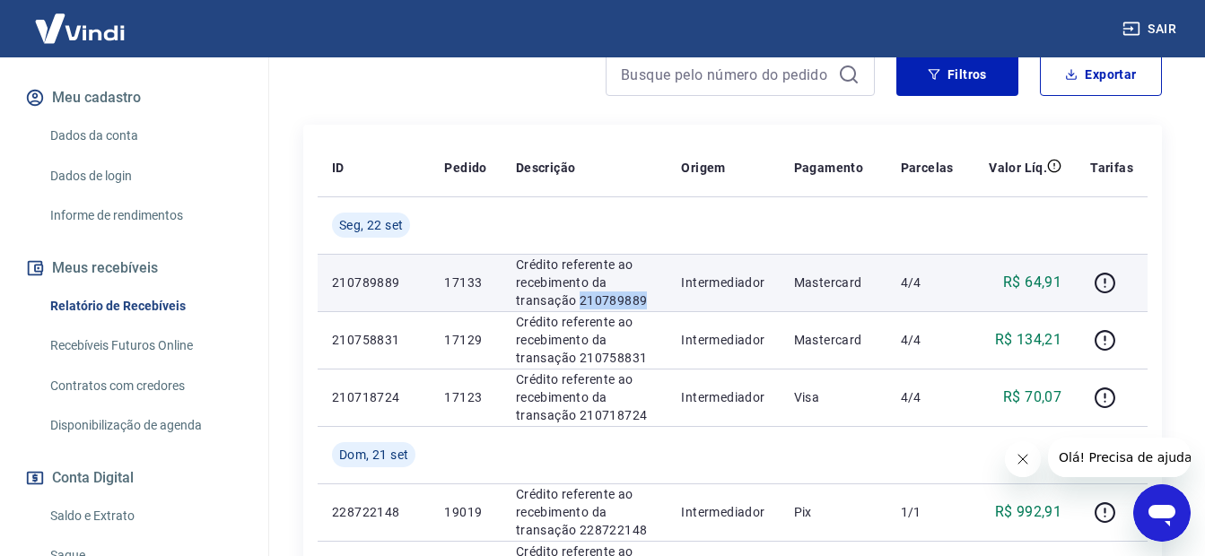
drag, startPoint x: 651, startPoint y: 301, endPoint x: 578, endPoint y: 301, distance: 73.5
click at [578, 301] on p "Crédito referente ao recebimento da transação 210789889" at bounding box center [584, 283] width 137 height 54
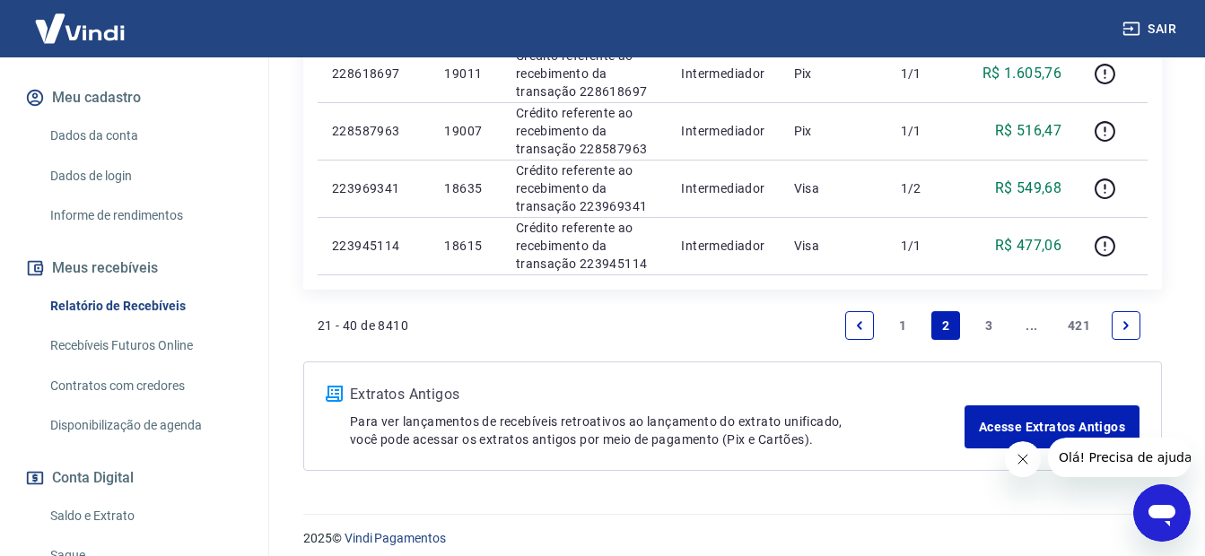
scroll to position [1532, 0]
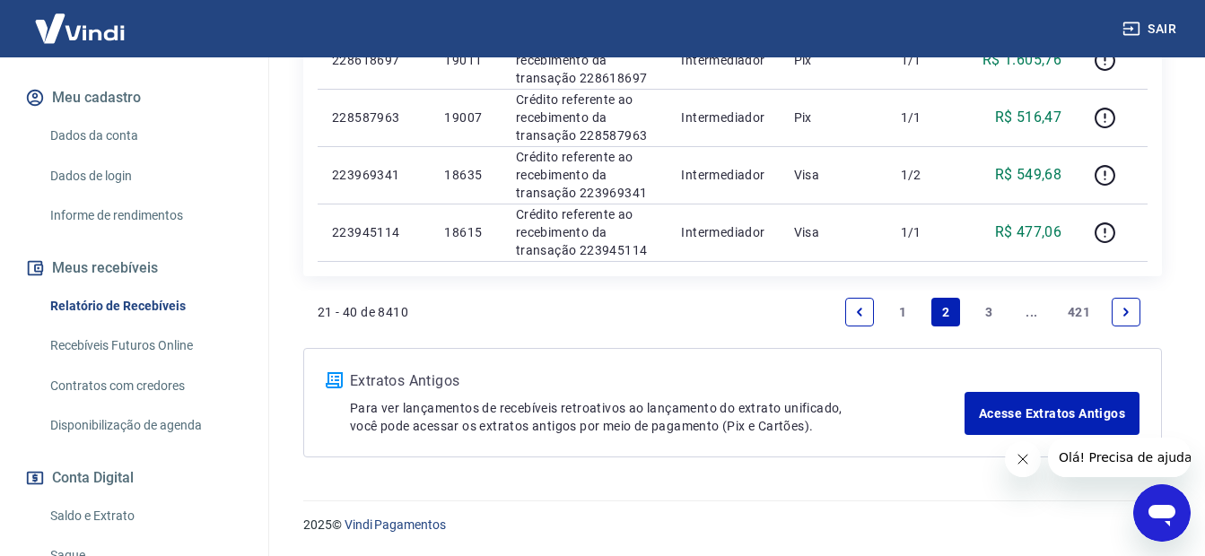
click at [849, 317] on link "Previous page" at bounding box center [859, 312] width 29 height 29
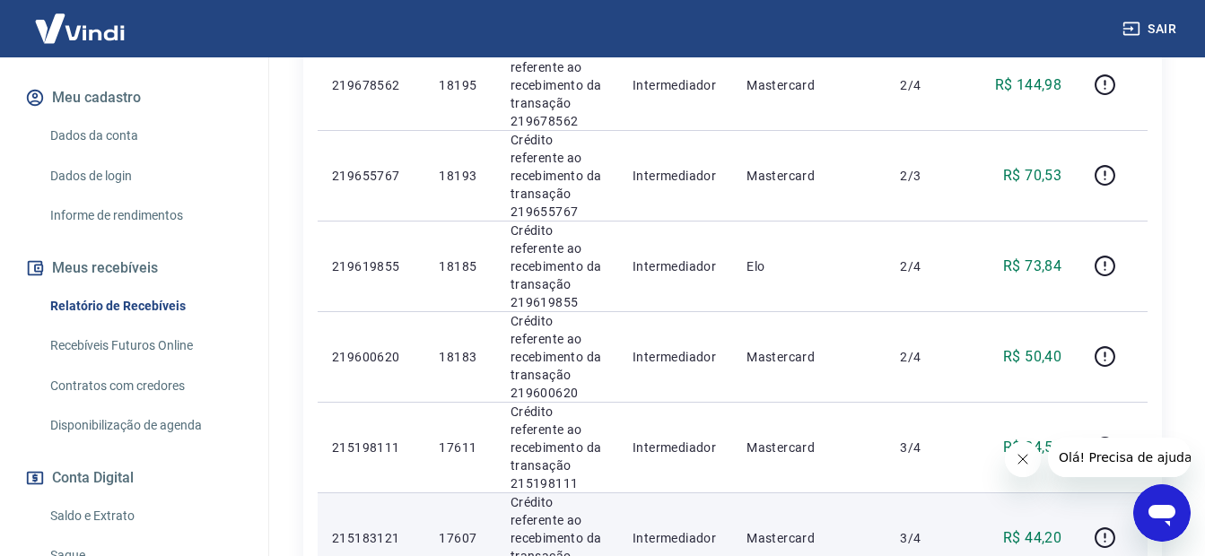
scroll to position [1848, 0]
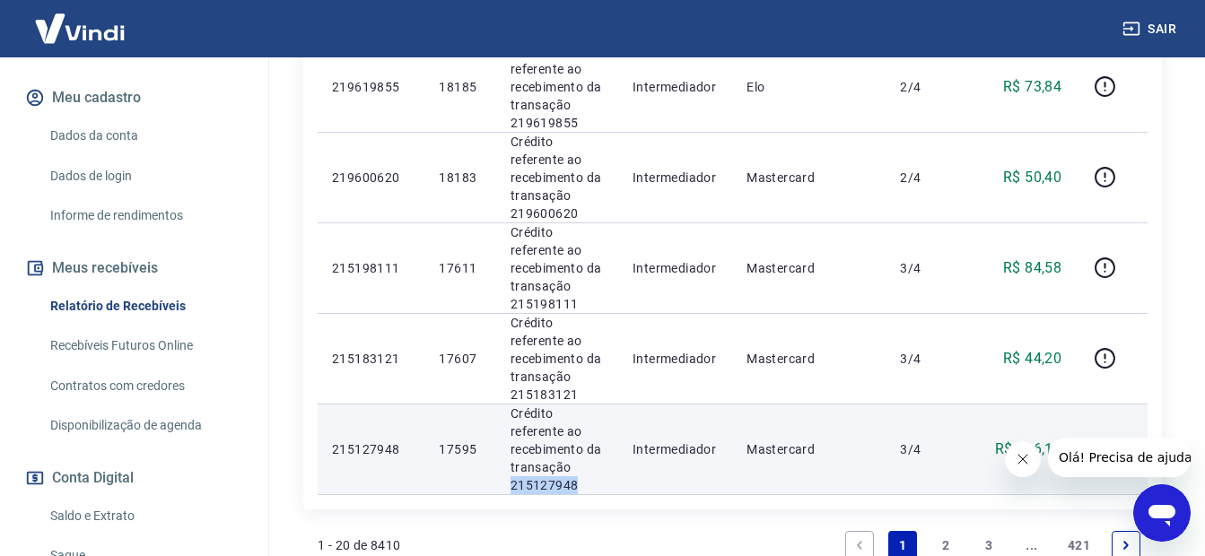
drag, startPoint x: 591, startPoint y: 349, endPoint x: 512, endPoint y: 344, distance: 79.1
click at [512, 405] on p "Crédito referente ao recebimento da transação 215127948" at bounding box center [556, 450] width 93 height 90
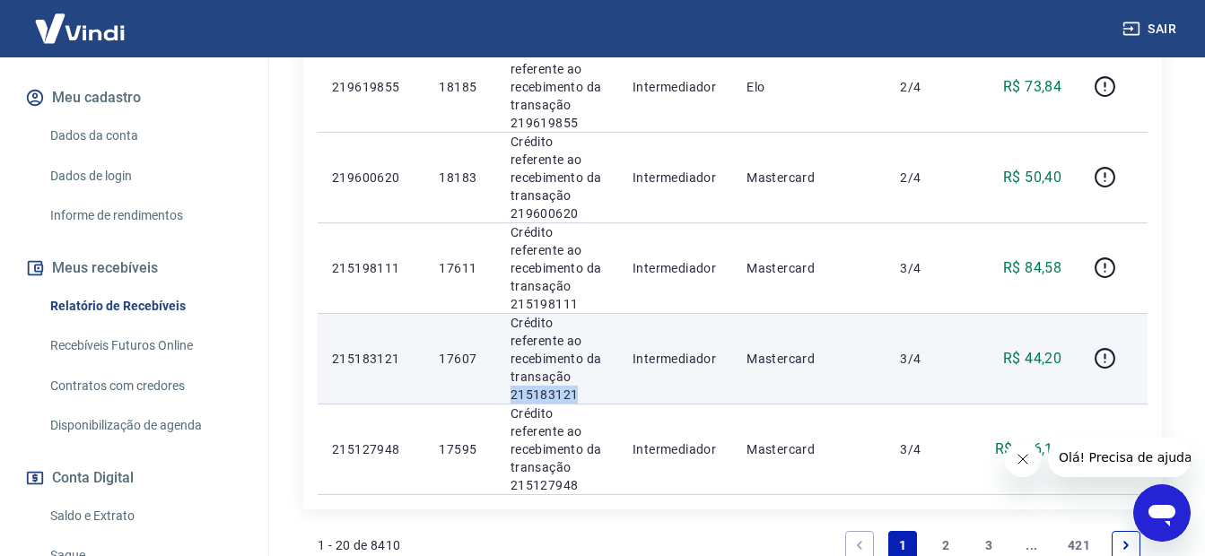
drag, startPoint x: 552, startPoint y: 245, endPoint x: 509, endPoint y: 247, distance: 42.2
click at [510, 314] on p "Crédito referente ao recebimento da transação 215183121" at bounding box center [556, 359] width 93 height 90
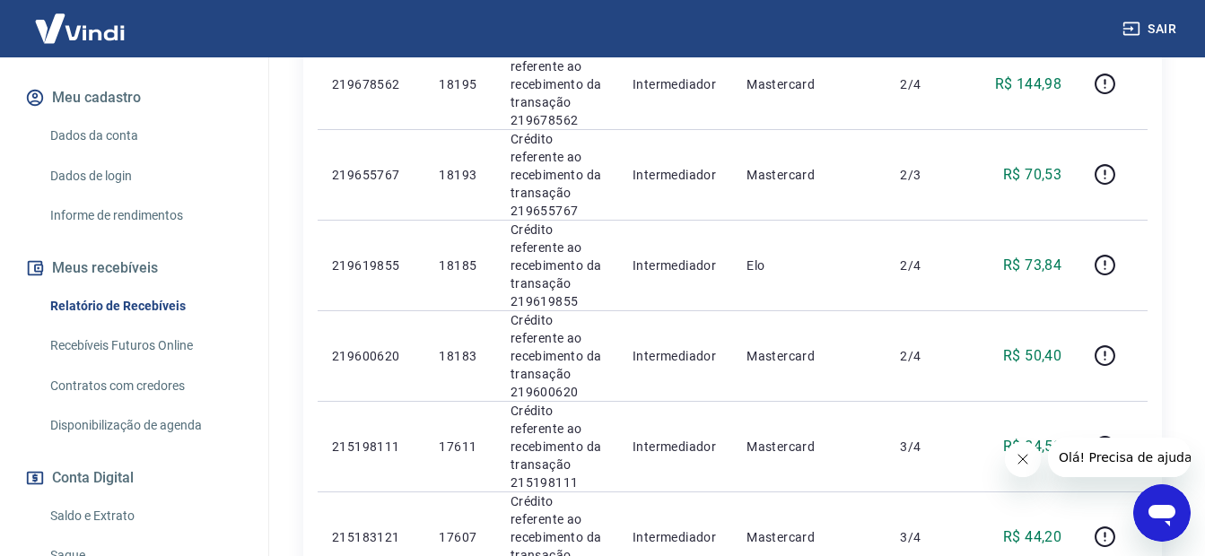
scroll to position [1668, 0]
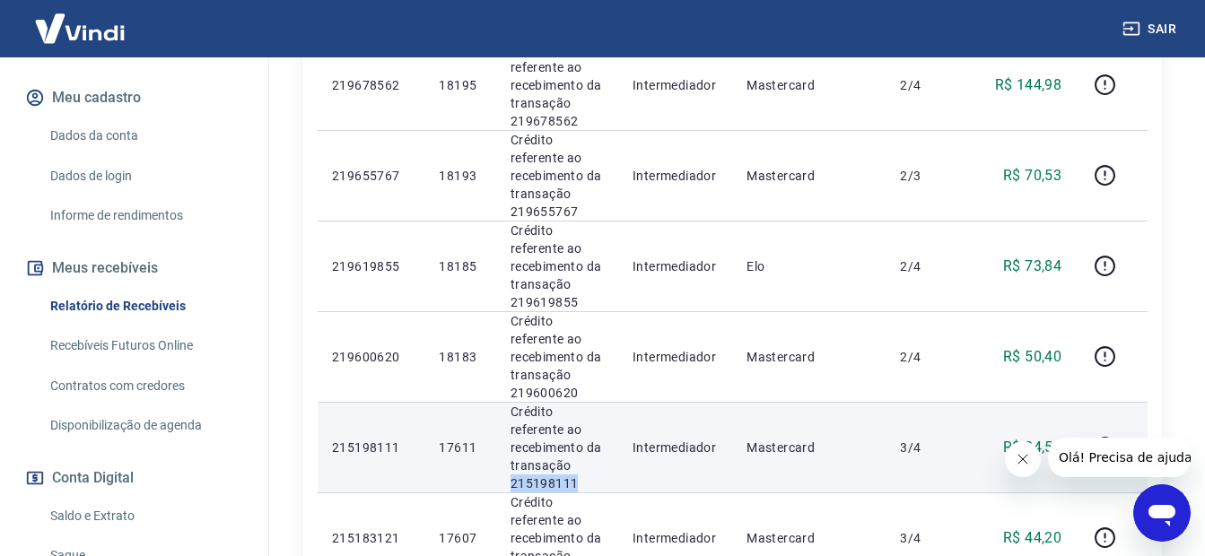
drag, startPoint x: 586, startPoint y: 339, endPoint x: 512, endPoint y: 340, distance: 73.6
click at [512, 403] on p "Crédito referente ao recebimento da transação 215198111" at bounding box center [556, 448] width 93 height 90
drag, startPoint x: 552, startPoint y: 340, endPoint x: 511, endPoint y: 344, distance: 40.5
click at [511, 402] on p "Crédito referente ao recebimento da transação 219600620" at bounding box center [556, 447] width 93 height 90
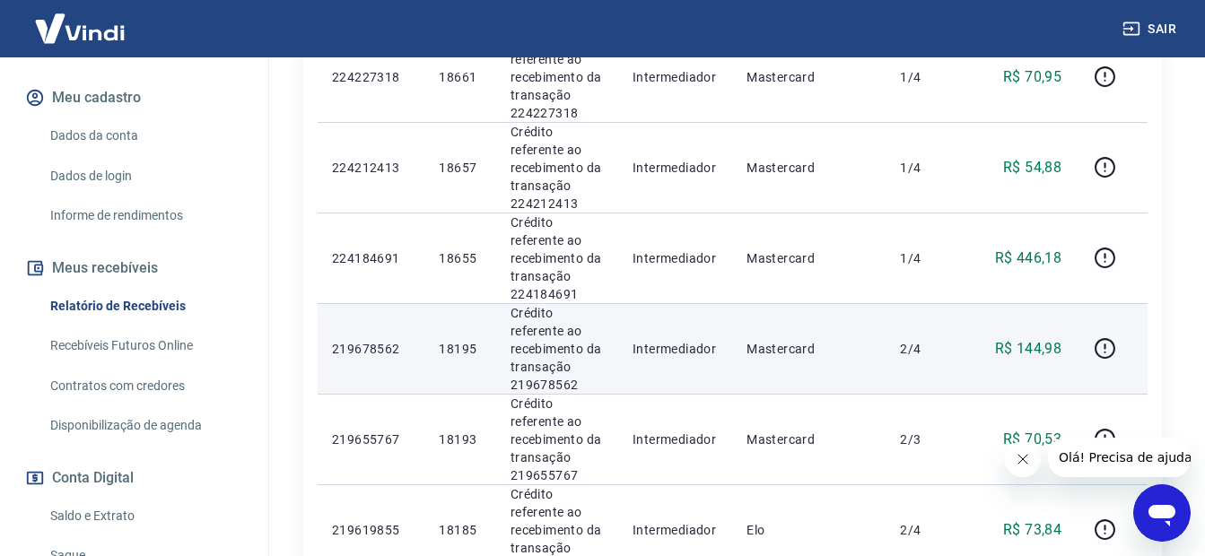
scroll to position [1399, 0]
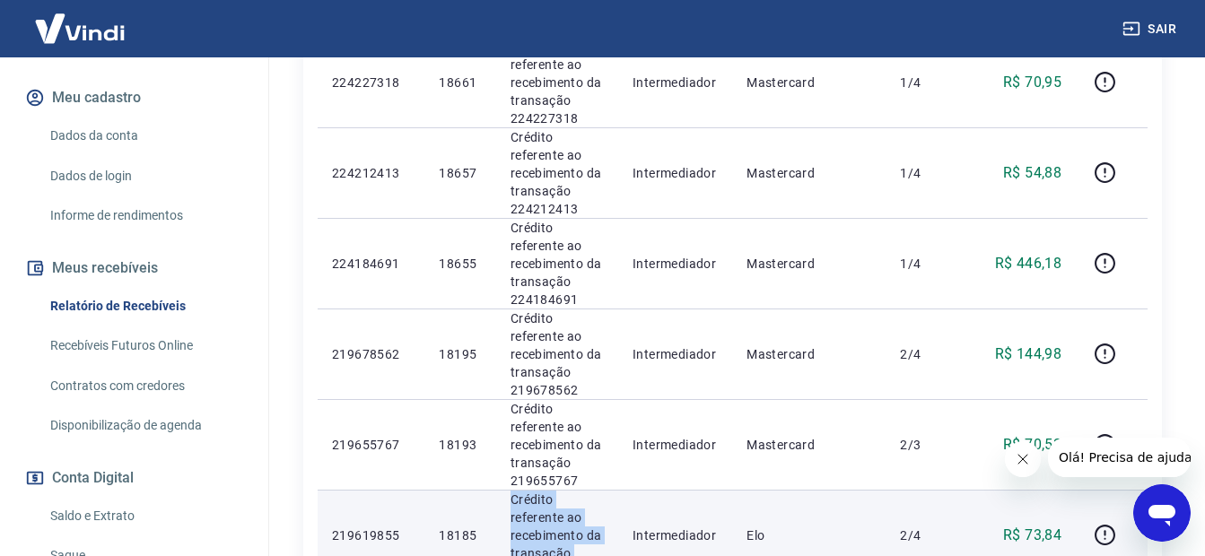
drag, startPoint x: 581, startPoint y: 425, endPoint x: 500, endPoint y: 426, distance: 81.6
click at [496, 490] on td "Crédito referente ao recebimento da transação 219619855" at bounding box center [557, 535] width 122 height 91
drag, startPoint x: 500, startPoint y: 426, endPoint x: 523, endPoint y: 431, distance: 23.9
click at [523, 491] on p "Crédito referente ao recebimento da transação 219619855" at bounding box center [556, 536] width 93 height 90
drag, startPoint x: 497, startPoint y: 428, endPoint x: 466, endPoint y: 428, distance: 31.4
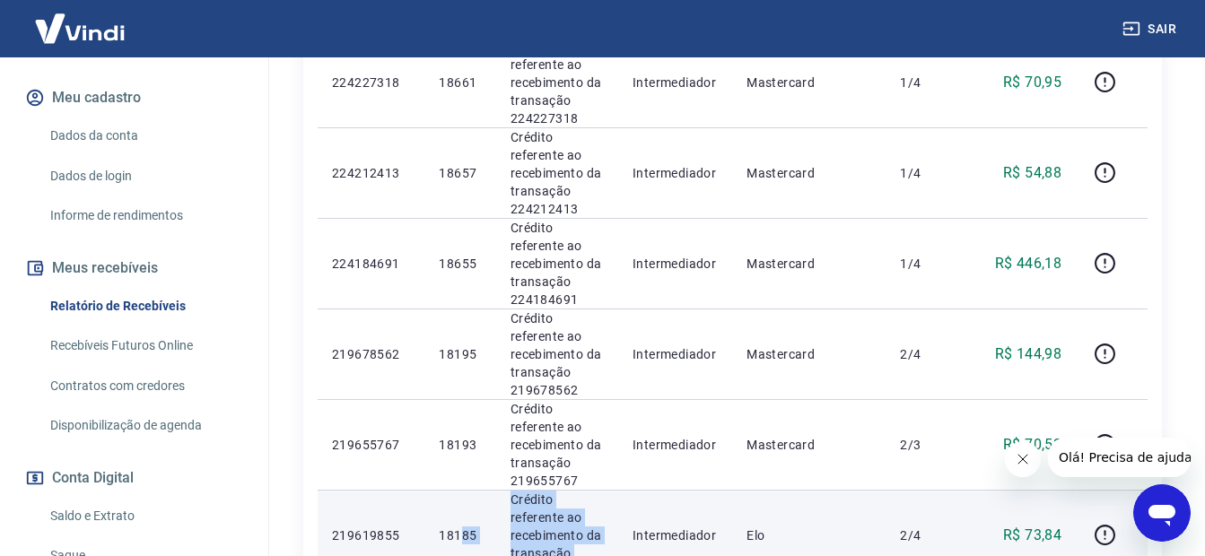
click at [464, 490] on tr "219619855 18185 Crédito referente ao recebimento da transação 219619855 Interme…" at bounding box center [733, 535] width 830 height 91
click at [546, 491] on p "Crédito referente ao recebimento da transação 219619855" at bounding box center [556, 536] width 93 height 90
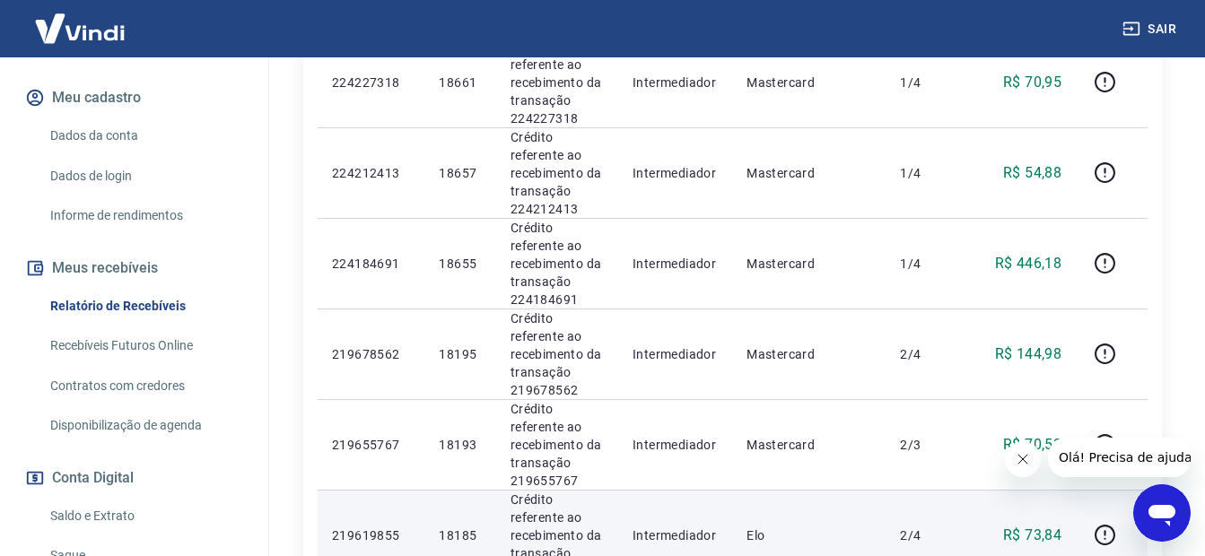
drag, startPoint x: 587, startPoint y: 431, endPoint x: 507, endPoint y: 431, distance: 79.8
click at [507, 490] on td "Crédito referente ao recebimento da transação 219619855" at bounding box center [557, 535] width 122 height 91
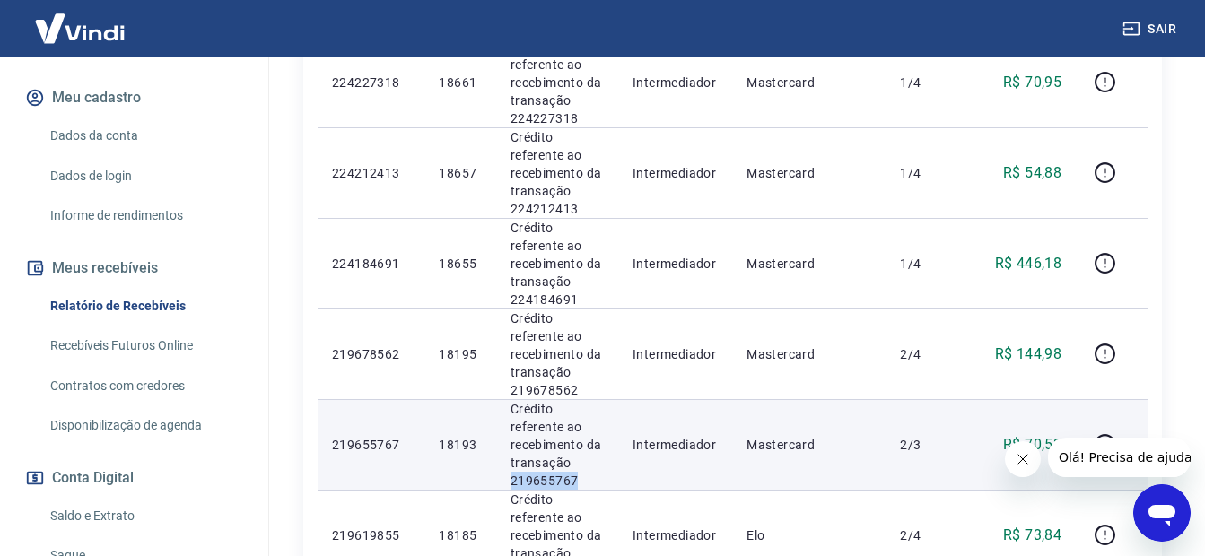
drag, startPoint x: 605, startPoint y: 330, endPoint x: 507, endPoint y: 340, distance: 98.3
click at [507, 399] on td "Crédito referente ao recebimento da transação 219655767" at bounding box center [557, 444] width 122 height 91
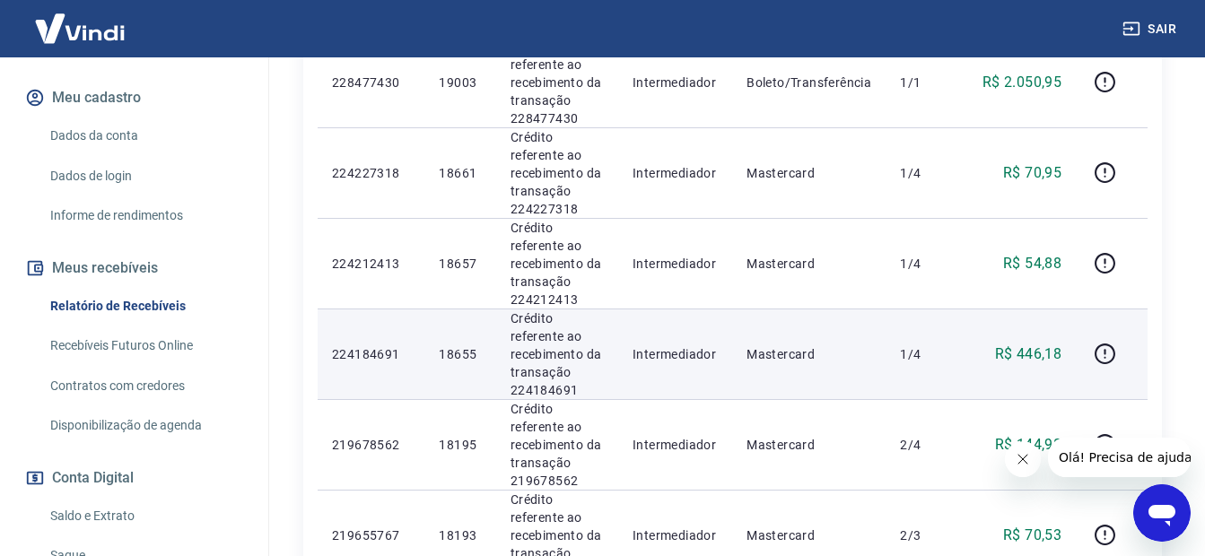
scroll to position [1310, 0]
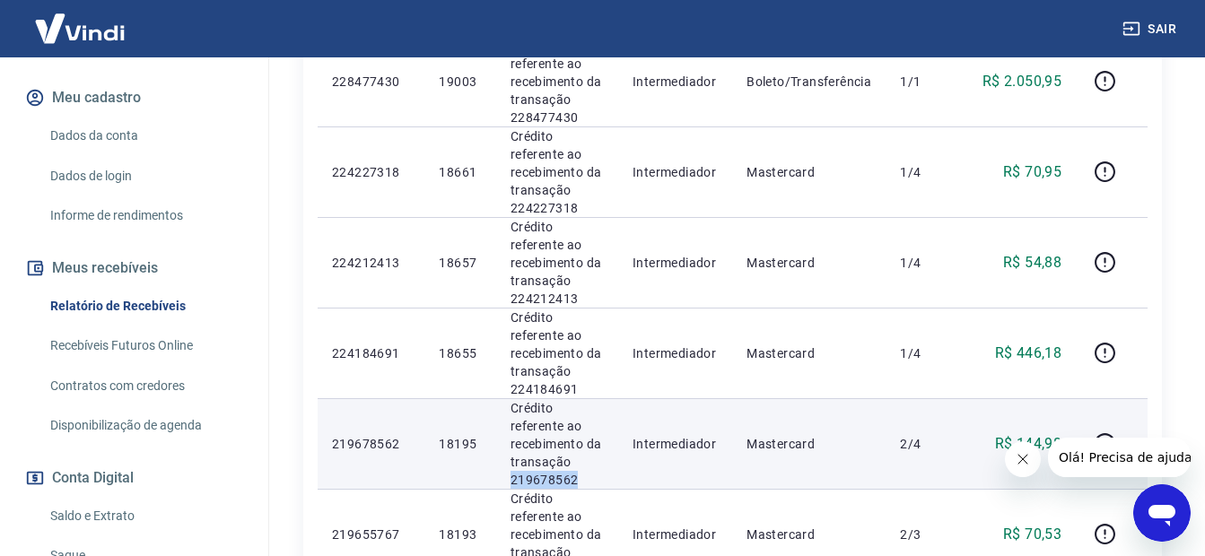
drag, startPoint x: 595, startPoint y: 338, endPoint x: 501, endPoint y: 328, distance: 93.8
click at [500, 398] on td "Crédito referente ao recebimento da transação 219678562" at bounding box center [557, 443] width 122 height 91
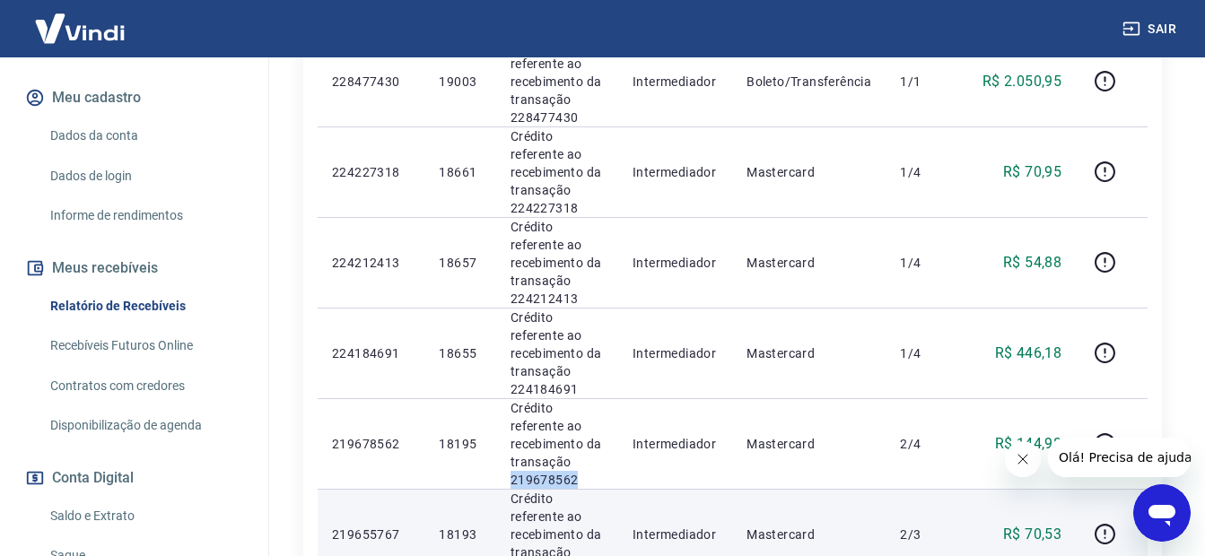
scroll to position [1130, 0]
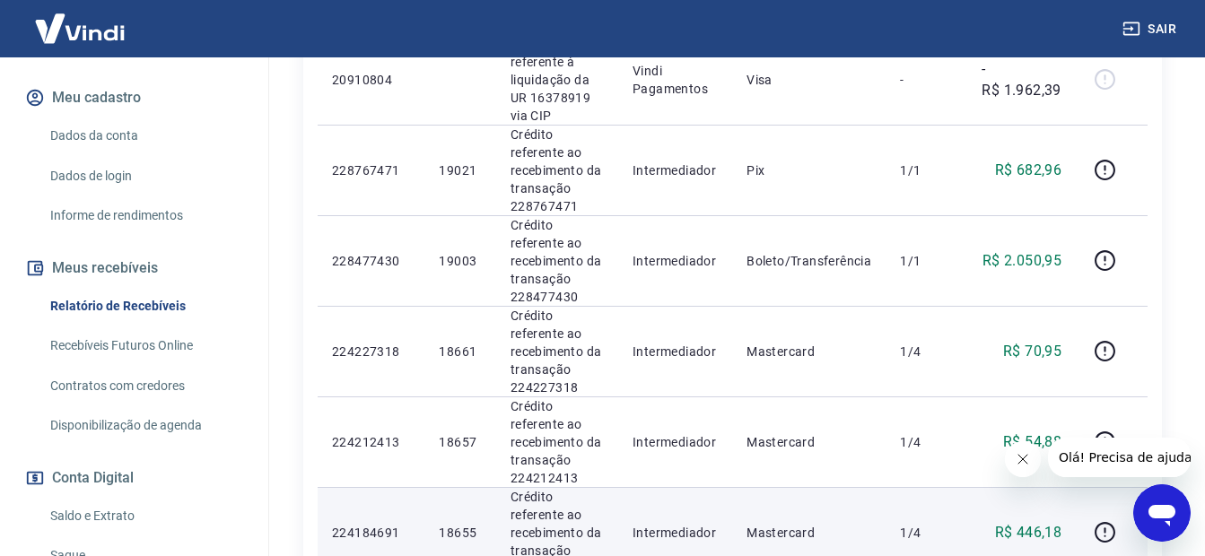
drag, startPoint x: 585, startPoint y: 424, endPoint x: 509, endPoint y: 422, distance: 75.4
click at [510, 488] on p "Crédito referente ao recebimento da transação 224184691" at bounding box center [556, 533] width 93 height 90
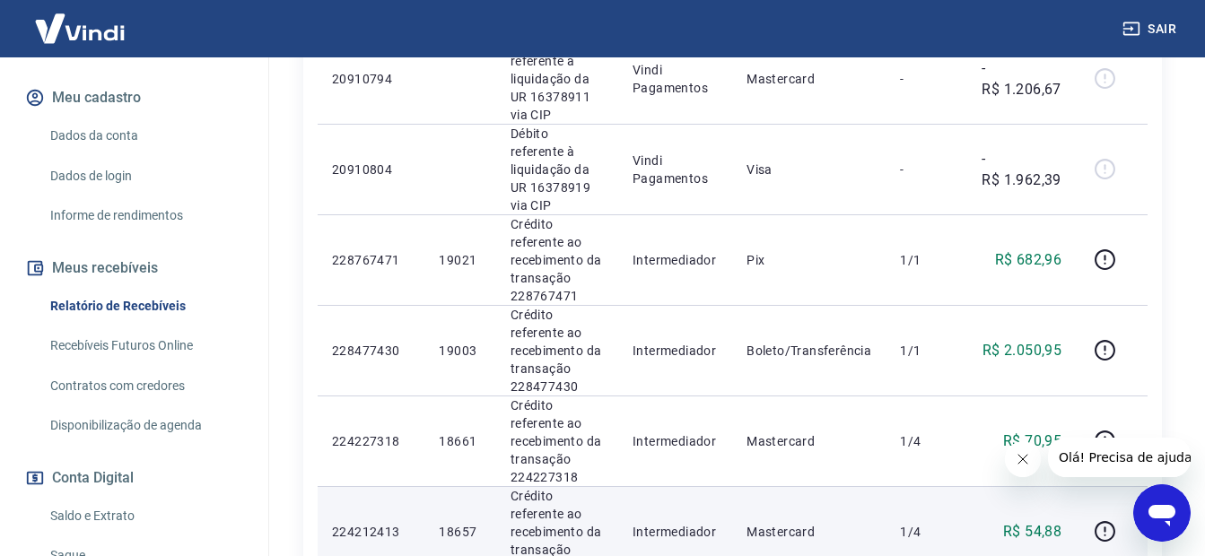
drag, startPoint x: 576, startPoint y: 422, endPoint x: 500, endPoint y: 426, distance: 75.5
click at [500, 486] on td "Crédito referente ao recebimento da transação 224212413" at bounding box center [557, 531] width 122 height 91
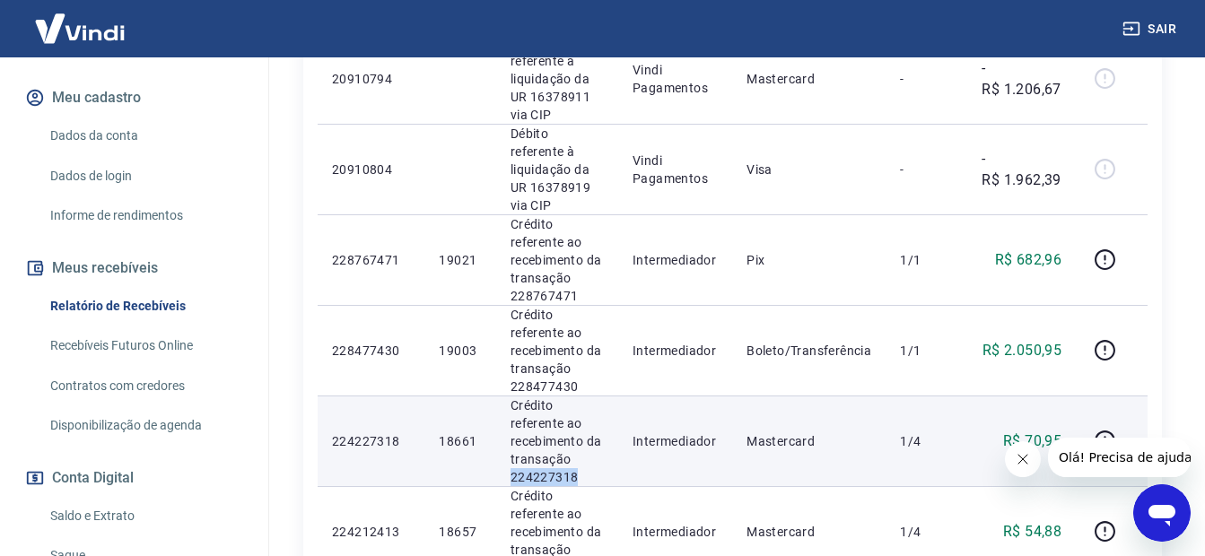
drag, startPoint x: 595, startPoint y: 326, endPoint x: 510, endPoint y: 328, distance: 84.4
click at [510, 396] on p "Crédito referente ao recebimento da transação 224227318" at bounding box center [556, 441] width 93 height 90
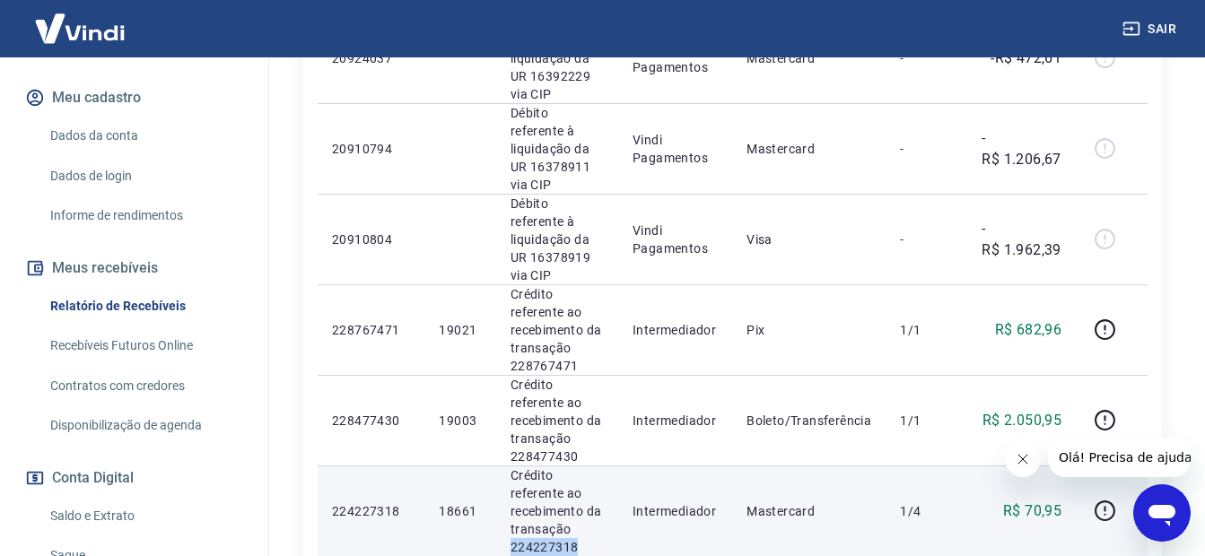
scroll to position [861, 0]
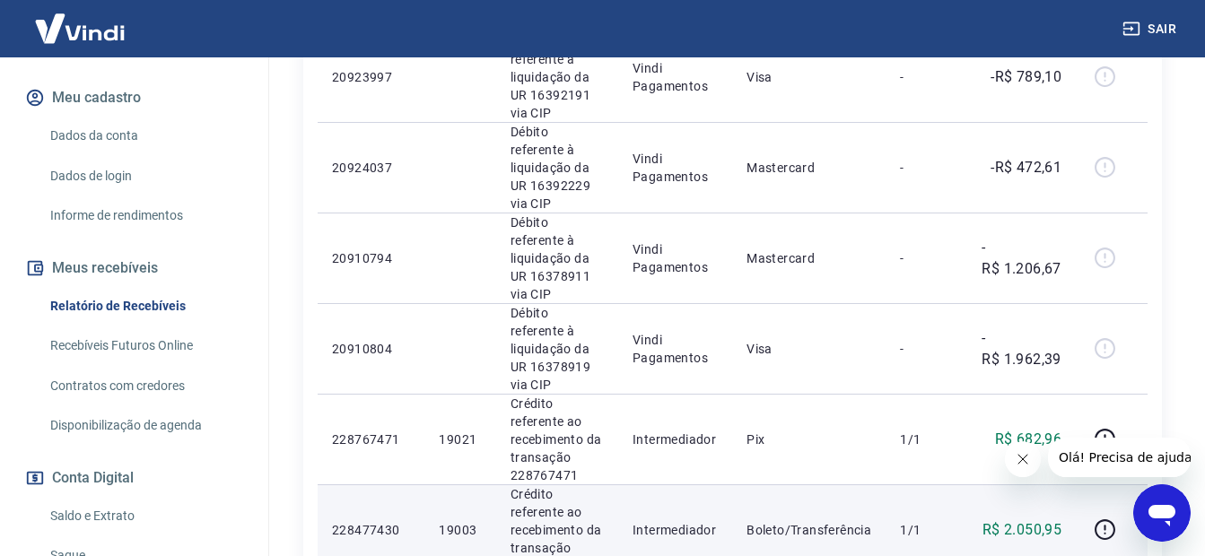
drag, startPoint x: 592, startPoint y: 425, endPoint x: 507, endPoint y: 418, distance: 85.5
click at [507, 484] on td "Crédito referente ao recebimento da transação 228477430" at bounding box center [557, 529] width 122 height 91
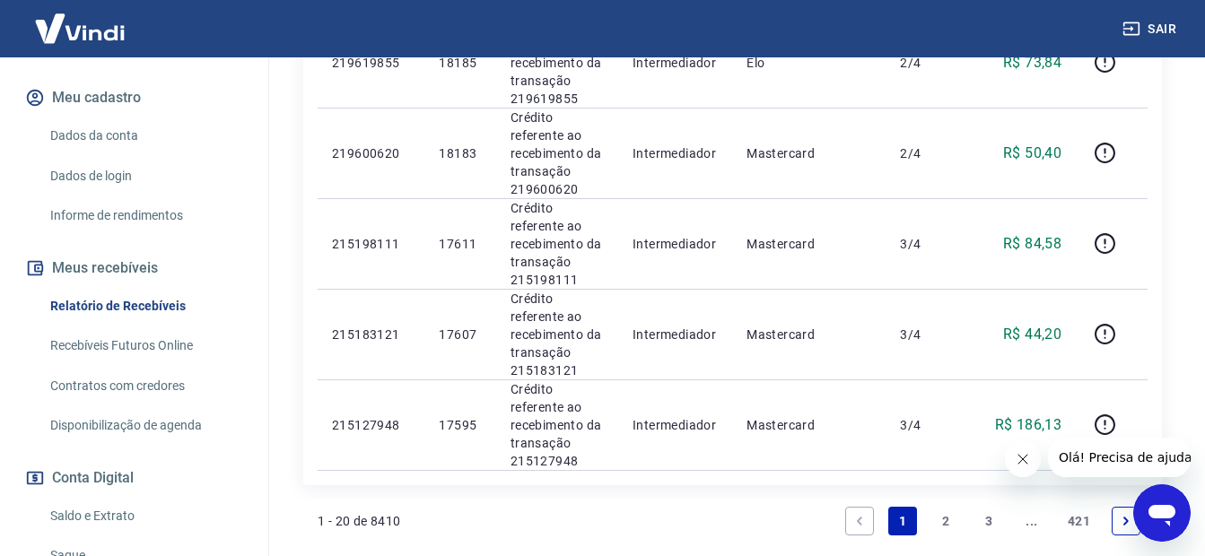
scroll to position [1937, 0]
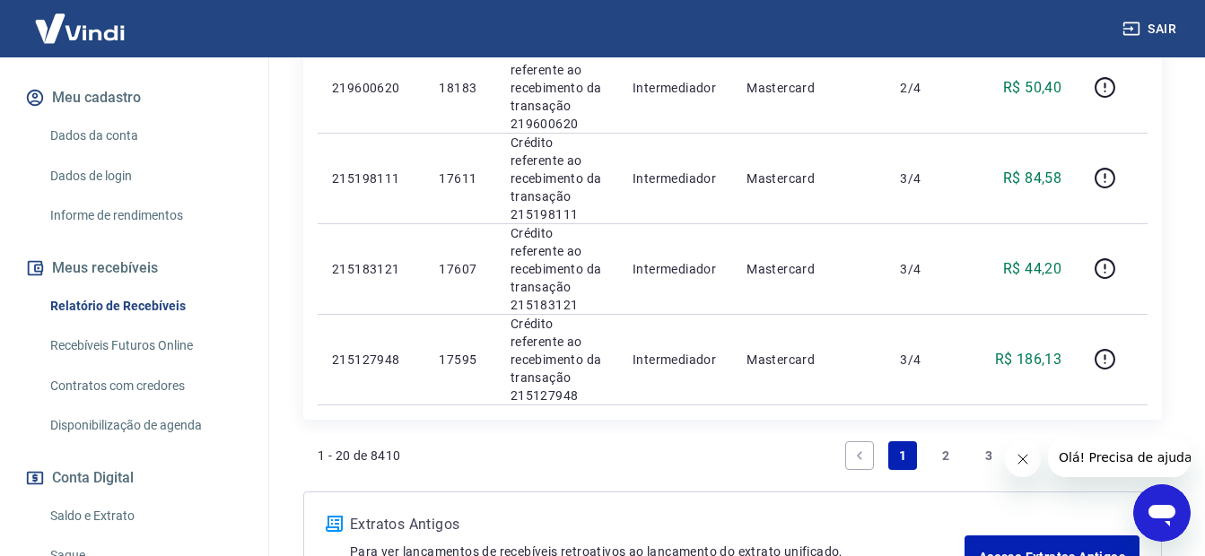
click at [942, 441] on link "2" at bounding box center [945, 455] width 29 height 29
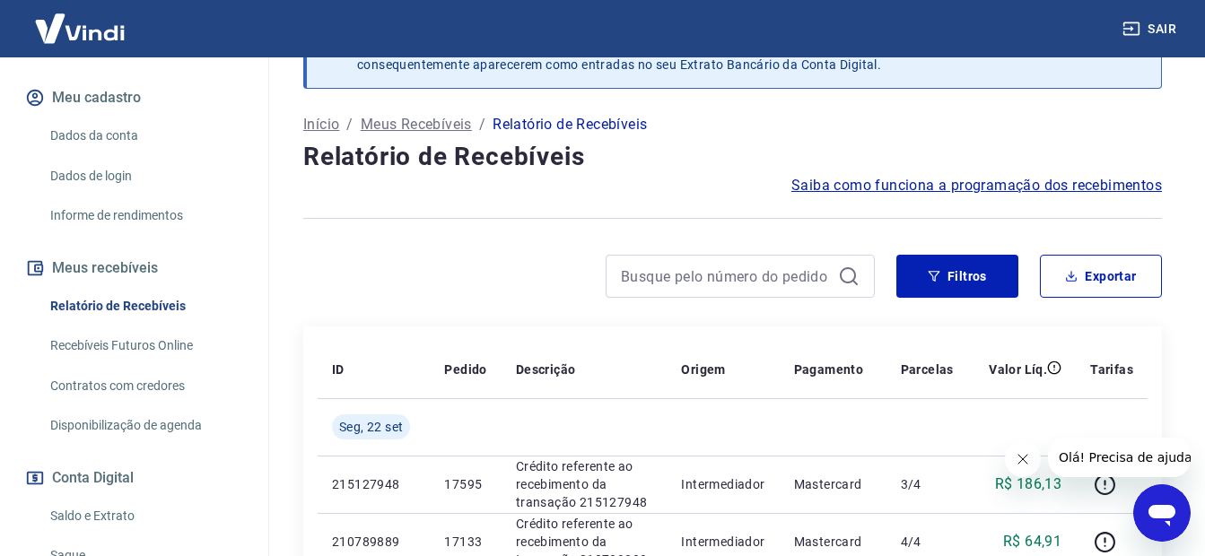
scroll to position [1532, 0]
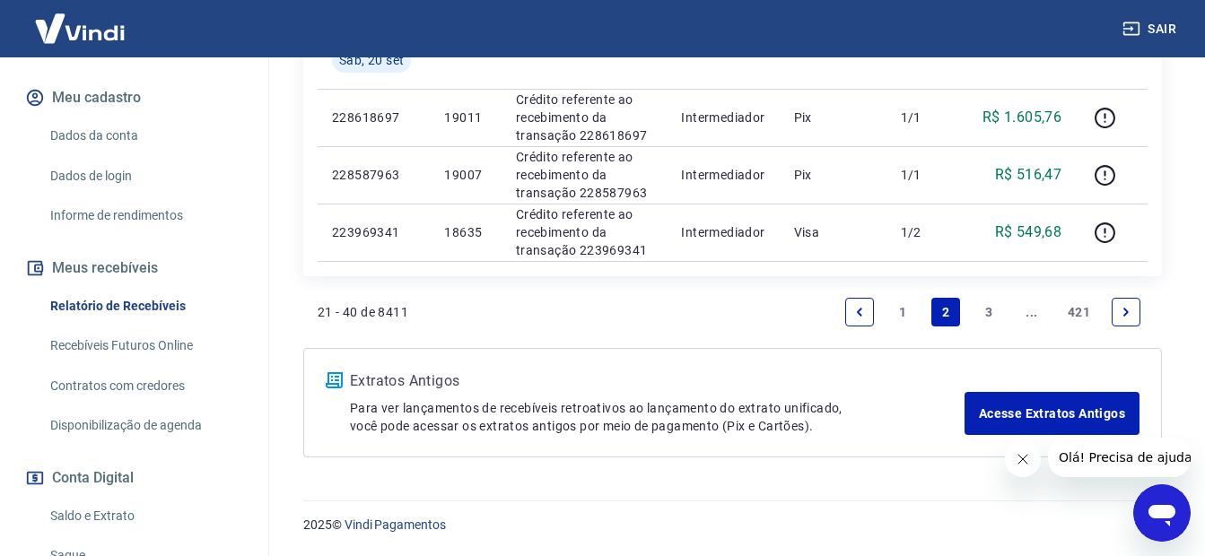
click at [982, 306] on link "3" at bounding box center [988, 312] width 29 height 29
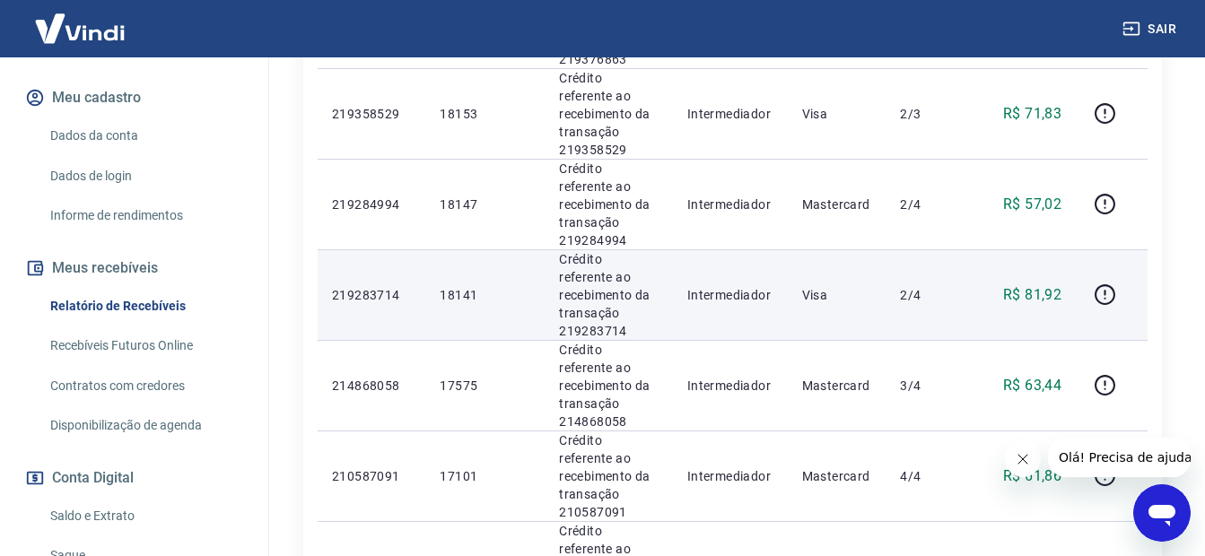
scroll to position [467, 0]
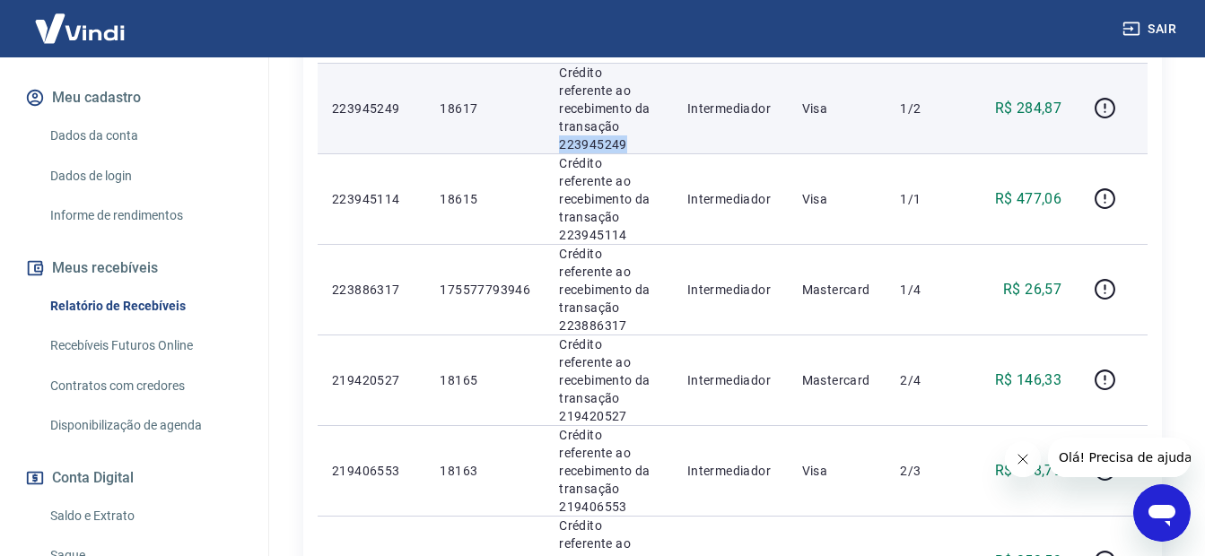
drag, startPoint x: 631, startPoint y: 128, endPoint x: 555, endPoint y: 119, distance: 76.8
click at [555, 119] on td "Crédito referente ao recebimento da transação 223945249" at bounding box center [608, 108] width 128 height 91
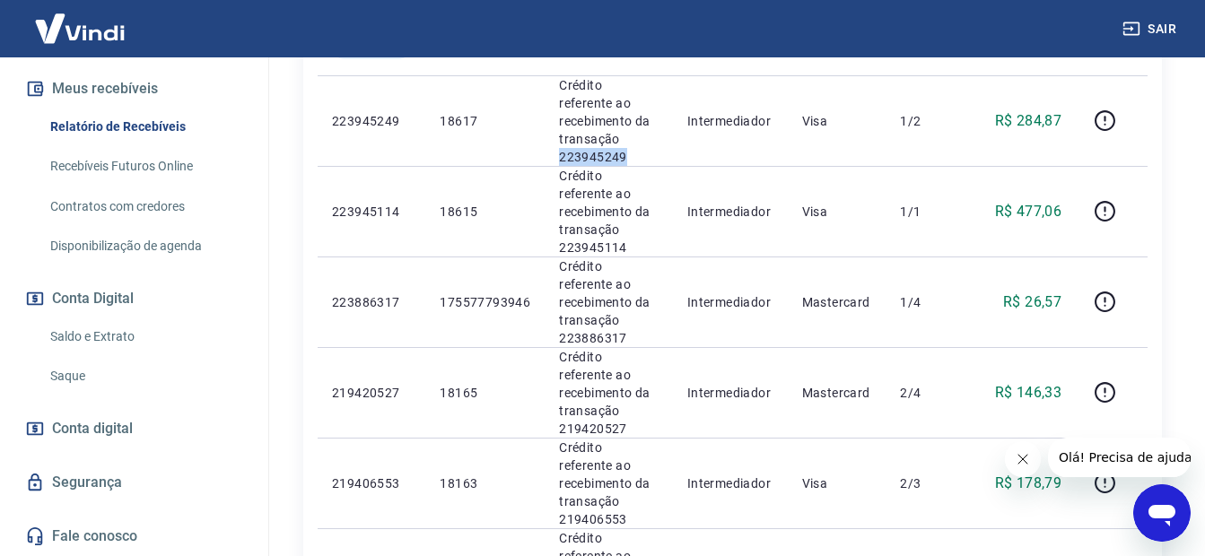
scroll to position [647, 0]
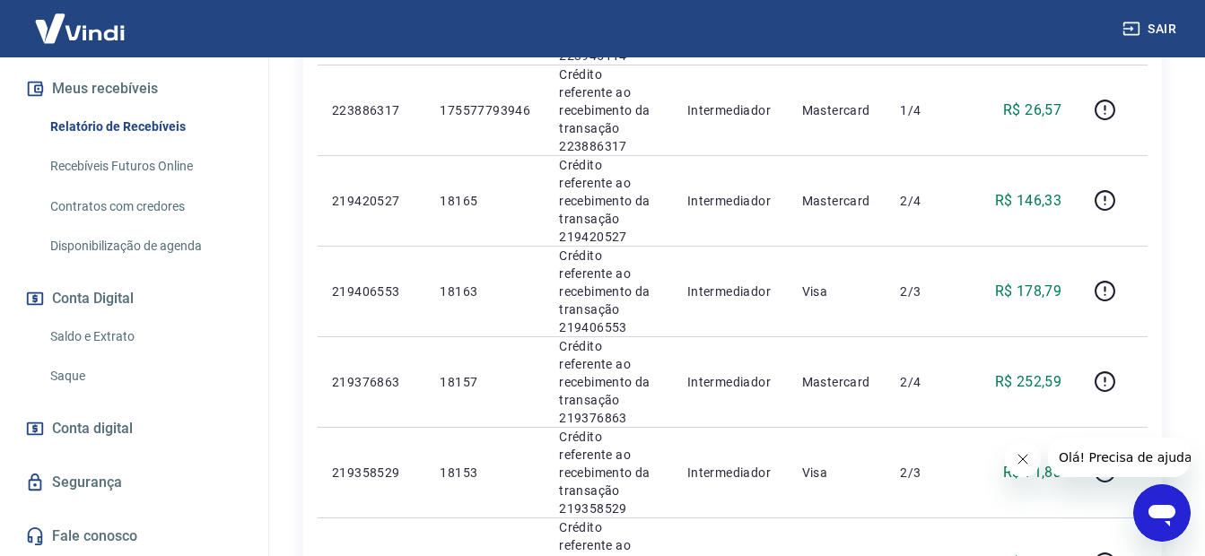
click at [122, 337] on link "Saldo e Extrato" at bounding box center [145, 336] width 204 height 37
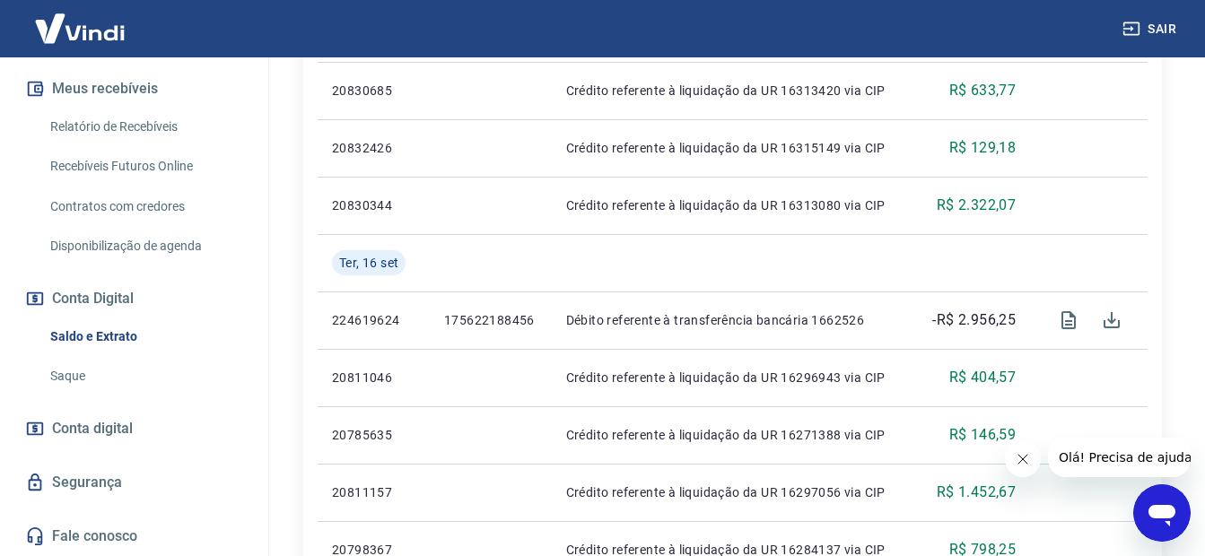
scroll to position [1684, 0]
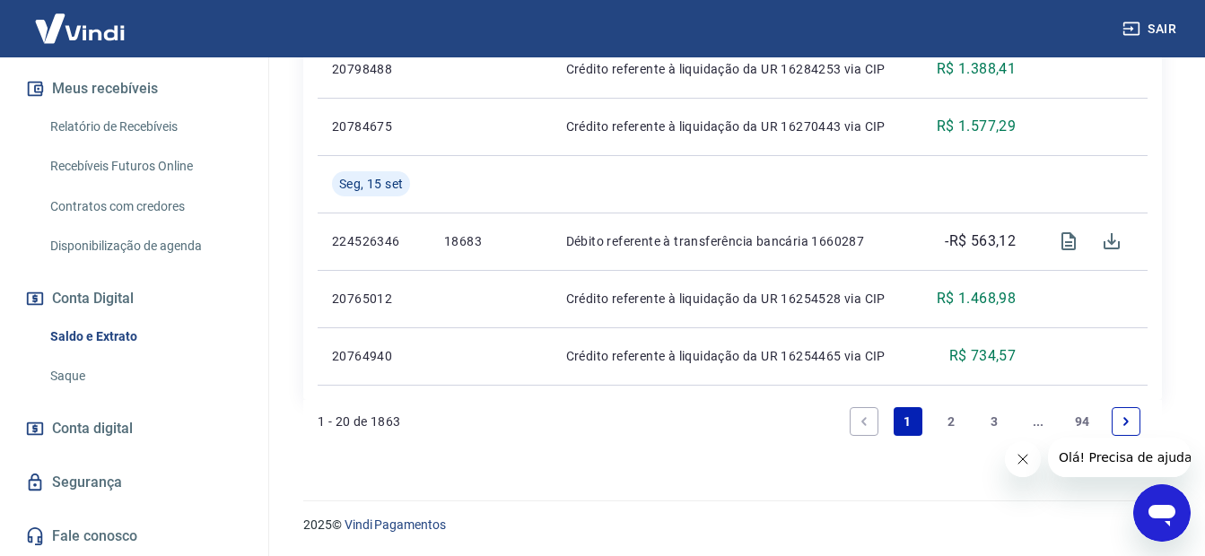
click at [952, 425] on link "2" at bounding box center [950, 421] width 29 height 29
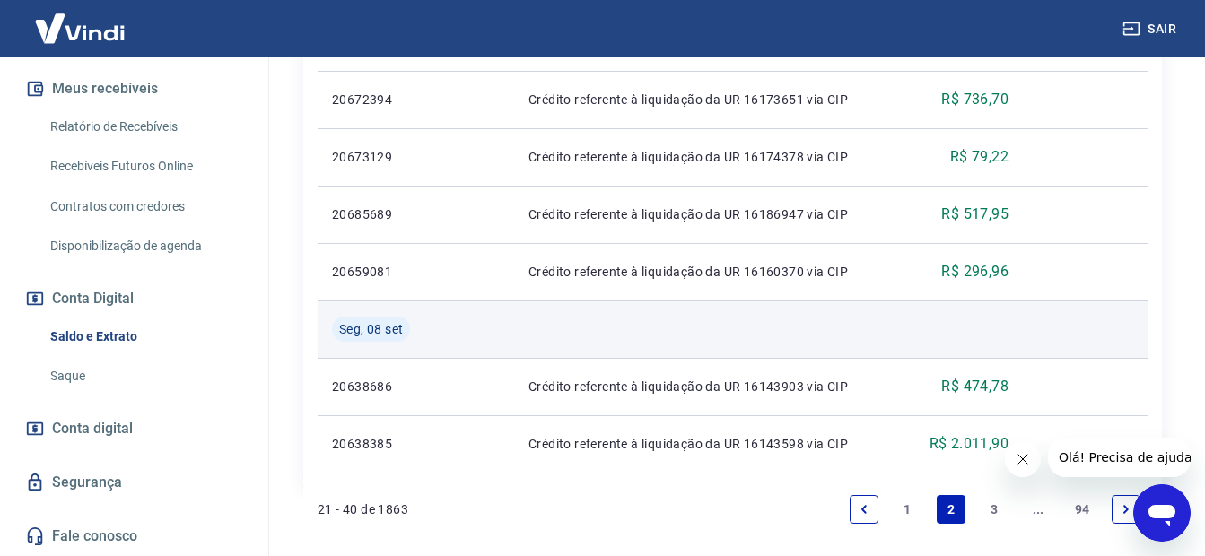
scroll to position [1627, 0]
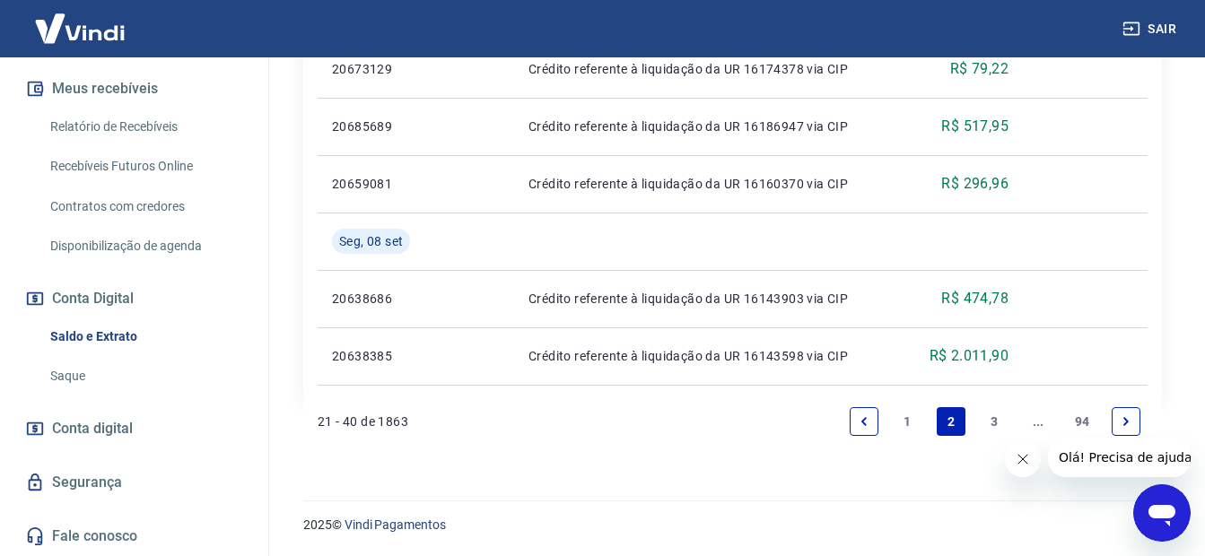
click at [861, 419] on icon "Previous page" at bounding box center [863, 421] width 13 height 13
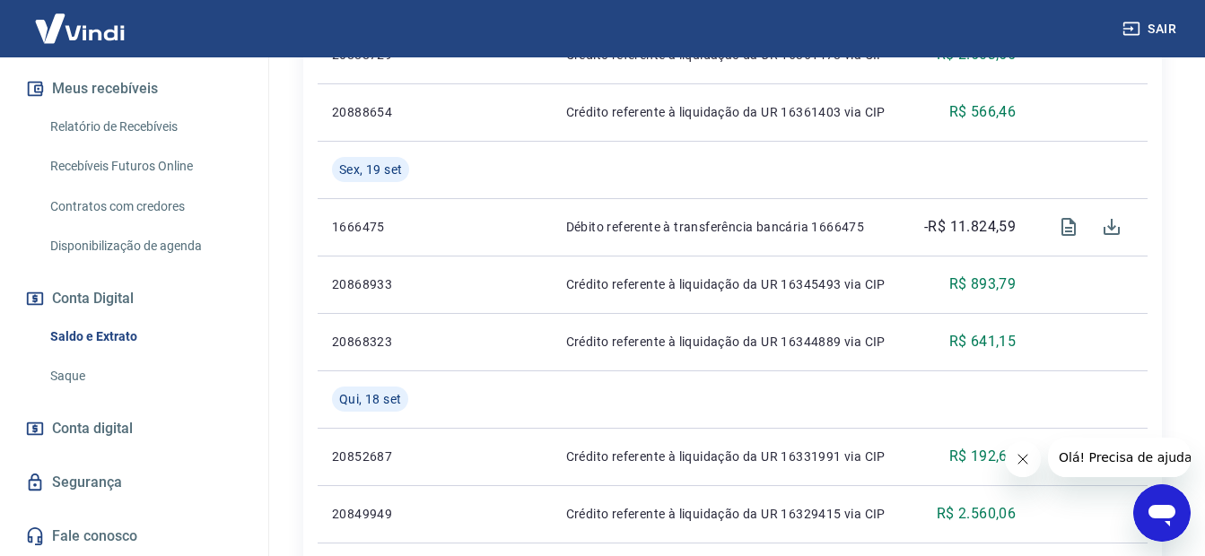
scroll to position [429, 0]
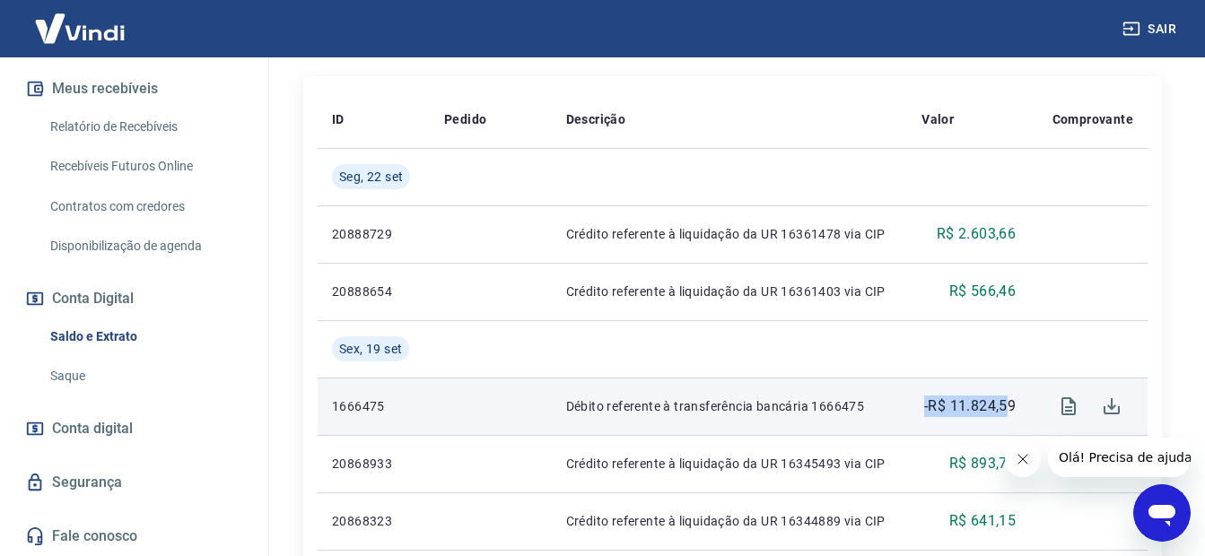
drag, startPoint x: 902, startPoint y: 409, endPoint x: 1014, endPoint y: 406, distance: 112.2
click at [1012, 412] on tr "1666475 Débito referente à transferência bancária 1666475 -R$ 11.824,59" at bounding box center [733, 406] width 830 height 57
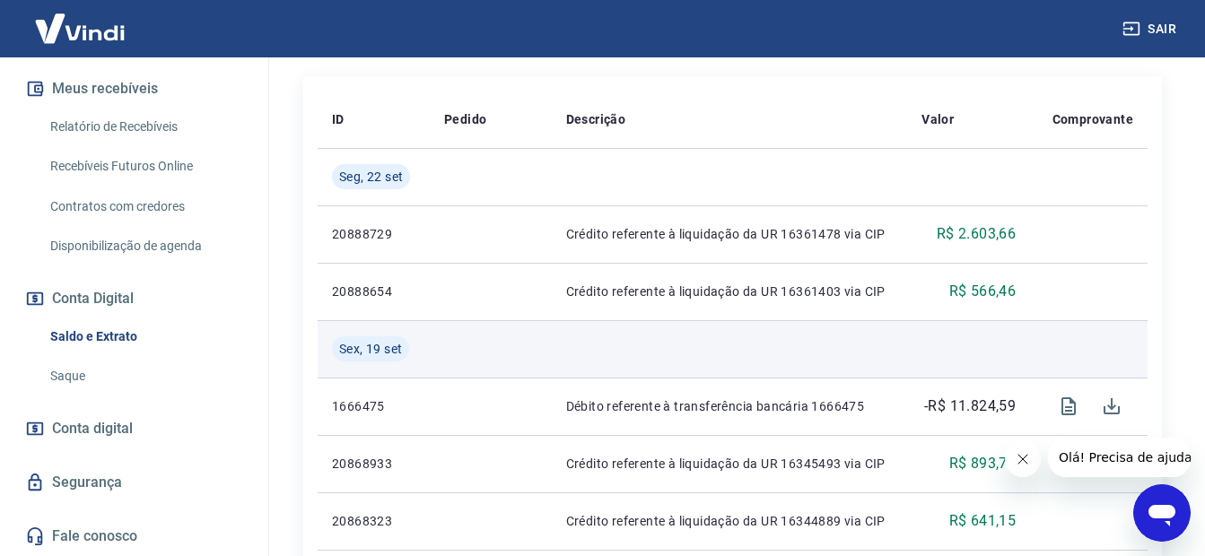
drag, startPoint x: 1014, startPoint y: 406, endPoint x: 976, endPoint y: 334, distance: 82.3
click at [976, 334] on td at bounding box center [968, 348] width 123 height 57
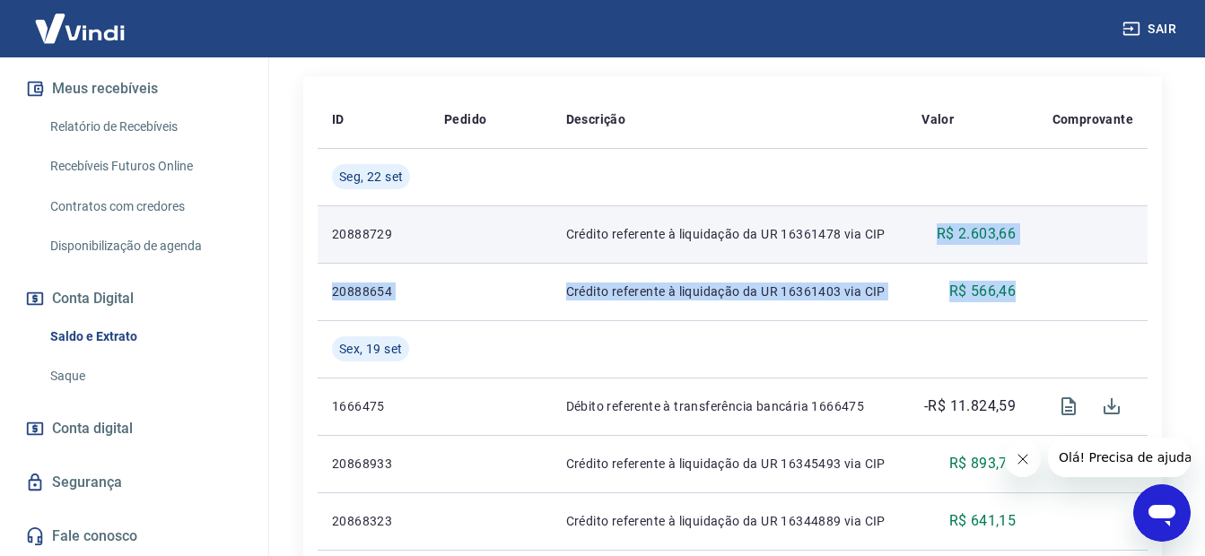
drag, startPoint x: 1029, startPoint y: 285, endPoint x: 911, endPoint y: 208, distance: 140.6
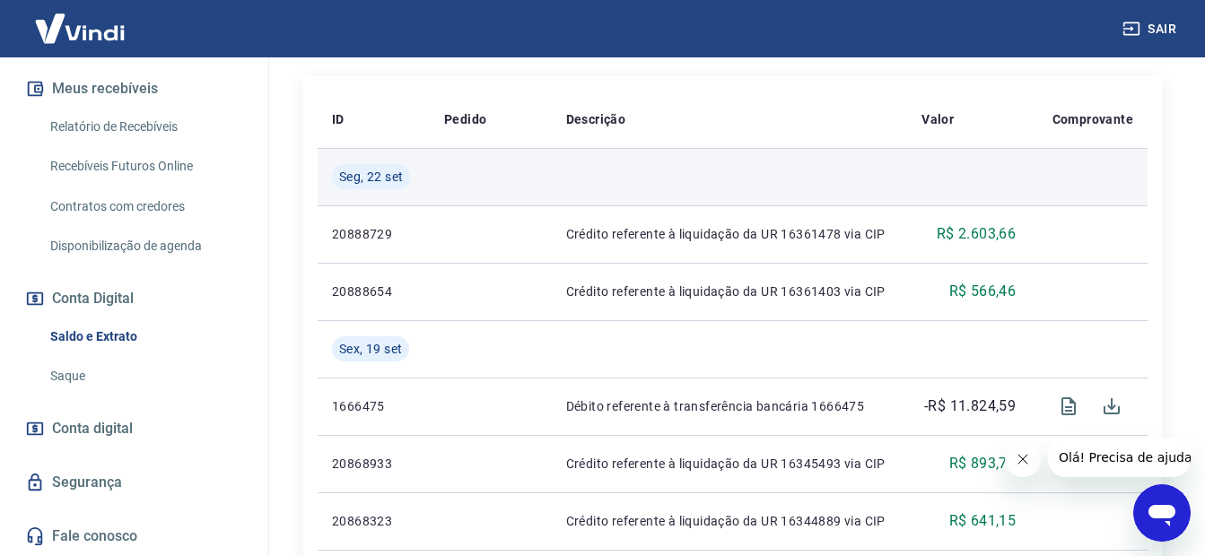
drag, startPoint x: 911, startPoint y: 208, endPoint x: 906, endPoint y: 168, distance: 40.7
click at [907, 168] on td at bounding box center [968, 176] width 123 height 57
